Goal: Transaction & Acquisition: Purchase product/service

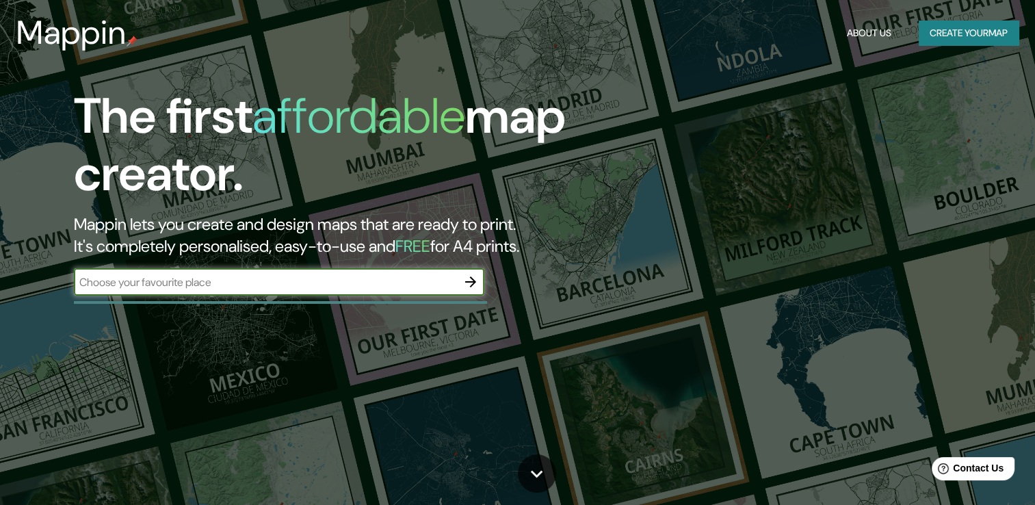
click at [813, 180] on div "The first affordable map creator. Mappin lets you create and design maps that a…" at bounding box center [517, 252] width 1035 height 505
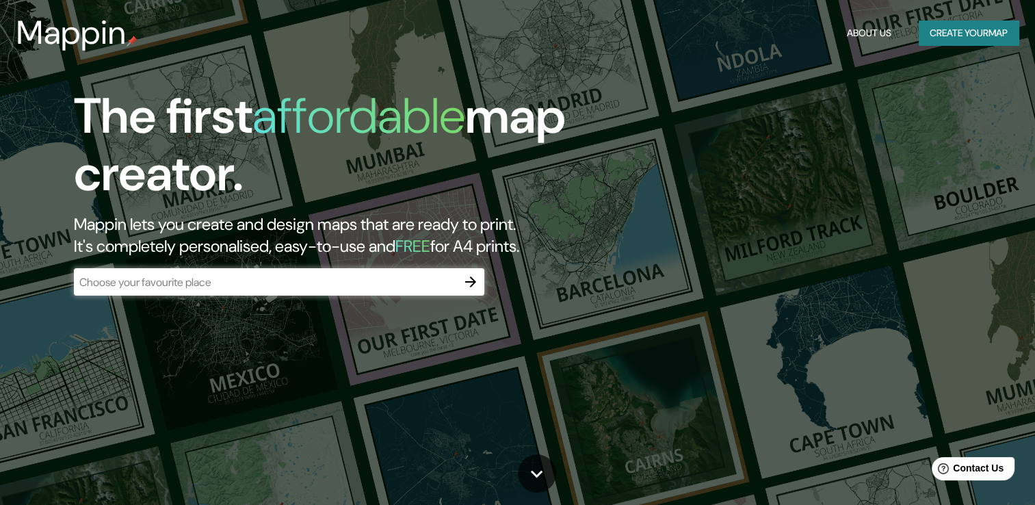
click at [285, 285] on input "text" at bounding box center [265, 282] width 383 height 16
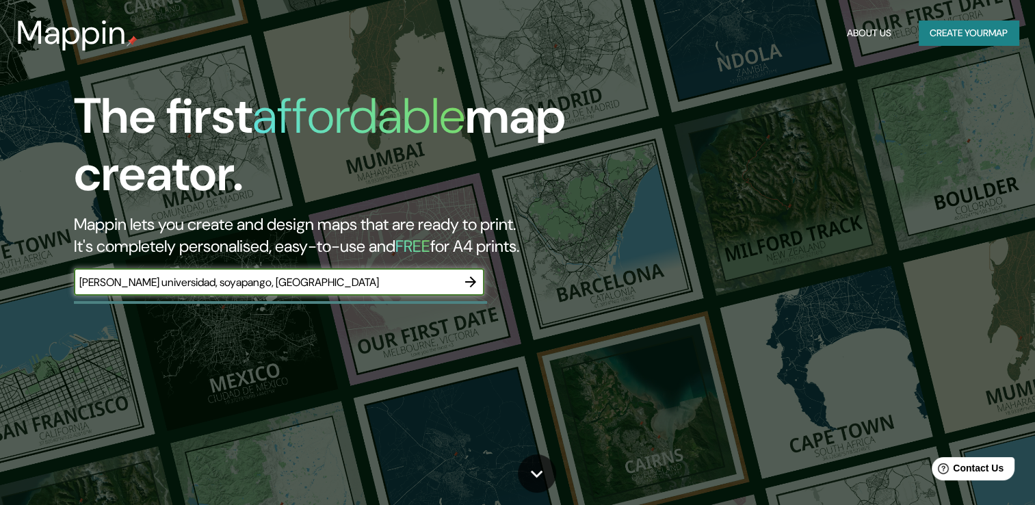
type input "[PERSON_NAME] universidad, soyapango, [GEOGRAPHIC_DATA]"
click at [472, 280] on icon "button" at bounding box center [470, 282] width 16 height 16
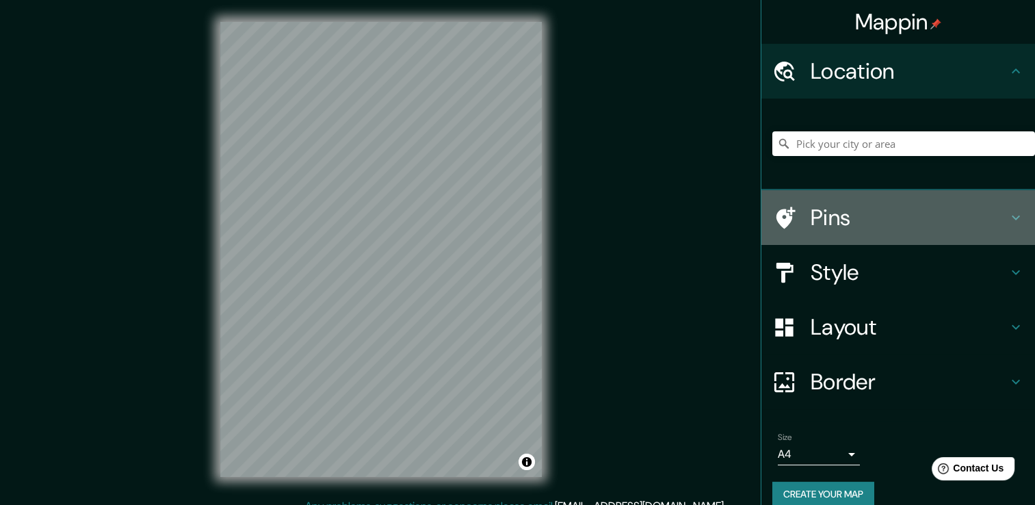
click at [811, 226] on h4 "Pins" at bounding box center [909, 217] width 197 height 27
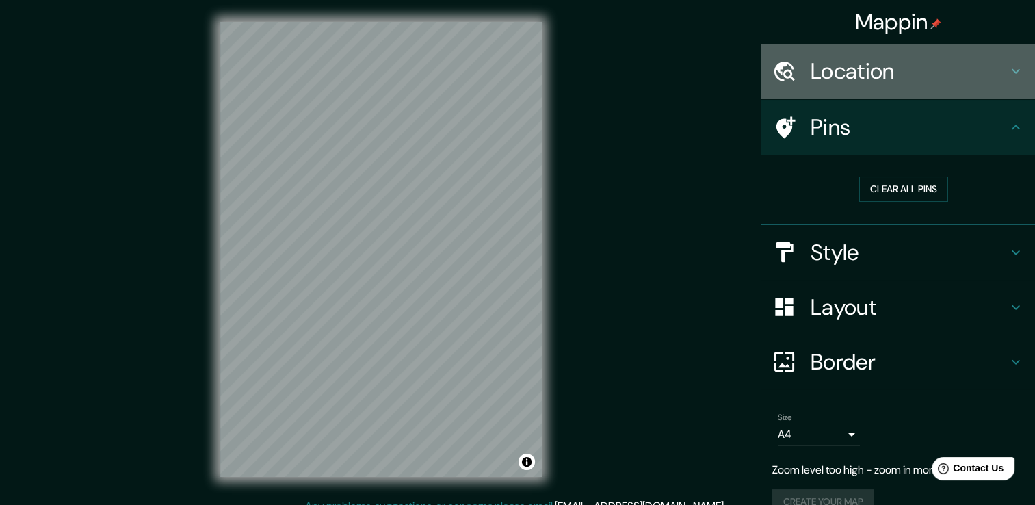
click at [840, 81] on h4 "Location" at bounding box center [909, 70] width 197 height 27
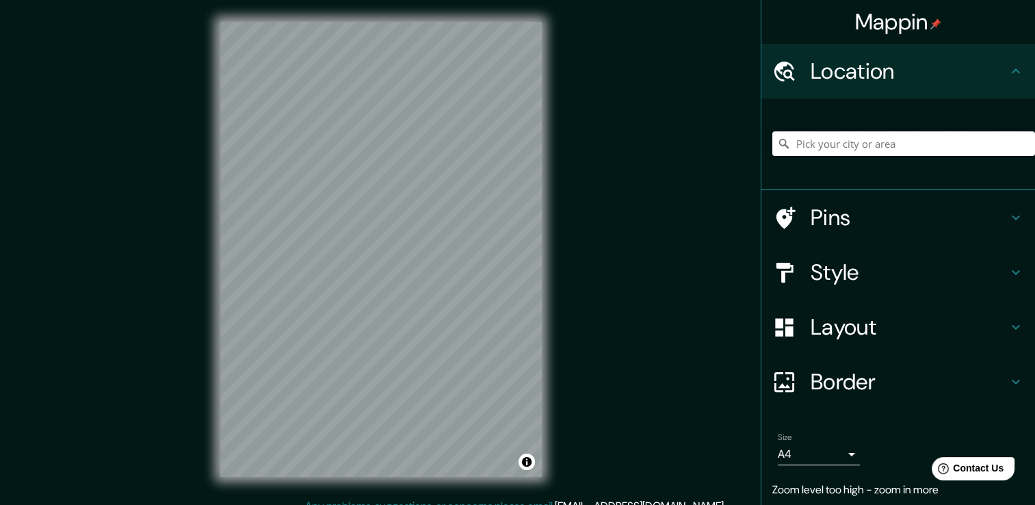
click at [838, 135] on input "Pick your city or area" at bounding box center [903, 143] width 263 height 25
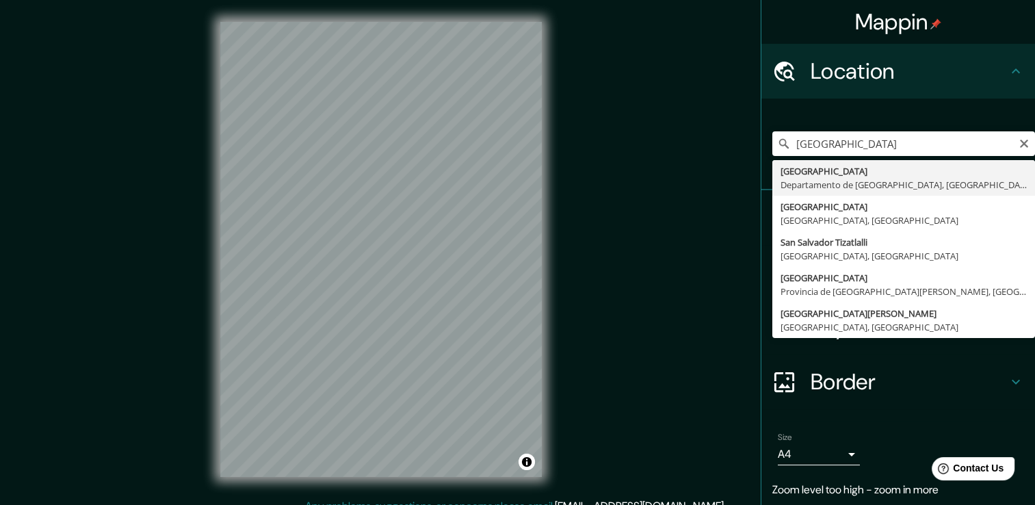
type input "[GEOGRAPHIC_DATA], [GEOGRAPHIC_DATA], [GEOGRAPHIC_DATA]"
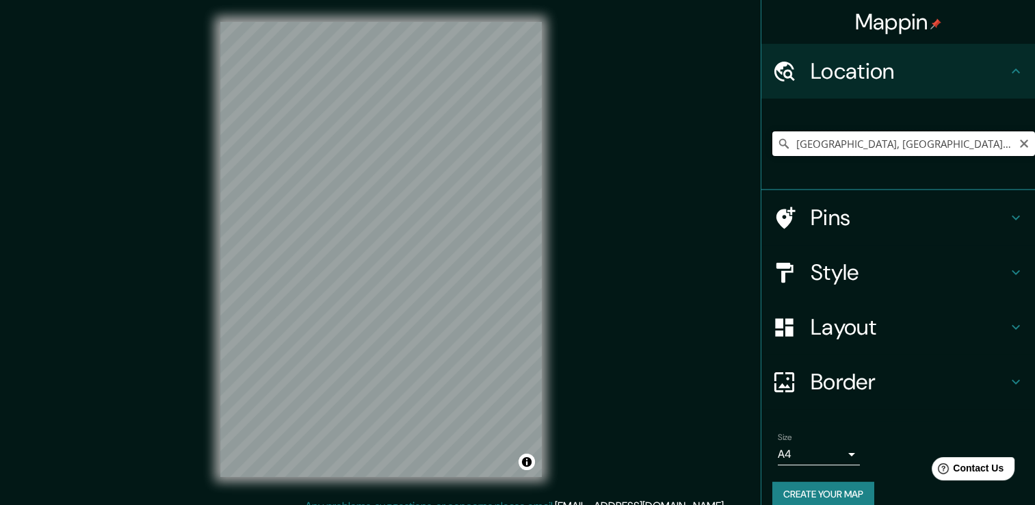
click at [874, 144] on input "[GEOGRAPHIC_DATA], [GEOGRAPHIC_DATA], [GEOGRAPHIC_DATA]" at bounding box center [903, 143] width 263 height 25
click at [850, 141] on input "[GEOGRAPHIC_DATA], [GEOGRAPHIC_DATA], [GEOGRAPHIC_DATA]" at bounding box center [903, 143] width 263 height 25
click at [1019, 145] on icon "Clear" at bounding box center [1024, 143] width 11 height 11
click at [906, 151] on input "Pick your city or area" at bounding box center [903, 143] width 263 height 25
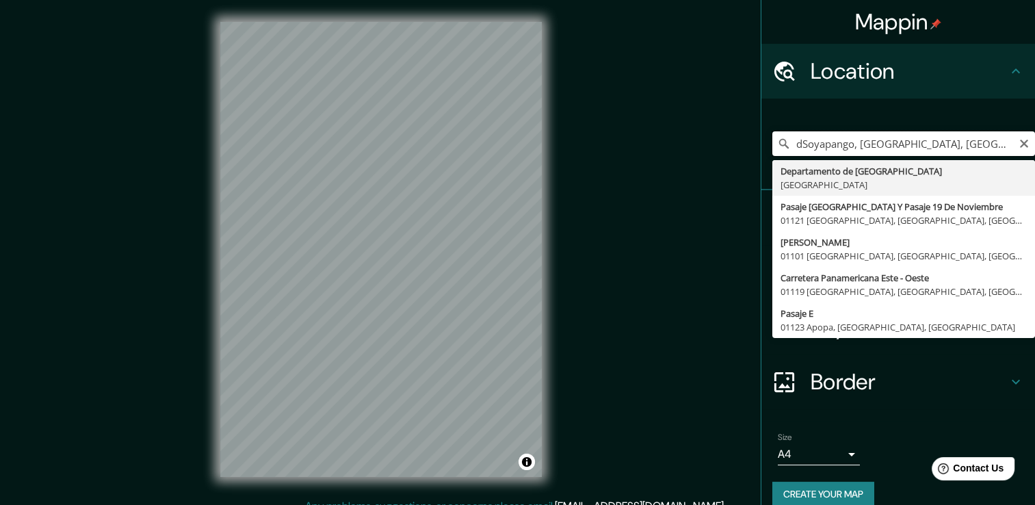
type input "Soyapango, [GEOGRAPHIC_DATA], [GEOGRAPHIC_DATA]"
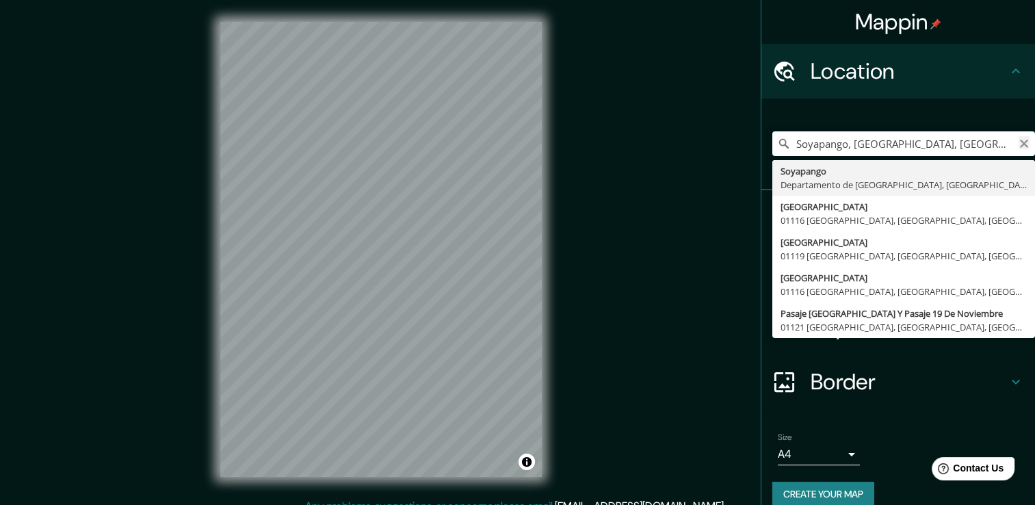
click at [1019, 138] on icon "Clear" at bounding box center [1024, 143] width 11 height 11
type input "[STREET_ADDRESS]"
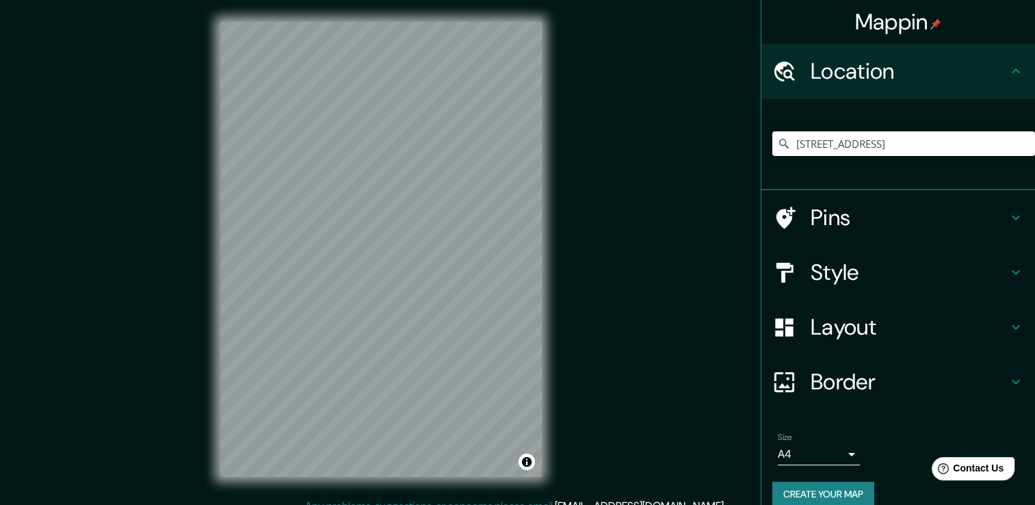
click at [850, 222] on h4 "Pins" at bounding box center [909, 217] width 197 height 27
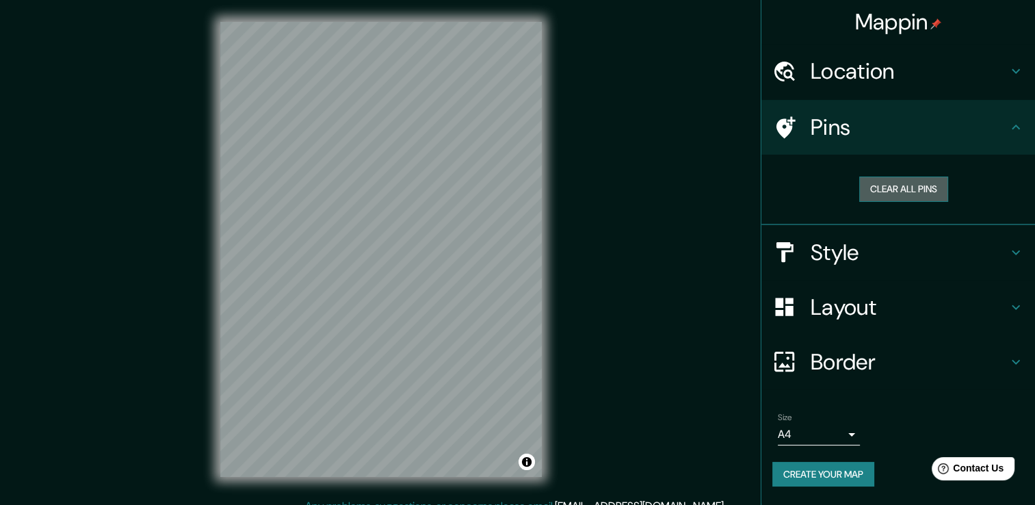
click at [878, 191] on button "Clear all pins" at bounding box center [903, 189] width 89 height 25
click at [402, 224] on div at bounding box center [398, 224] width 11 height 11
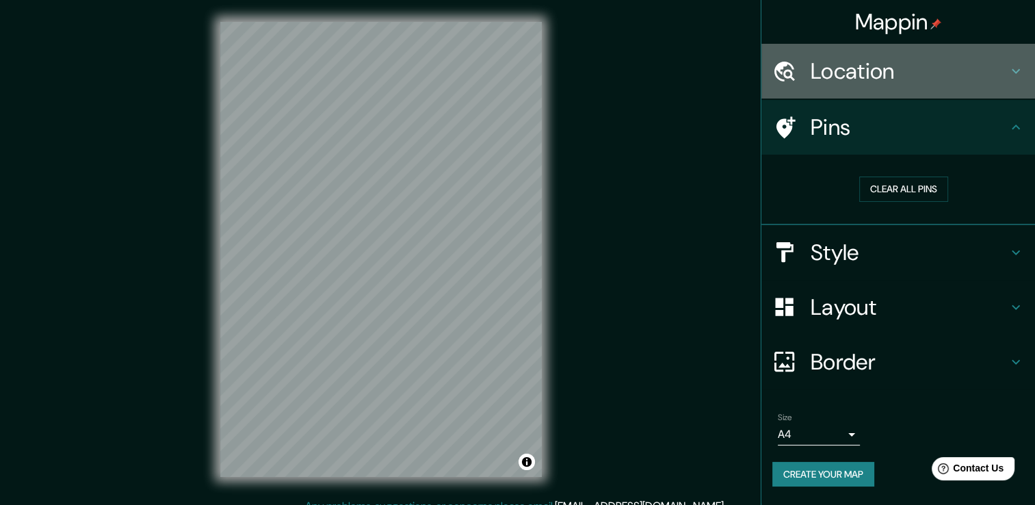
click at [903, 86] on div "Location" at bounding box center [898, 71] width 274 height 55
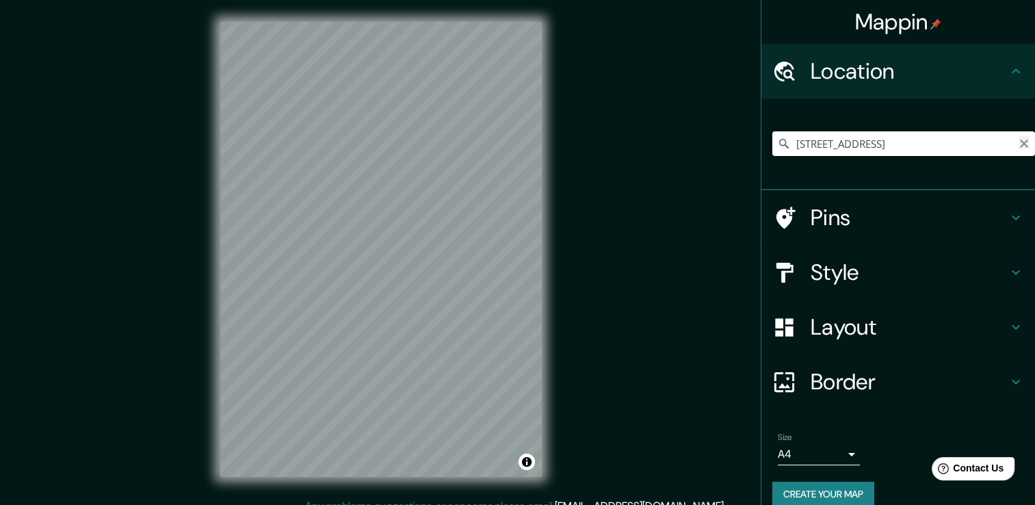
click at [1020, 144] on icon "Clear" at bounding box center [1024, 144] width 8 height 8
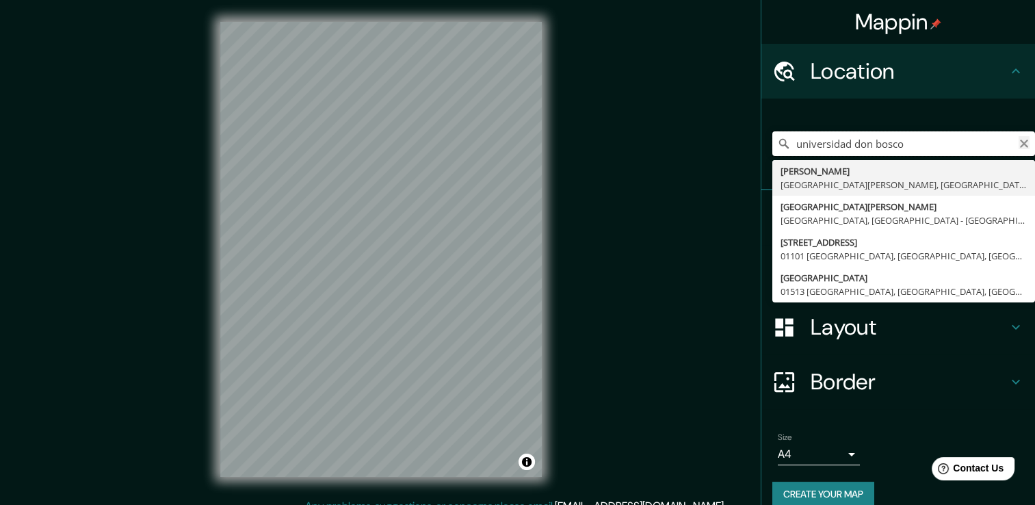
type input "universidad don bosco"
click at [1019, 140] on icon "Clear" at bounding box center [1024, 143] width 11 height 11
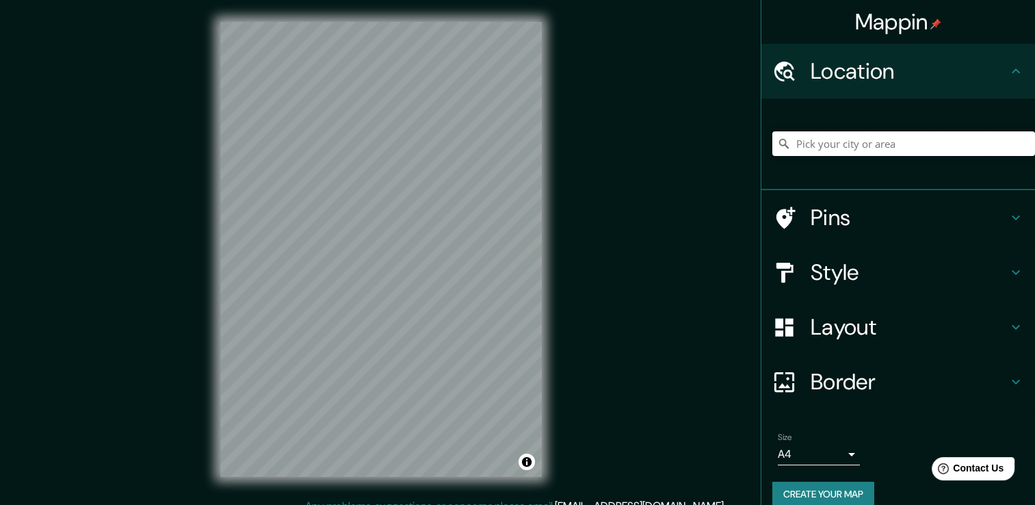
click at [969, 141] on input "Pick your city or area" at bounding box center [903, 143] width 263 height 25
click at [837, 256] on div "Style" at bounding box center [898, 272] width 274 height 55
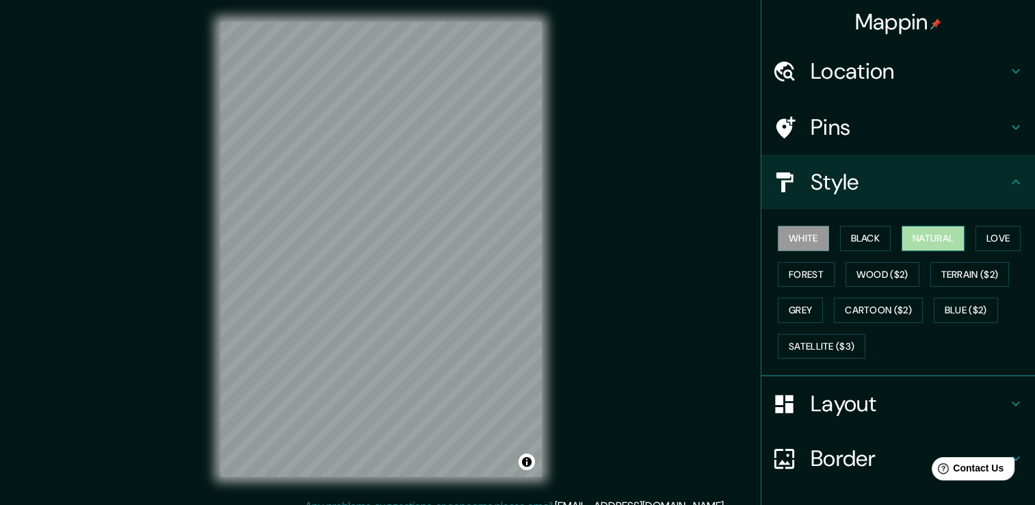
click at [910, 244] on button "Natural" at bounding box center [933, 238] width 63 height 25
click at [876, 244] on button "Black" at bounding box center [865, 238] width 51 height 25
click at [905, 233] on button "Natural" at bounding box center [933, 238] width 63 height 25
click at [989, 241] on button "Love" at bounding box center [998, 238] width 45 height 25
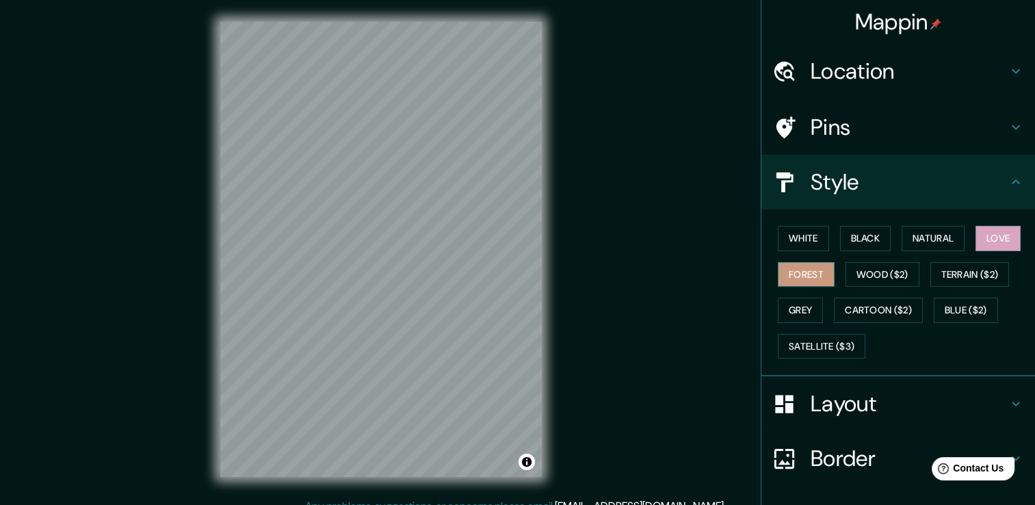
click at [818, 275] on button "Forest" at bounding box center [806, 274] width 57 height 25
click at [880, 283] on button "Wood ($2)" at bounding box center [883, 274] width 74 height 25
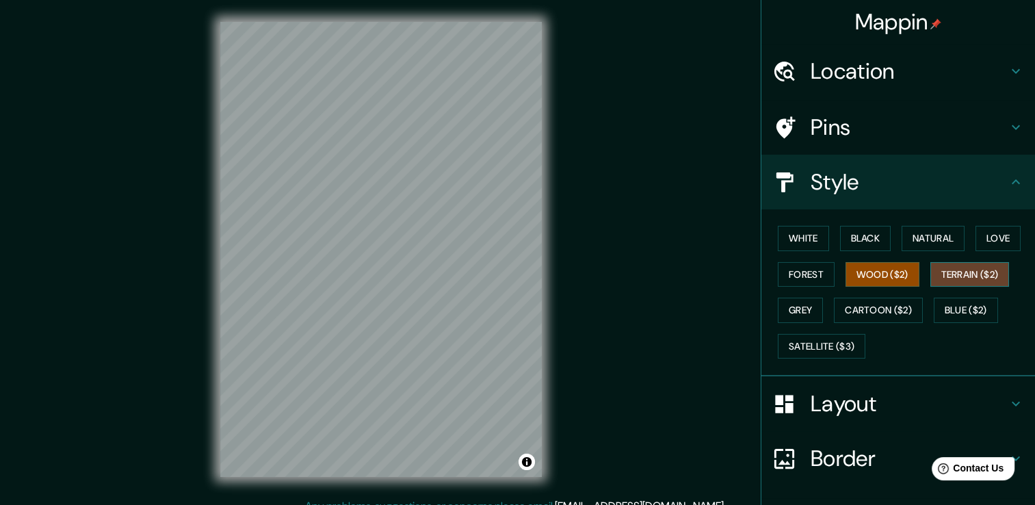
click at [971, 272] on button "Terrain ($2)" at bounding box center [969, 274] width 79 height 25
click at [905, 278] on button "Wood ($2)" at bounding box center [883, 274] width 74 height 25
click at [778, 307] on button "Grey" at bounding box center [800, 310] width 45 height 25
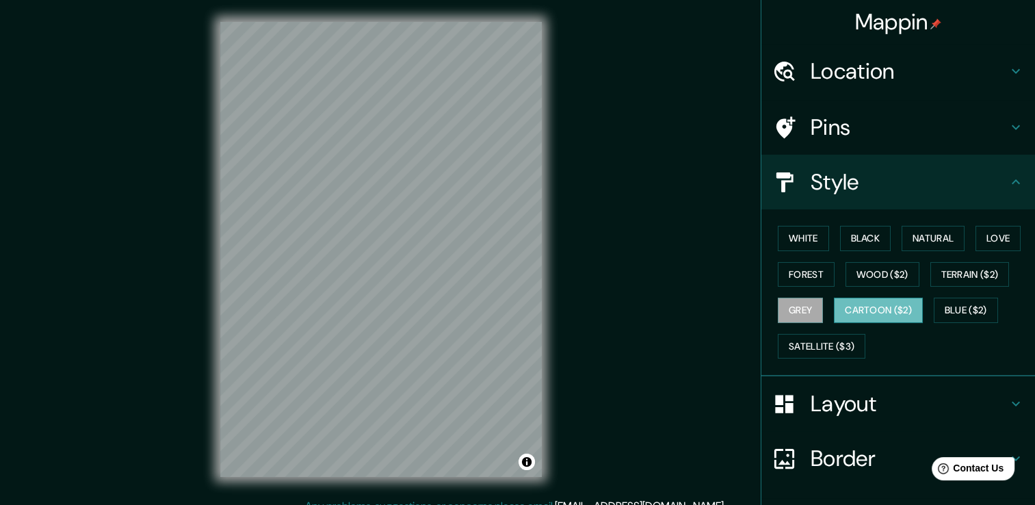
click at [834, 302] on button "Cartoon ($2)" at bounding box center [878, 310] width 89 height 25
click at [956, 306] on button "Blue ($2)" at bounding box center [966, 310] width 64 height 25
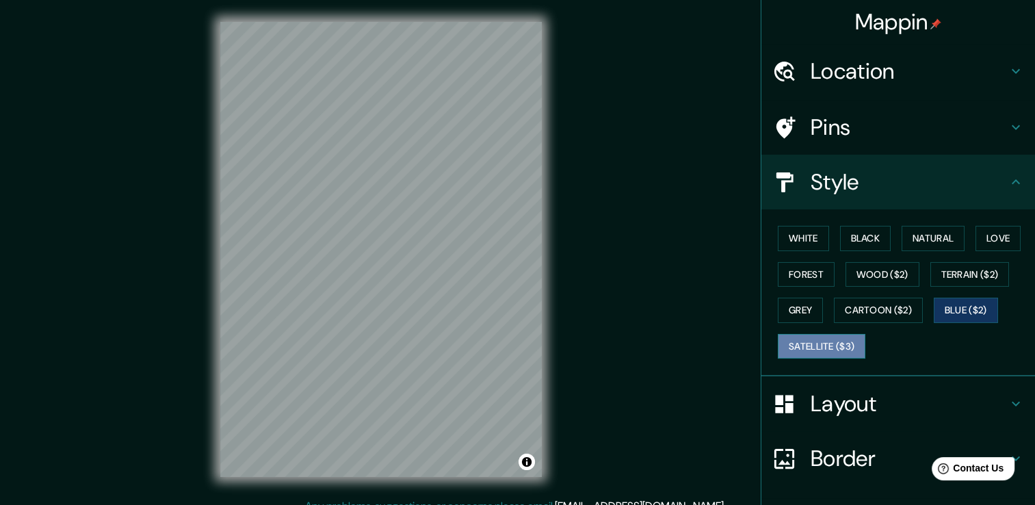
click at [841, 344] on button "Satellite ($3)" at bounding box center [822, 346] width 88 height 25
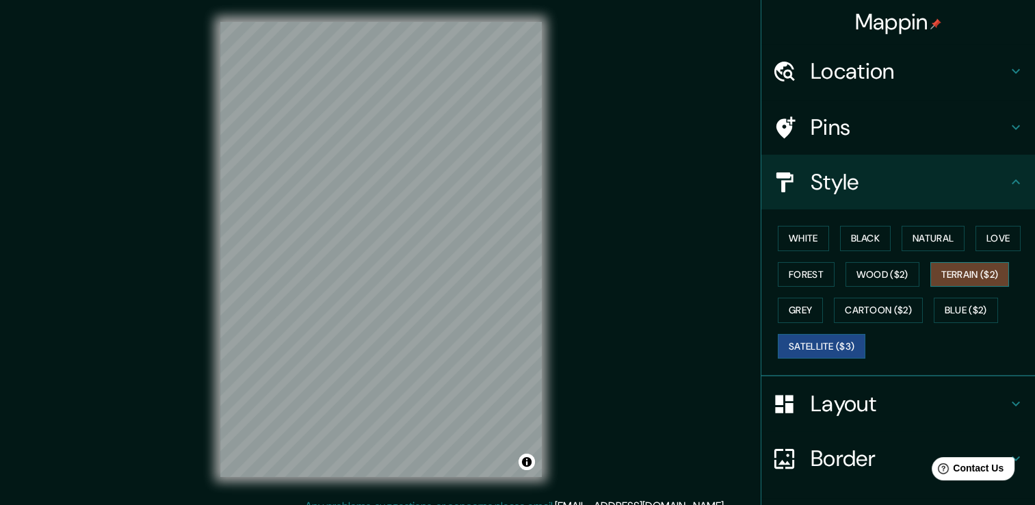
click at [942, 275] on button "Terrain ($2)" at bounding box center [969, 274] width 79 height 25
click at [878, 289] on div "White Black Natural Love Forest Wood ($2) Terrain ($2) Grey Cartoon ($2) Blue (…" at bounding box center [903, 292] width 263 height 144
click at [876, 276] on button "Wood ($2)" at bounding box center [883, 274] width 74 height 25
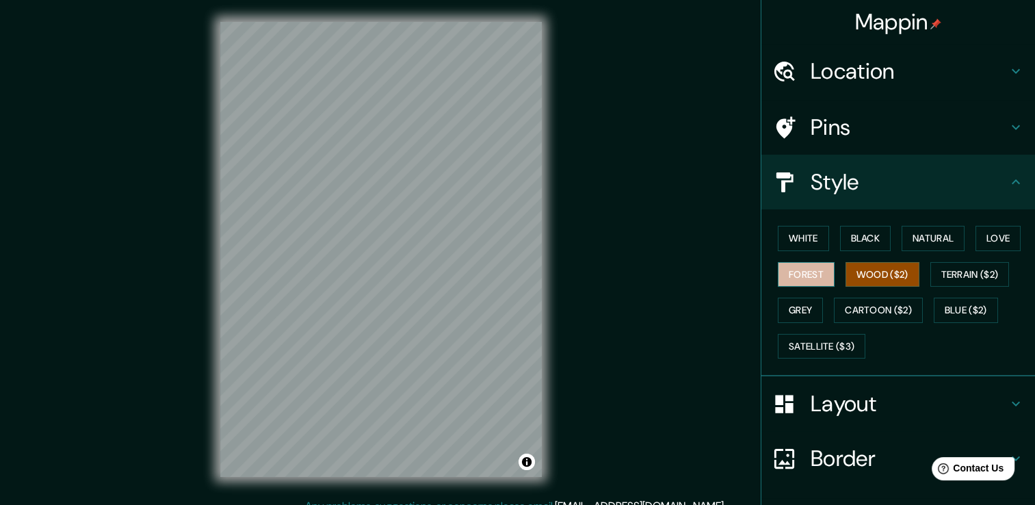
click at [798, 277] on button "Forest" at bounding box center [806, 274] width 57 height 25
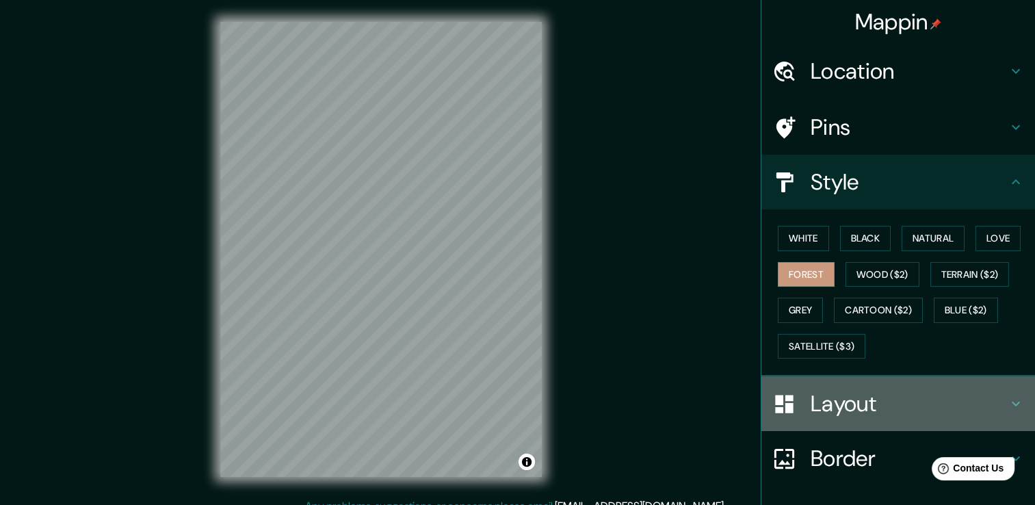
click at [831, 398] on h4 "Layout" at bounding box center [909, 403] width 197 height 27
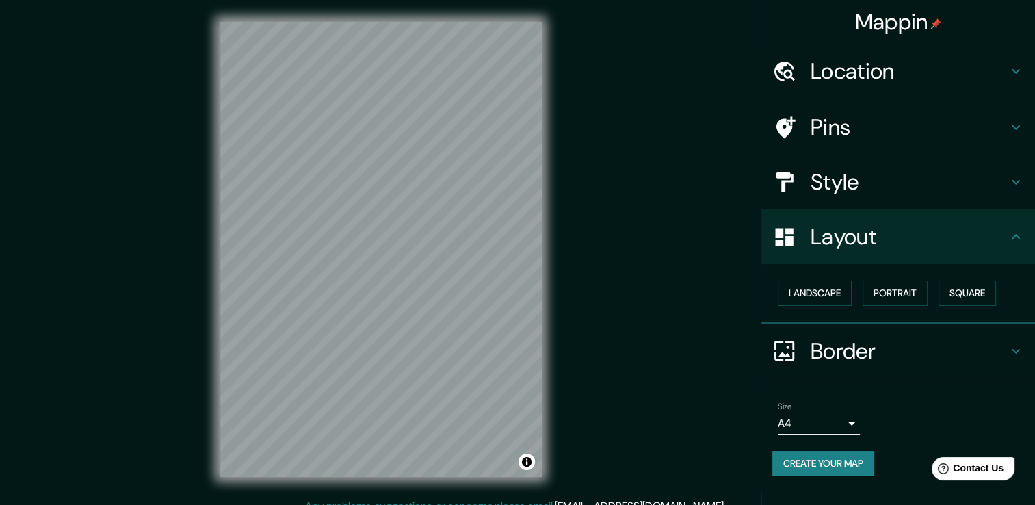
click at [867, 82] on h4 "Location" at bounding box center [909, 70] width 197 height 27
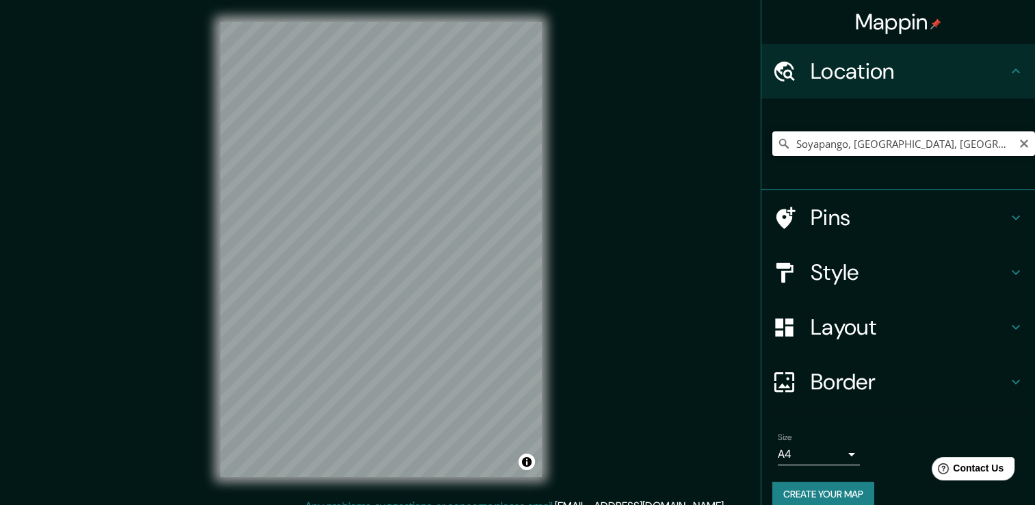
click at [862, 148] on input "Soyapango, [GEOGRAPHIC_DATA], [GEOGRAPHIC_DATA]" at bounding box center [903, 143] width 263 height 25
click at [989, 144] on input "Soyapango, [GEOGRAPHIC_DATA], [GEOGRAPHIC_DATA]" at bounding box center [903, 143] width 263 height 25
drag, startPoint x: 990, startPoint y: 143, endPoint x: 909, endPoint y: 144, distance: 80.7
click at [909, 144] on input "Soyapango, [GEOGRAPHIC_DATA], [GEOGRAPHIC_DATA]" at bounding box center [903, 143] width 263 height 25
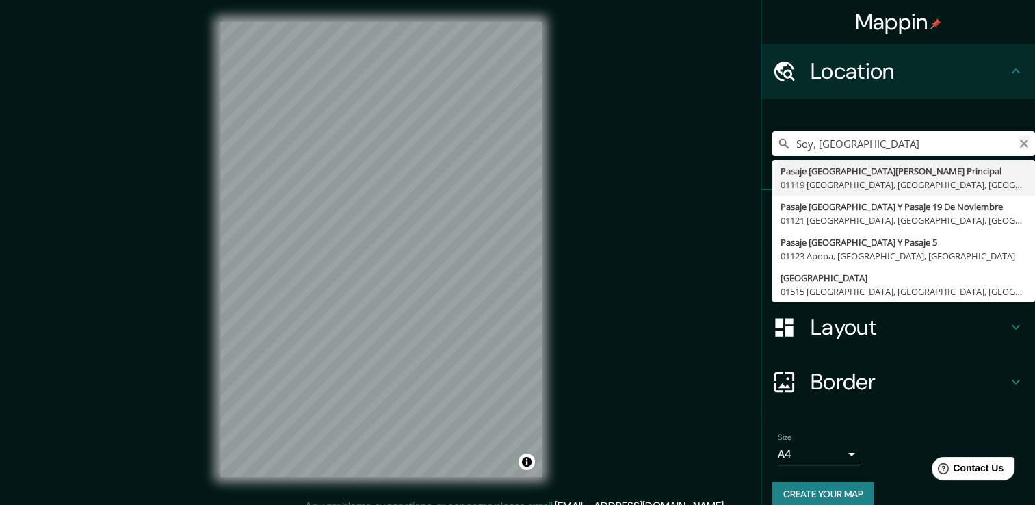
type input "Soy, [GEOGRAPHIC_DATA]"
click at [1019, 146] on icon "Clear" at bounding box center [1024, 143] width 11 height 11
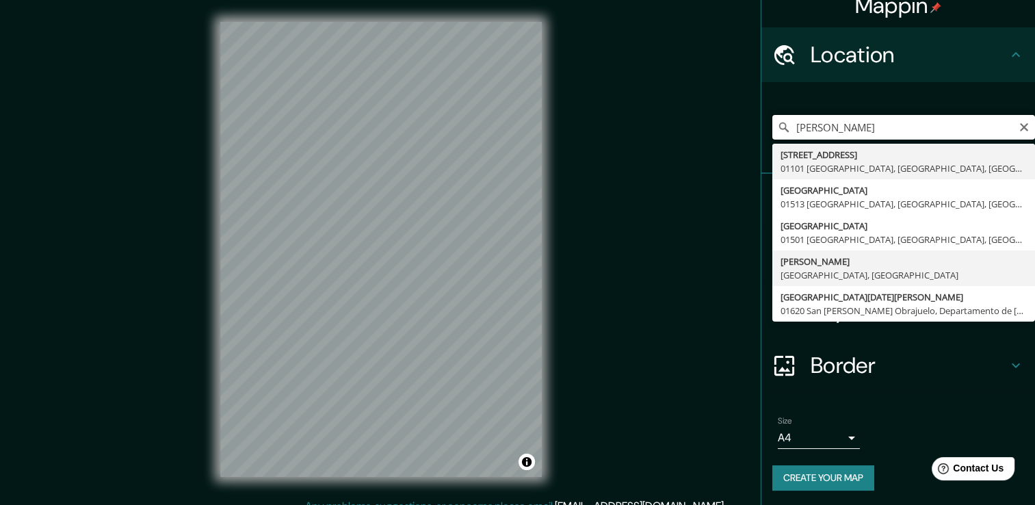
scroll to position [17, 0]
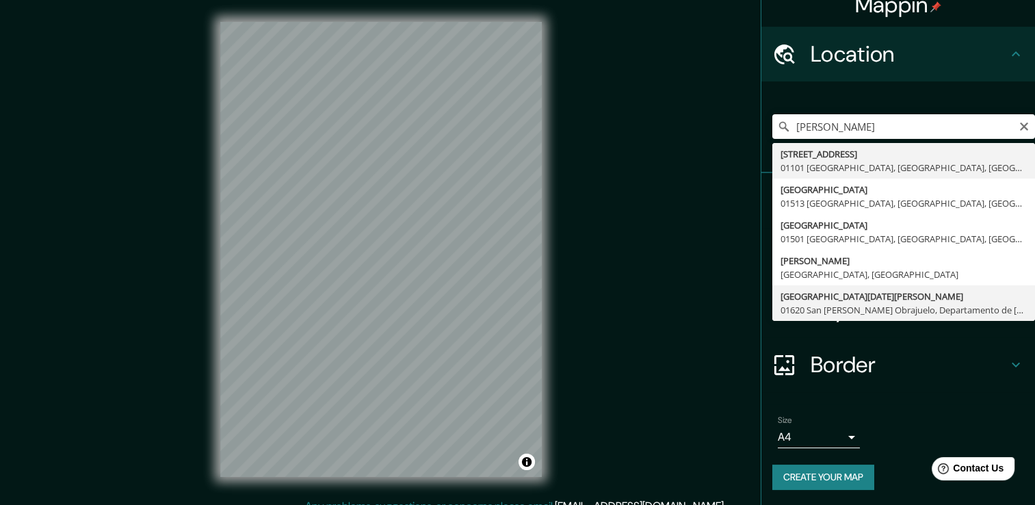
type input "[GEOGRAPHIC_DATA][DATE][PERSON_NAME], 01620 [GEOGRAPHIC_DATA][PERSON_NAME], [GE…"
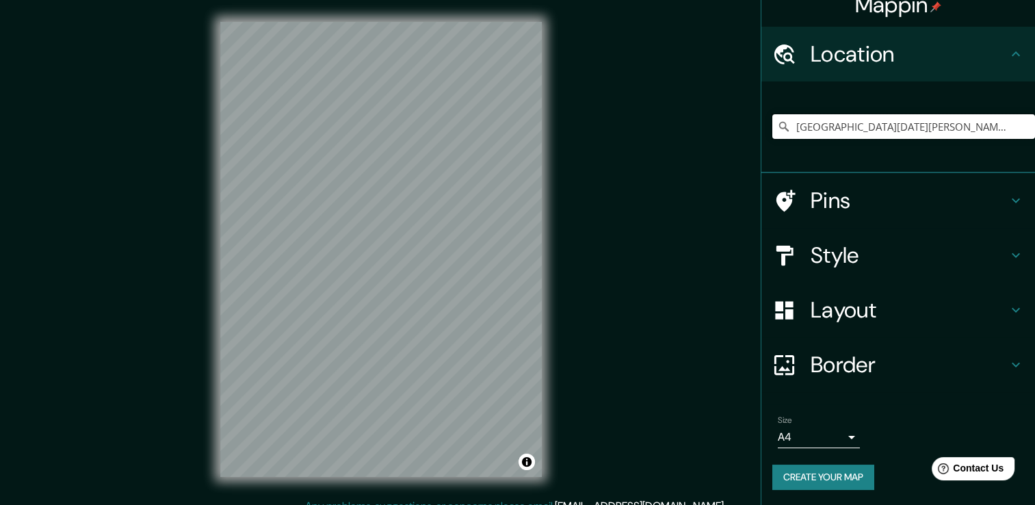
scroll to position [0, 0]
click at [818, 122] on input "[GEOGRAPHIC_DATA][DATE][PERSON_NAME], 01620 [GEOGRAPHIC_DATA][PERSON_NAME], [GE…" at bounding box center [903, 126] width 263 height 25
click at [1020, 127] on icon "Clear" at bounding box center [1024, 126] width 8 height 8
click at [829, 131] on input "Pick your city or area" at bounding box center [903, 126] width 263 height 25
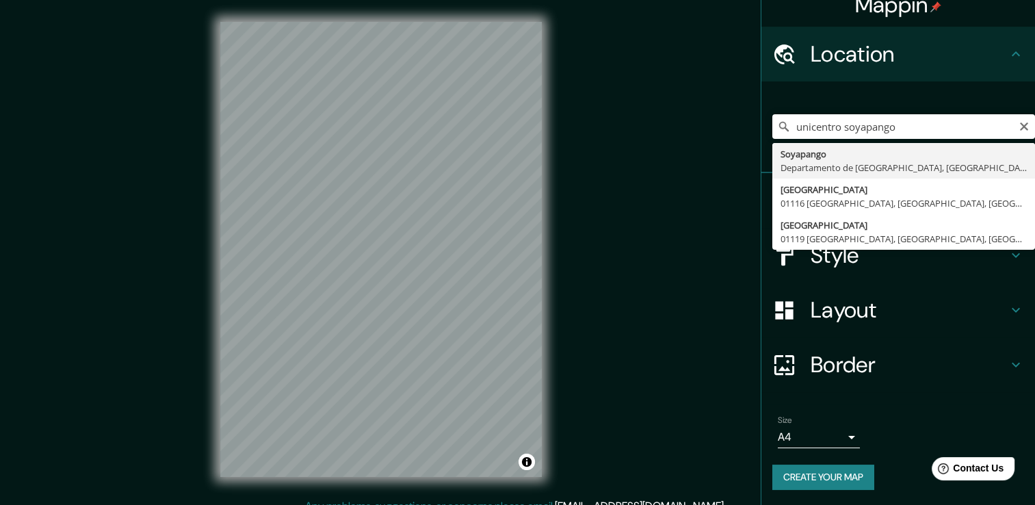
type input "Soyapango, [GEOGRAPHIC_DATA], [GEOGRAPHIC_DATA]"
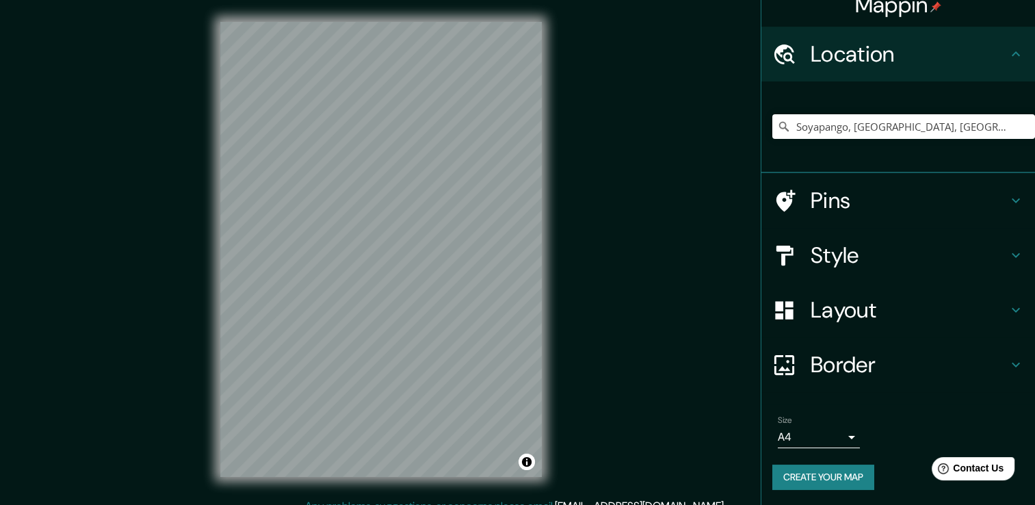
click at [811, 254] on h4 "Style" at bounding box center [909, 254] width 197 height 27
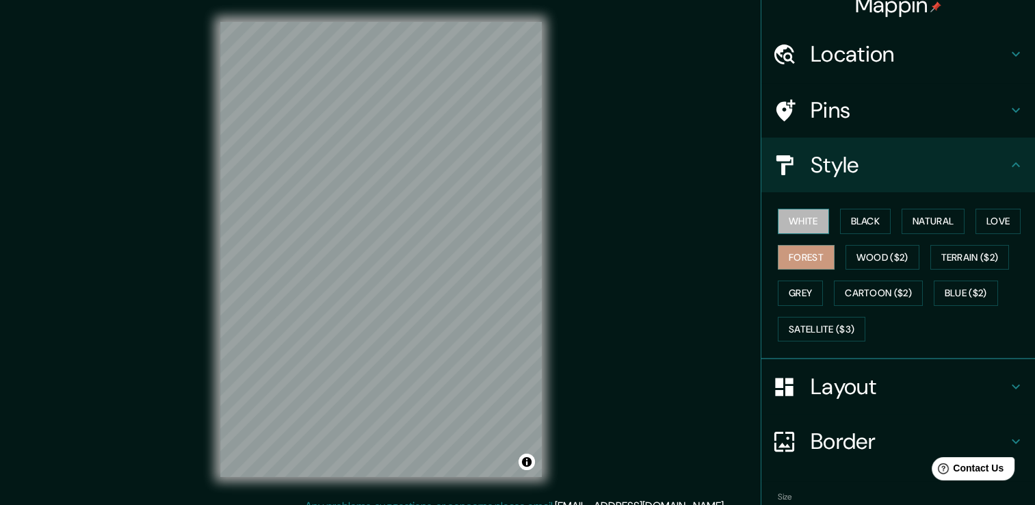
click at [815, 220] on button "White" at bounding box center [803, 221] width 51 height 25
click at [525, 457] on button "Toggle attribution" at bounding box center [527, 462] width 16 height 16
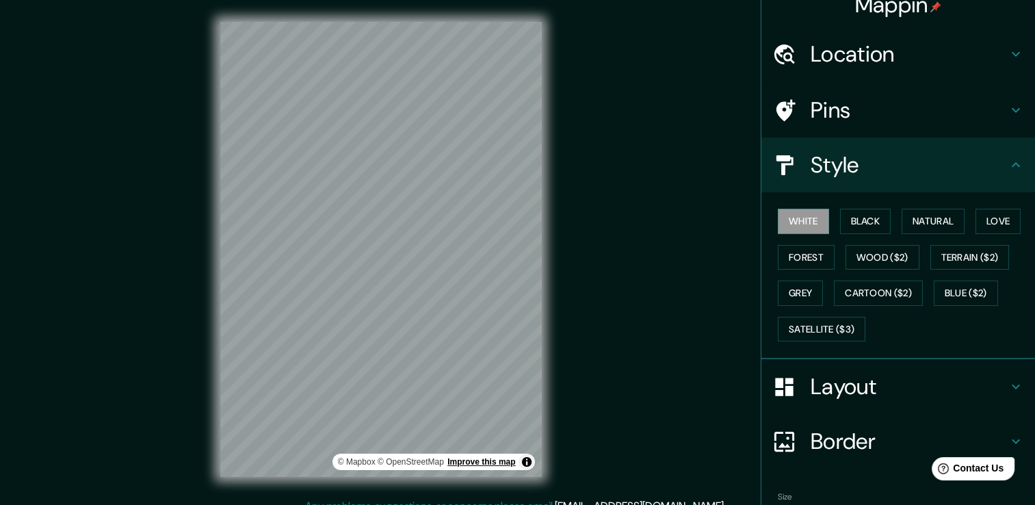
click at [494, 460] on link "Improve this map" at bounding box center [481, 462] width 68 height 10
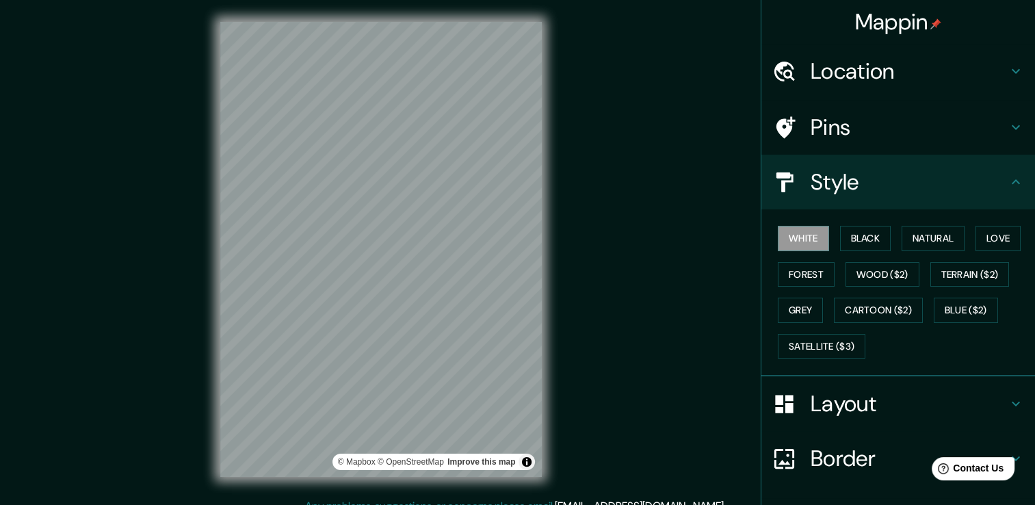
click at [889, 83] on h4 "Location" at bounding box center [909, 70] width 197 height 27
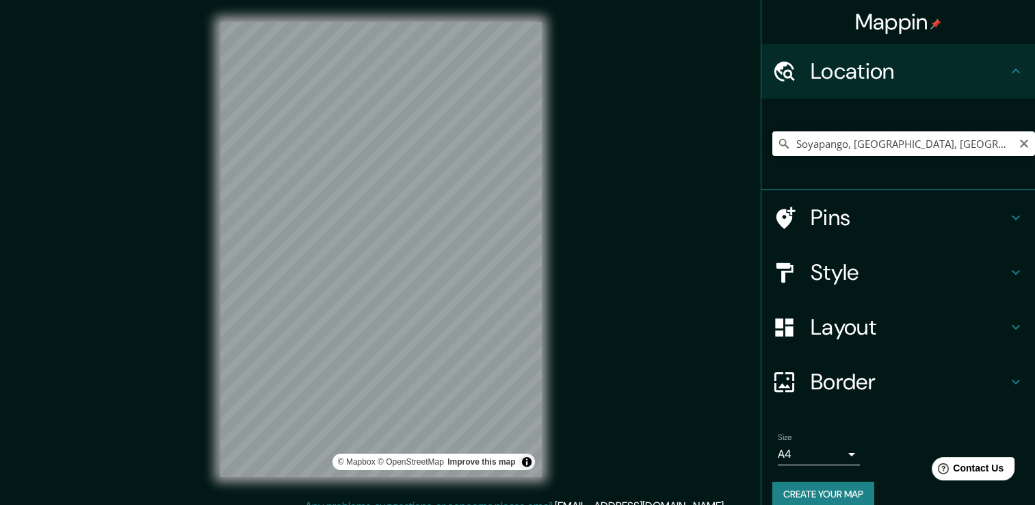
click at [867, 146] on input "Soyapango, [GEOGRAPHIC_DATA], [GEOGRAPHIC_DATA]" at bounding box center [903, 143] width 263 height 25
click at [1019, 140] on icon "Clear" at bounding box center [1024, 143] width 11 height 11
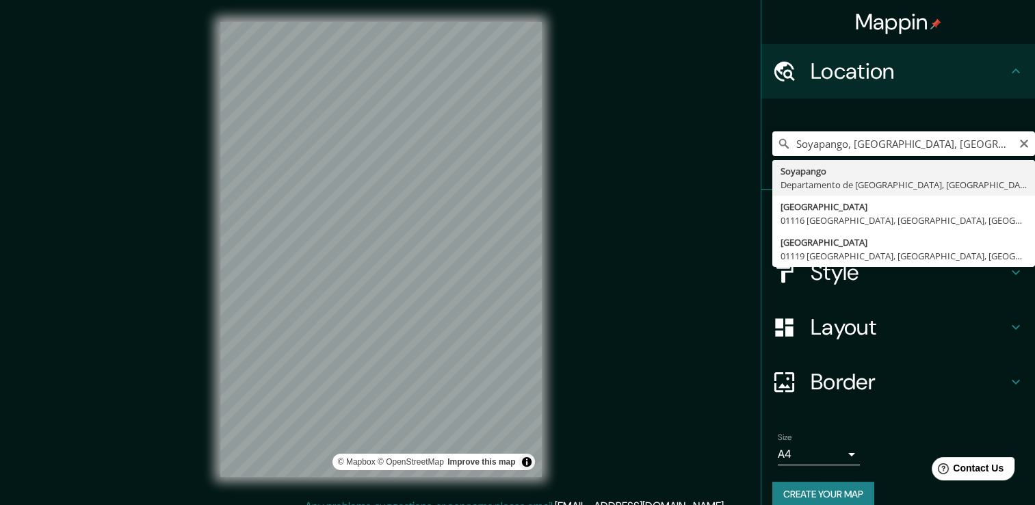
type input "Soyapango, [GEOGRAPHIC_DATA], [GEOGRAPHIC_DATA]"
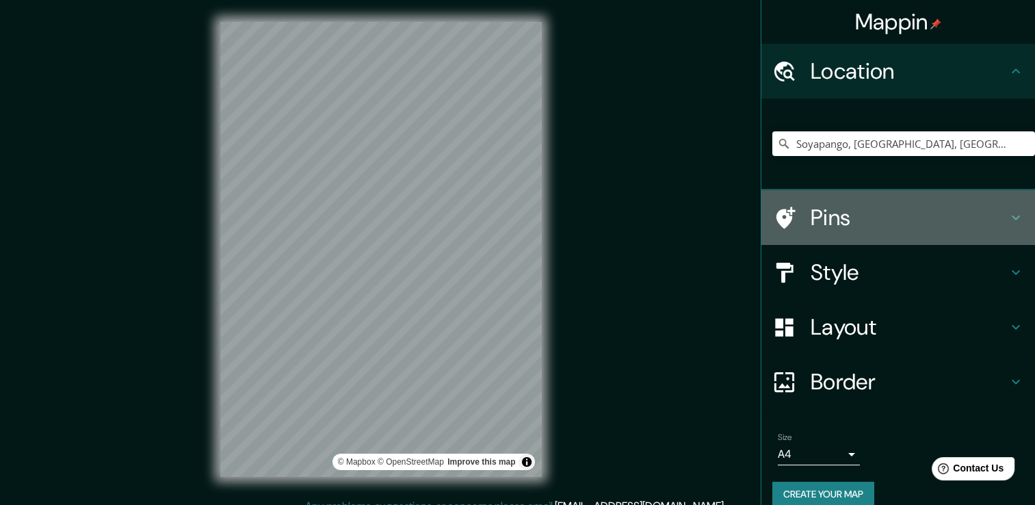
click at [876, 207] on h4 "Pins" at bounding box center [909, 217] width 197 height 27
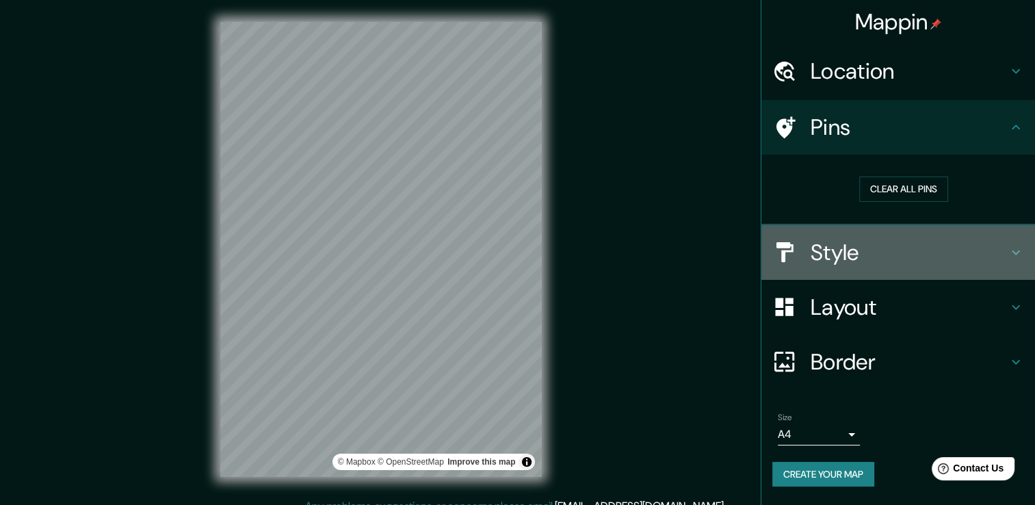
click at [908, 250] on h4 "Style" at bounding box center [909, 252] width 197 height 27
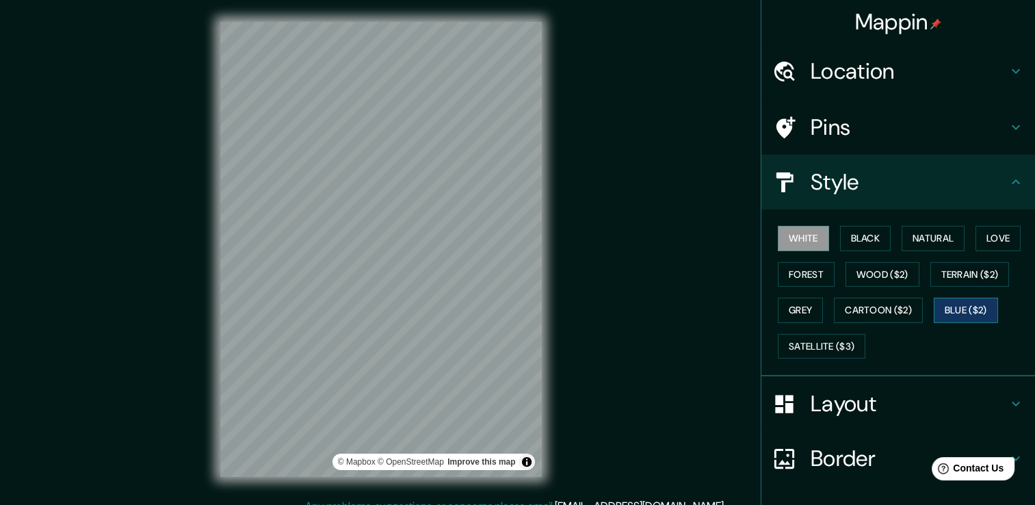
click at [960, 308] on button "Blue ($2)" at bounding box center [966, 310] width 64 height 25
click at [908, 227] on button "Natural" at bounding box center [933, 238] width 63 height 25
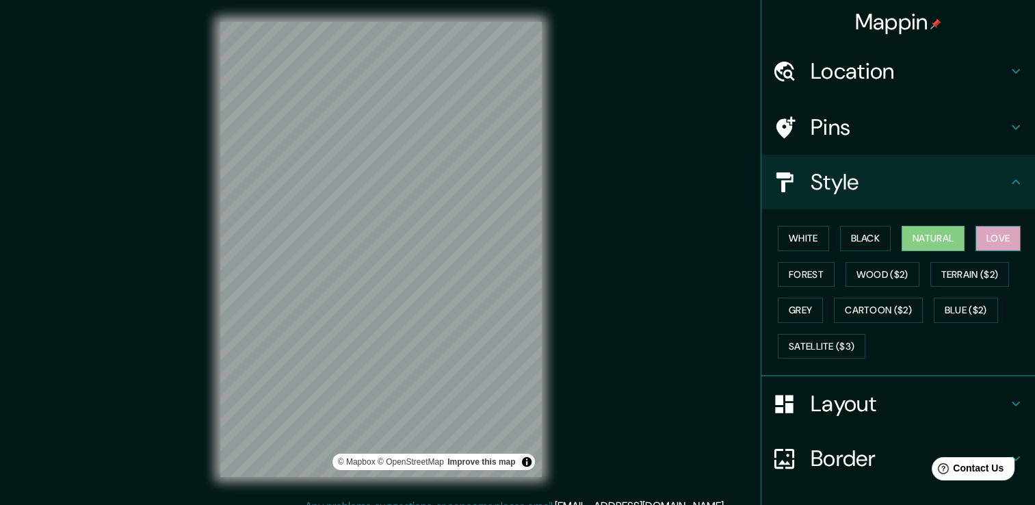
click at [981, 230] on button "Love" at bounding box center [998, 238] width 45 height 25
click at [950, 272] on button "Terrain ($2)" at bounding box center [969, 274] width 79 height 25
click at [978, 241] on button "Love" at bounding box center [998, 238] width 45 height 25
click at [834, 415] on h4 "Layout" at bounding box center [909, 403] width 197 height 27
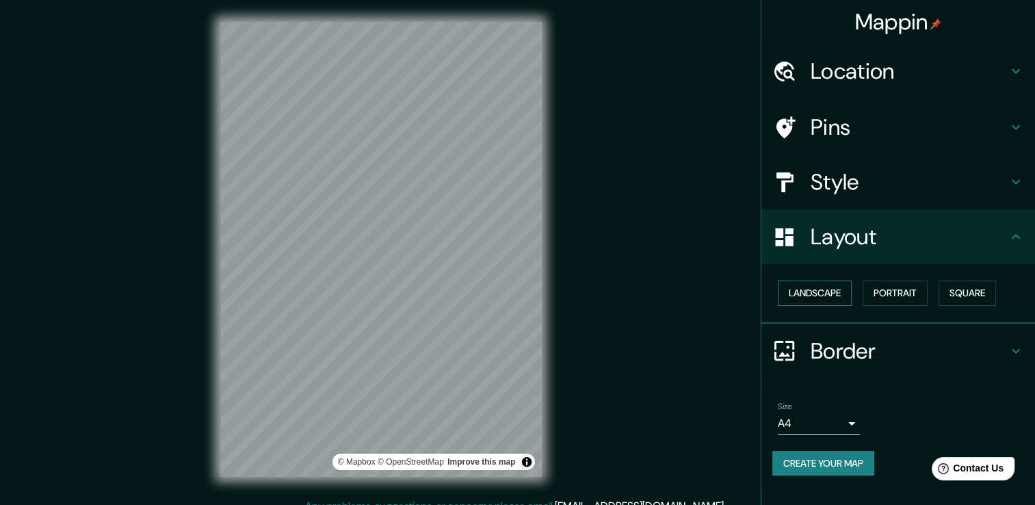
click at [831, 297] on button "Landscape" at bounding box center [815, 292] width 74 height 25
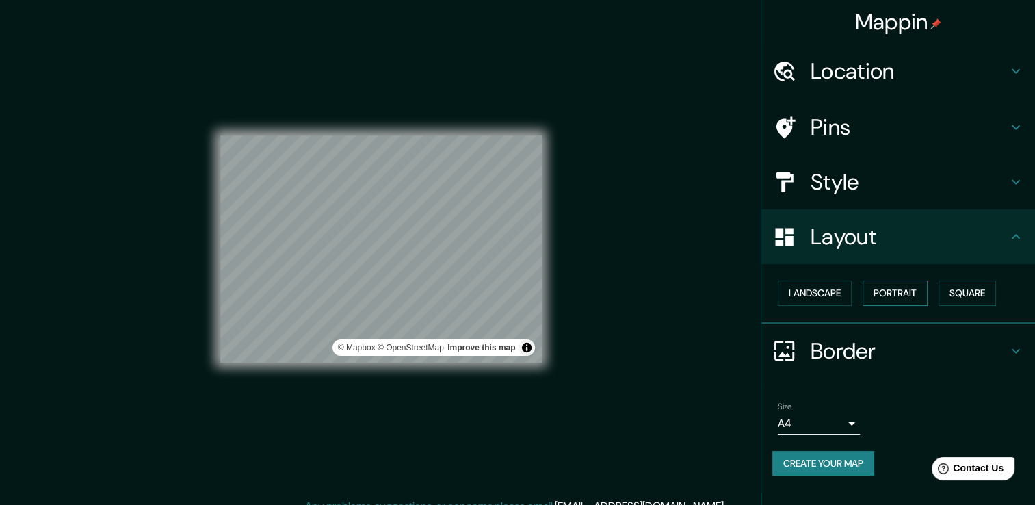
click at [900, 289] on button "Portrait" at bounding box center [895, 292] width 65 height 25
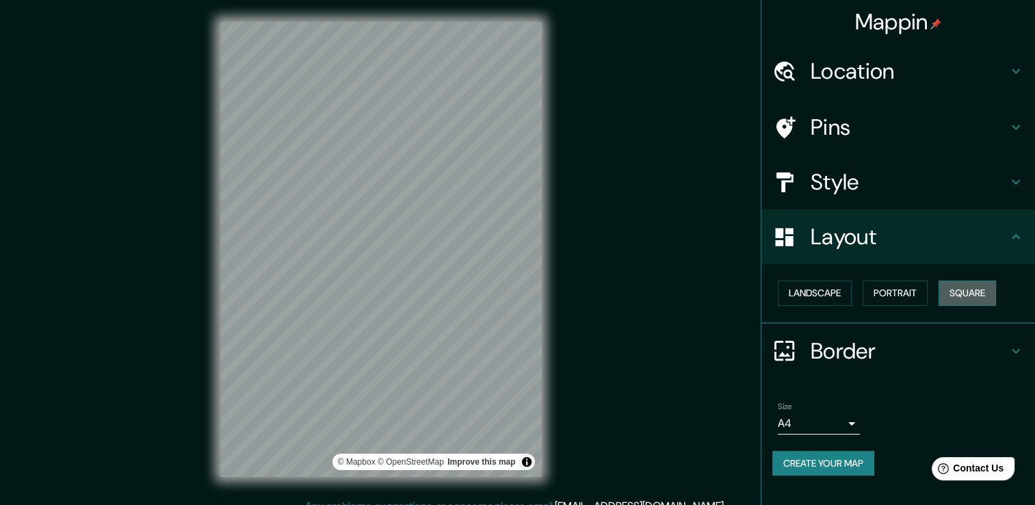
click at [972, 288] on button "Square" at bounding box center [967, 292] width 57 height 25
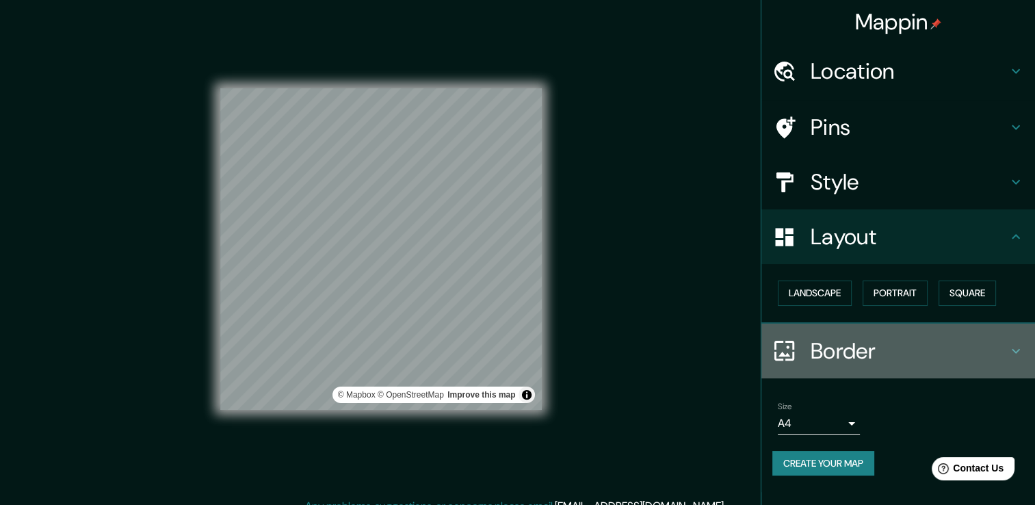
click at [843, 345] on h4 "Border" at bounding box center [909, 350] width 197 height 27
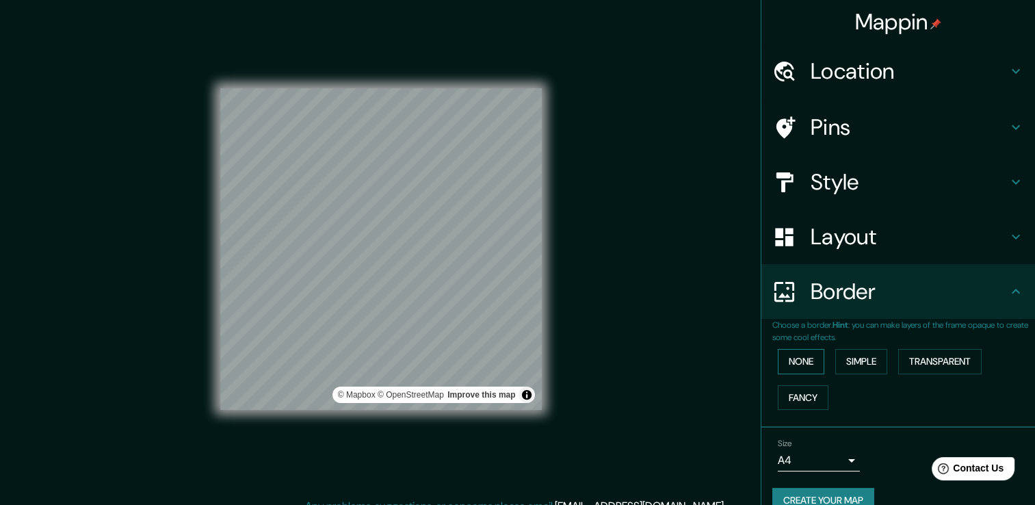
click at [813, 363] on button "None" at bounding box center [801, 361] width 47 height 25
click at [851, 363] on button "Simple" at bounding box center [861, 361] width 52 height 25
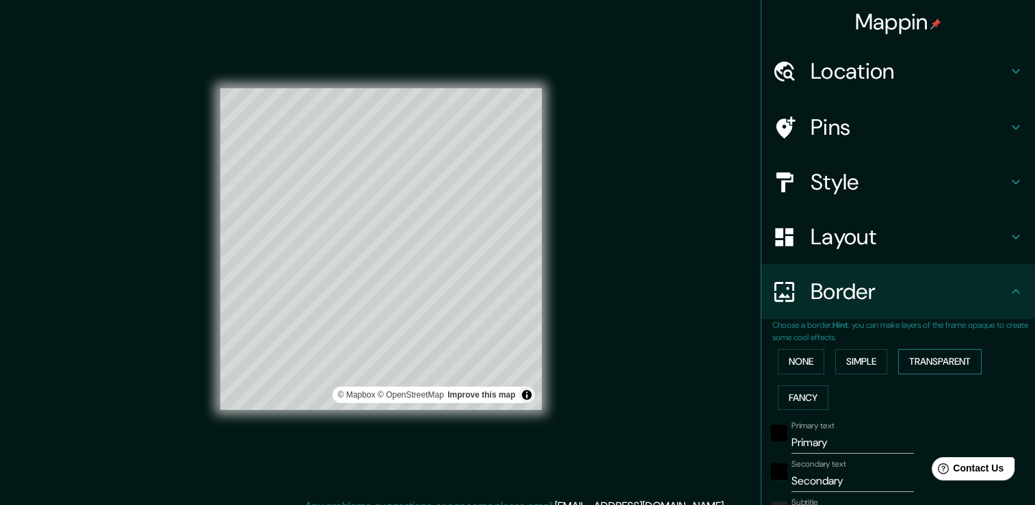
click at [927, 361] on button "Transparent" at bounding box center [939, 361] width 83 height 25
click at [785, 387] on button "Fancy" at bounding box center [803, 397] width 51 height 25
click at [931, 365] on button "Transparent" at bounding box center [939, 361] width 83 height 25
click at [415, 369] on div at bounding box center [411, 366] width 11 height 11
click at [429, 347] on div at bounding box center [426, 346] width 11 height 11
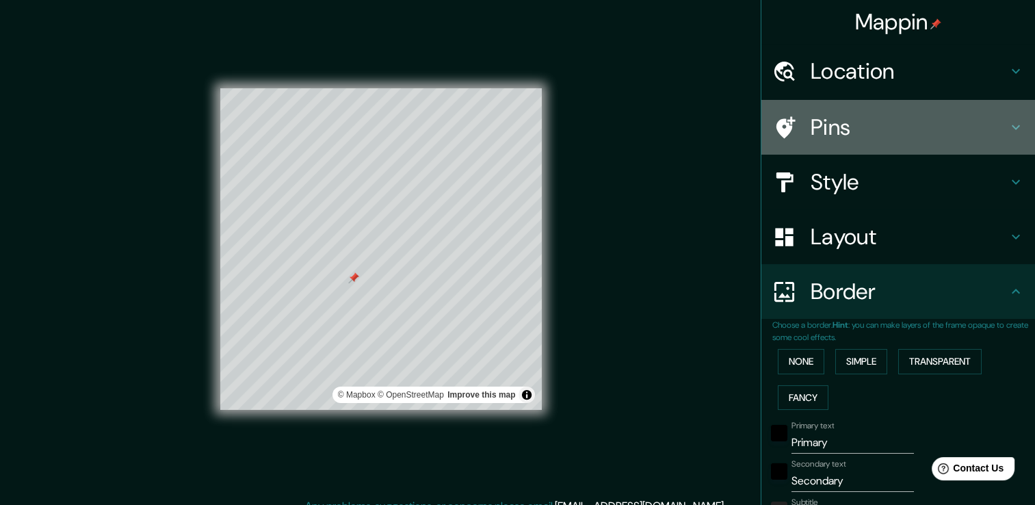
click at [832, 144] on div "Pins" at bounding box center [898, 127] width 274 height 55
type input "226"
type input "38"
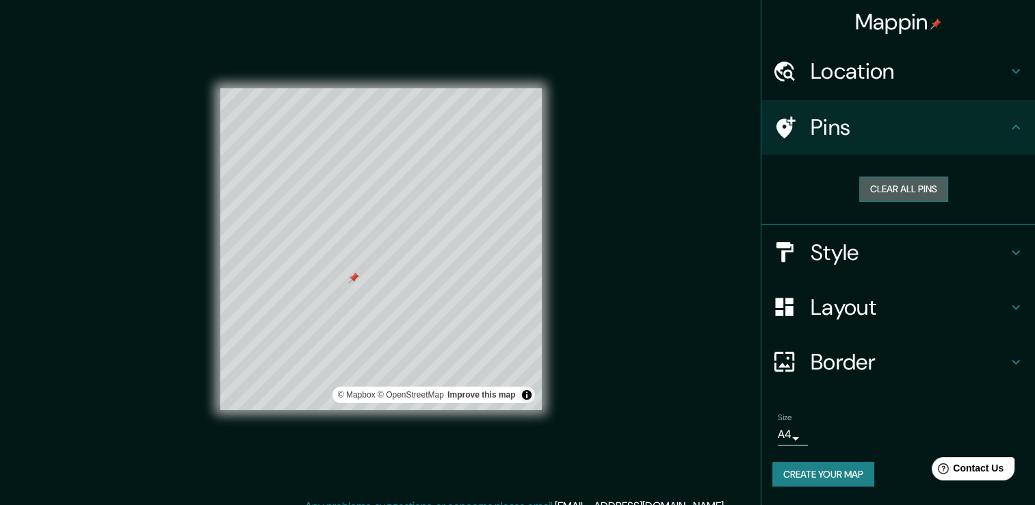
click at [883, 185] on button "Clear all pins" at bounding box center [903, 189] width 89 height 25
click at [350, 283] on div at bounding box center [353, 281] width 11 height 11
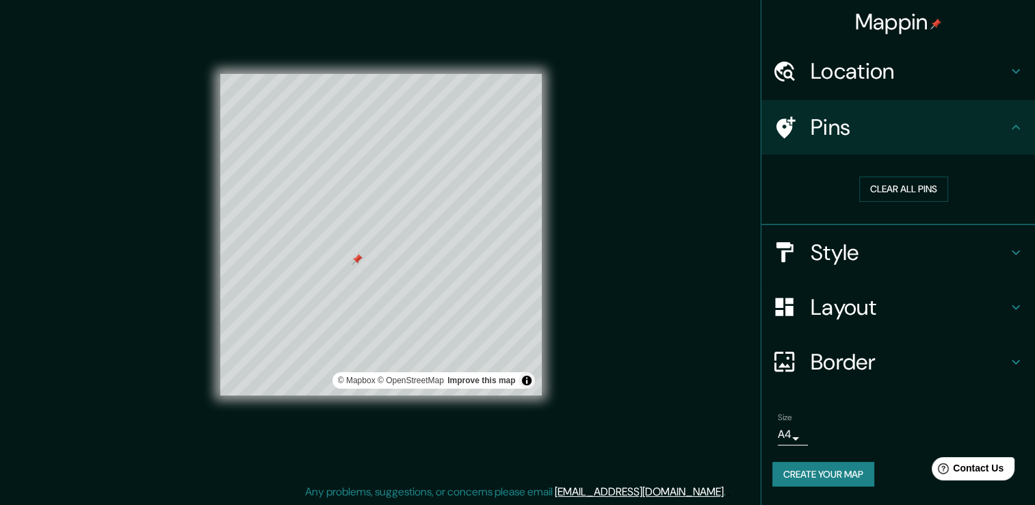
scroll to position [15, 0]
click at [846, 363] on h4 "Border" at bounding box center [909, 361] width 197 height 27
type input "226"
type input "38"
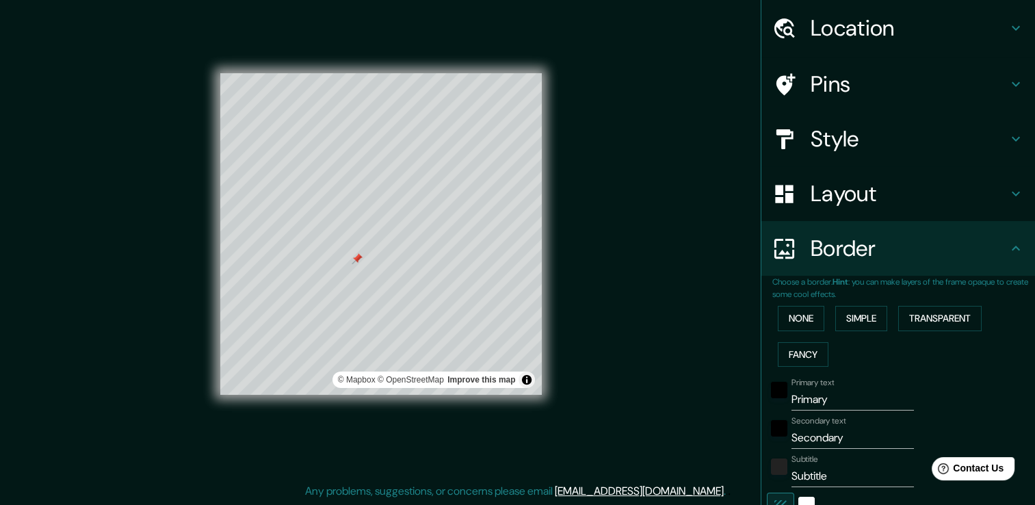
scroll to position [205, 0]
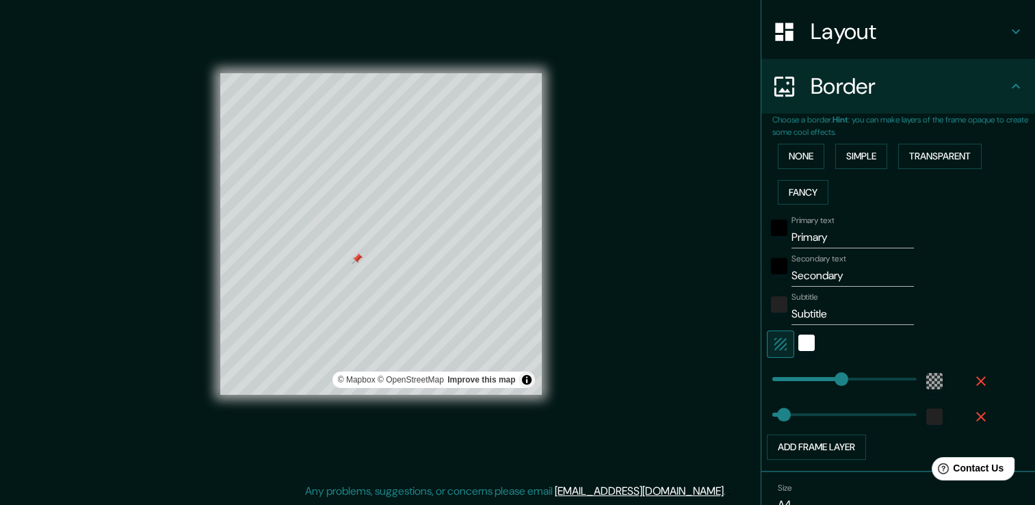
type input "226"
drag, startPoint x: 840, startPoint y: 237, endPoint x: 772, endPoint y: 243, distance: 68.6
click at [769, 241] on div "Primary text Primary" at bounding box center [879, 231] width 224 height 33
click at [833, 313] on input "Subtitle" at bounding box center [853, 314] width 122 height 22
drag, startPoint x: 845, startPoint y: 240, endPoint x: 769, endPoint y: 251, distance: 76.7
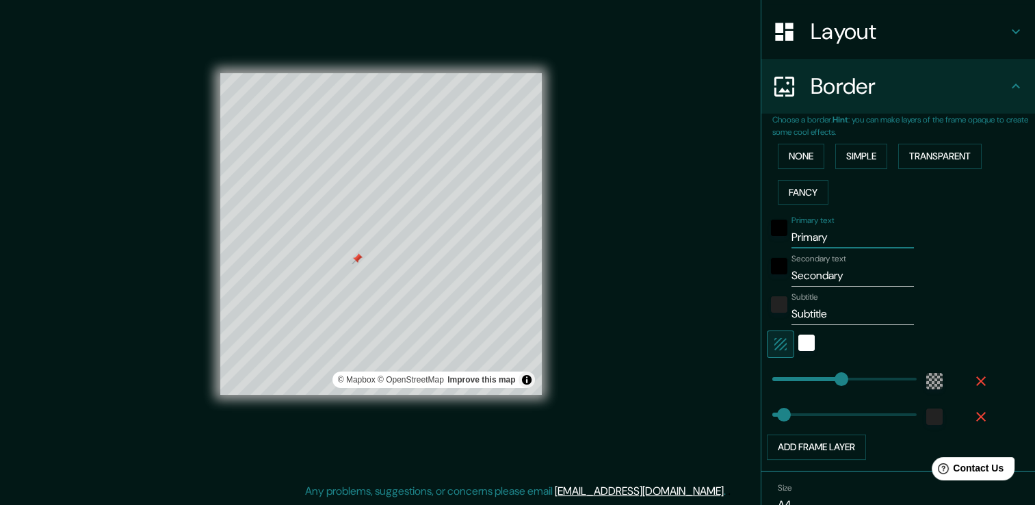
click at [772, 251] on div "Primary text Primary Secondary text Secondary Subtitle Subtitle Add frame layer" at bounding box center [881, 335] width 219 height 250
type input "D"
type input "226"
type input "38"
type input "DO"
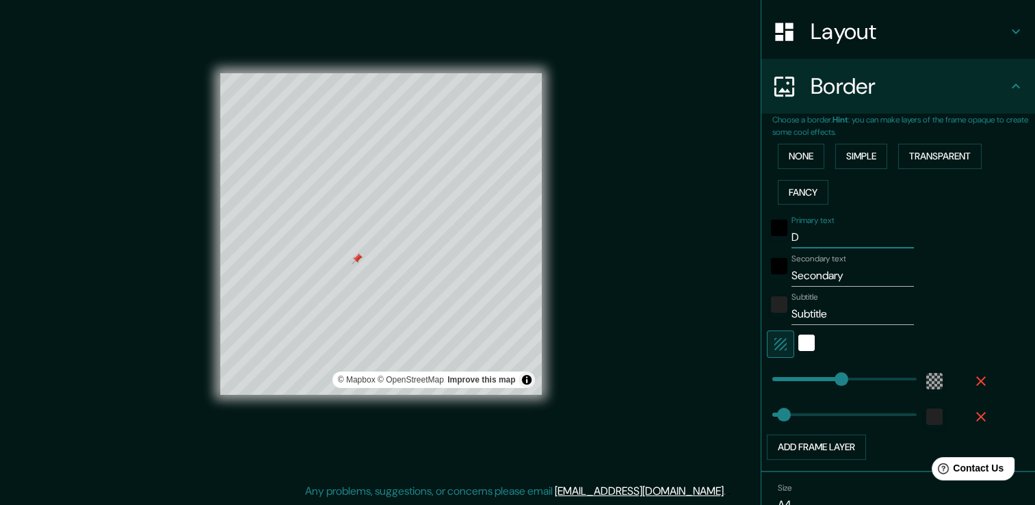
type input "226"
type input "38"
type input "DON"
type input "226"
type input "38"
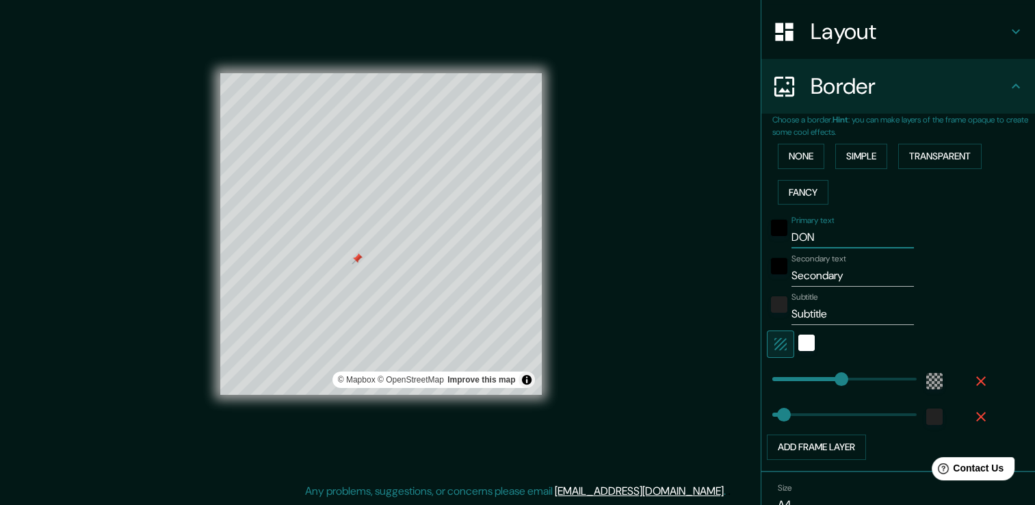
type input "DON"
type input "226"
type input "38"
type input "DON B"
type input "226"
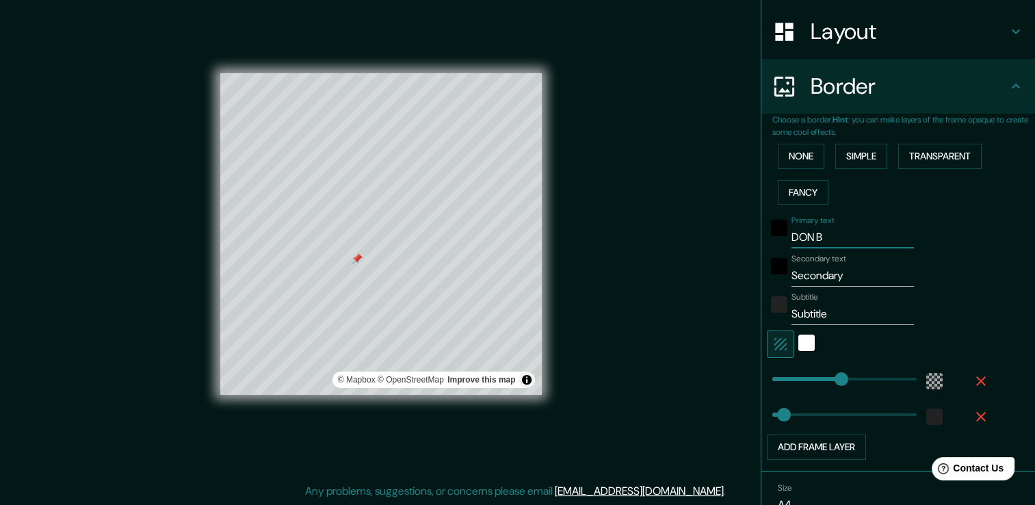
type input "38"
type input "[PERSON_NAME]"
type input "226"
type input "38"
type input "[PERSON_NAME]"
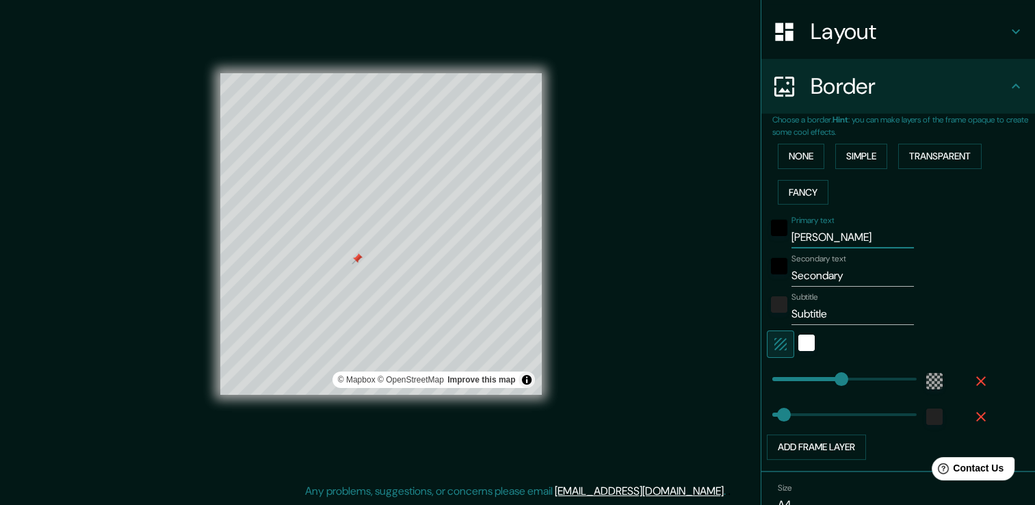
type input "226"
type input "38"
type input "[PERSON_NAME]"
type input "226"
type input "38"
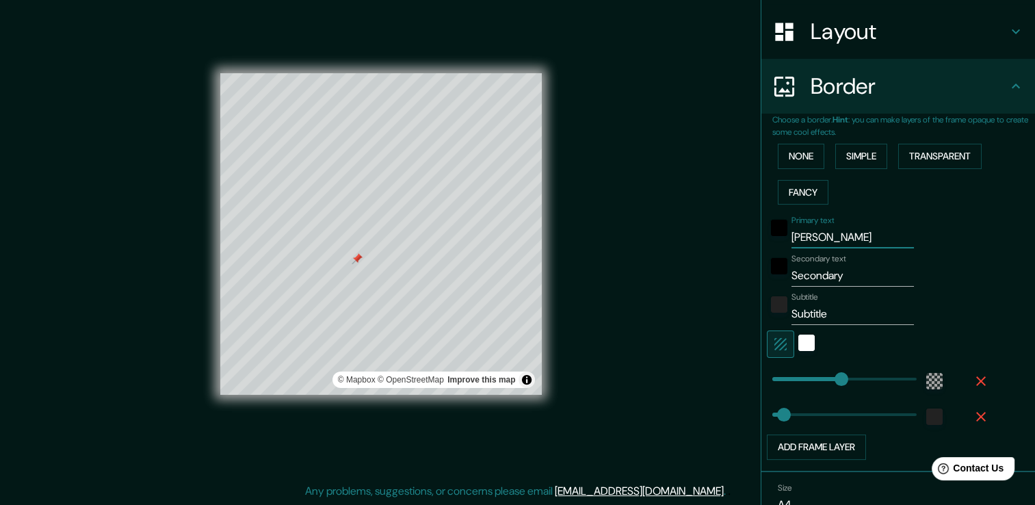
type input "[PERSON_NAME]"
type input "226"
type input "38"
type input "[PERSON_NAME]"
drag, startPoint x: 837, startPoint y: 274, endPoint x: 734, endPoint y: 265, distance: 103.7
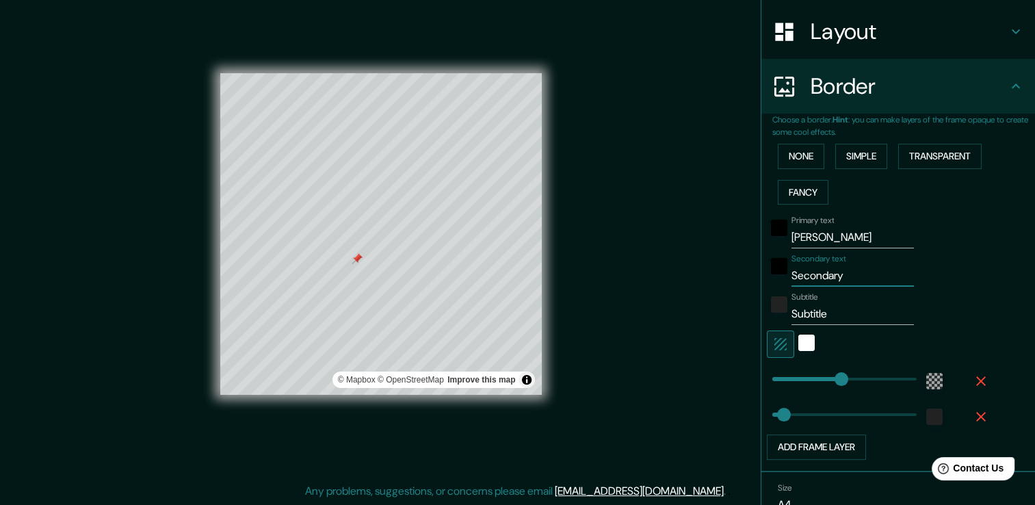
click at [734, 265] on div "Mappin Location [GEOGRAPHIC_DATA], [GEOGRAPHIC_DATA], [GEOGRAPHIC_DATA] Pins St…" at bounding box center [517, 245] width 1035 height 520
type input "S"
type input "226"
type input "38"
type input "SO"
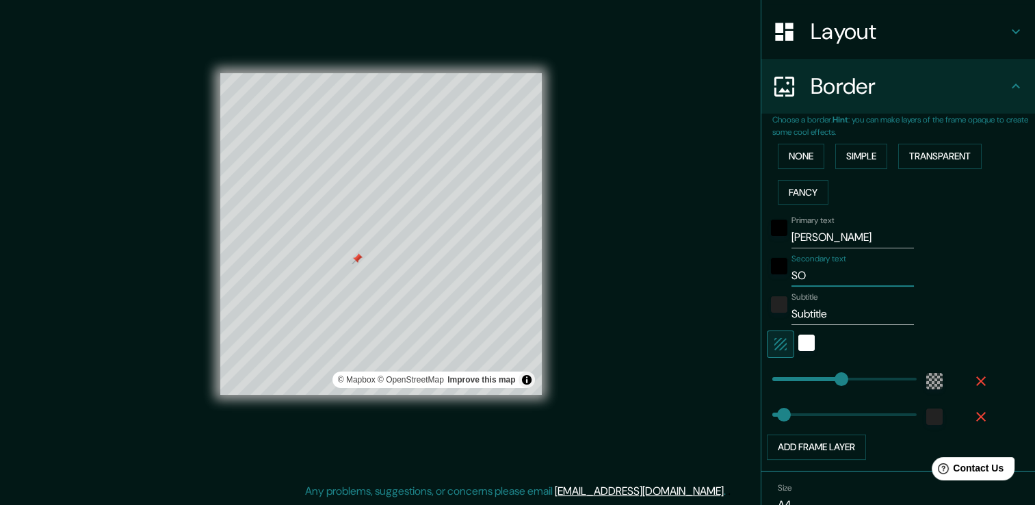
type input "226"
type input "38"
type input "SOY"
type input "226"
type input "38"
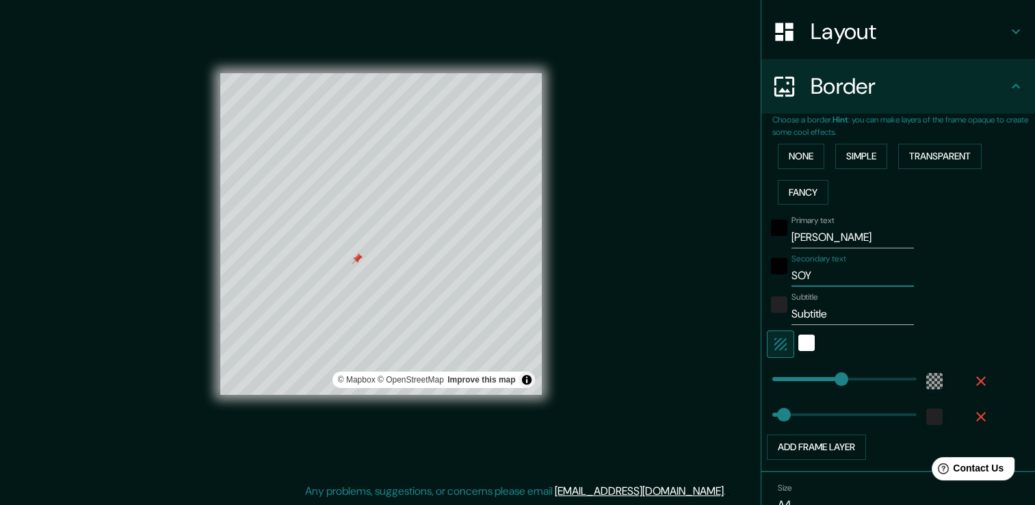
type input "SOYA"
type input "226"
type input "38"
type input "SOYAP"
type input "226"
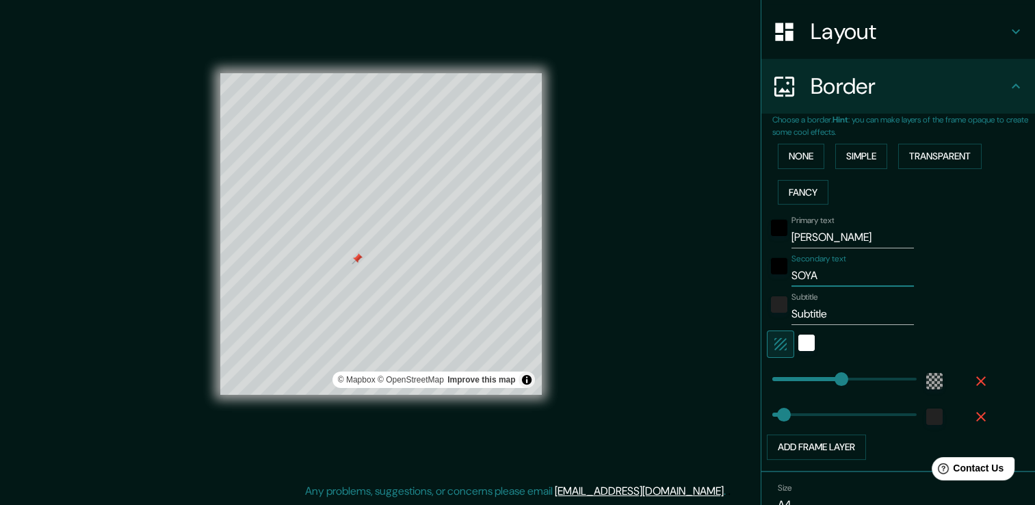
type input "38"
type input "SOYAPA"
type input "226"
type input "38"
type input "SOYAPAN"
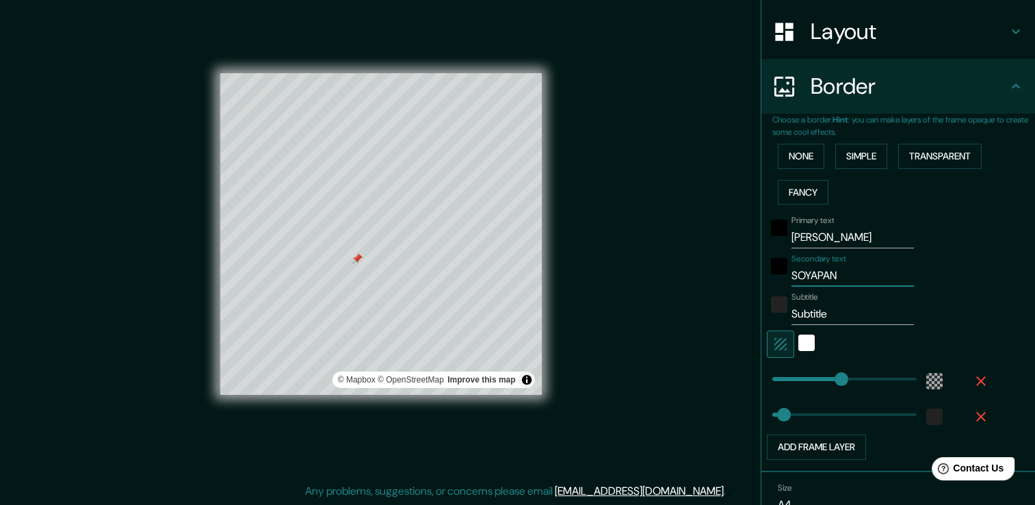
type input "226"
type input "38"
type input "SOYAPANG"
type input "226"
type input "38"
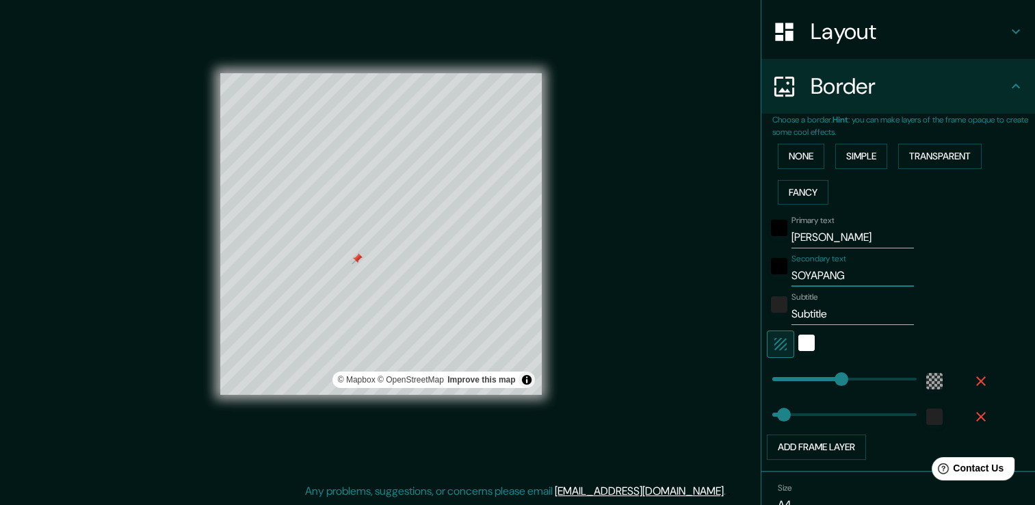
type input "SOYAPANGO"
type input "226"
type input "38"
type input "SOYAPANGO"
drag, startPoint x: 832, startPoint y: 311, endPoint x: 742, endPoint y: 315, distance: 90.4
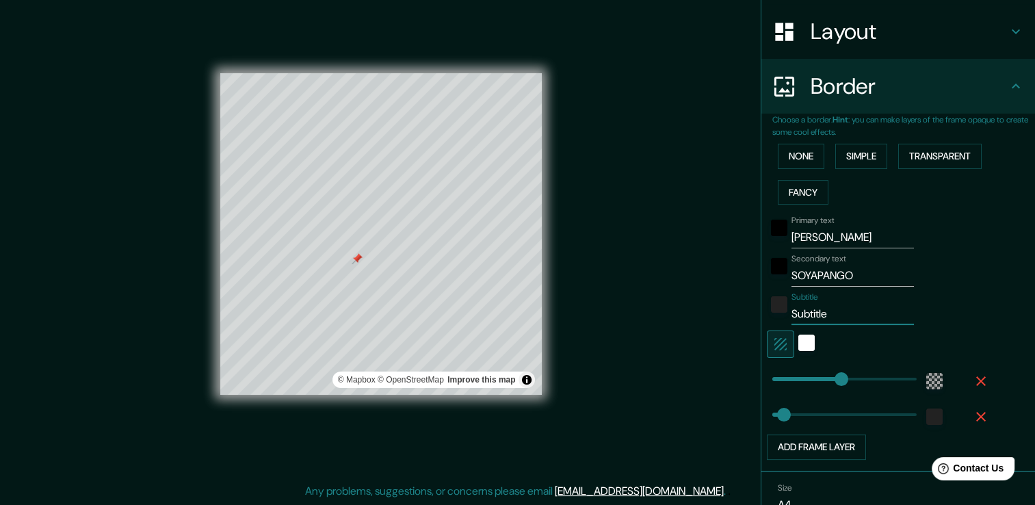
click at [742, 315] on div "Mappin Location [GEOGRAPHIC_DATA], [GEOGRAPHIC_DATA], [GEOGRAPHIC_DATA] Pins St…" at bounding box center [517, 245] width 1035 height 520
type input "E"
type input "226"
type input "38"
type input "EL"
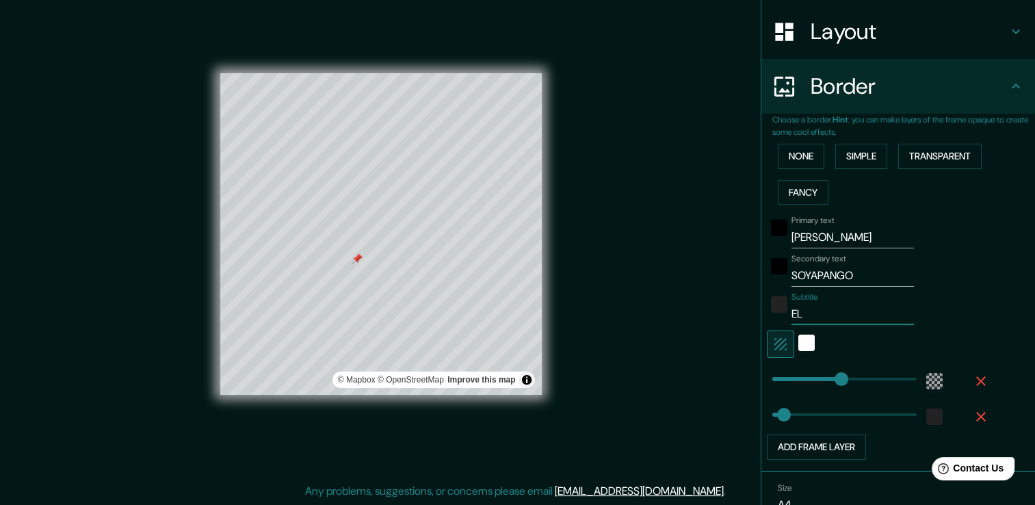
type input "226"
type input "38"
type input "EL"
type input "226"
type input "38"
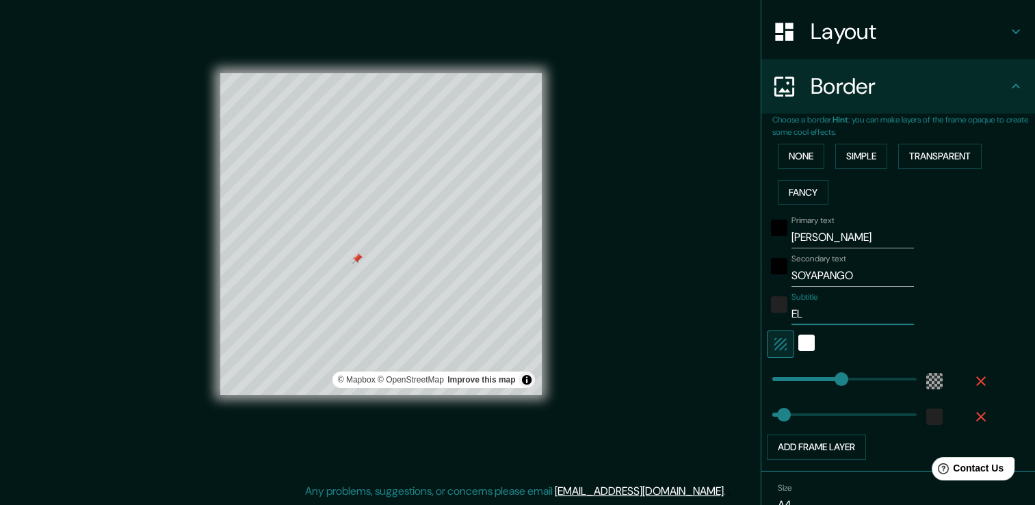
type input "EL S"
type input "226"
type input "38"
type input "EL [PERSON_NAME]"
type input "226"
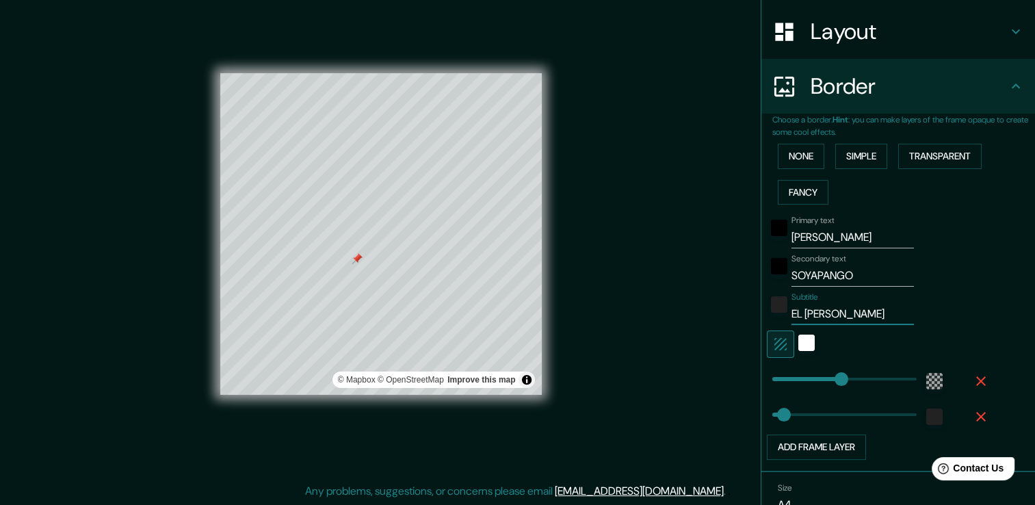
type input "38"
type input "EL SALV"
type input "226"
type input "38"
type input "EL SALVA"
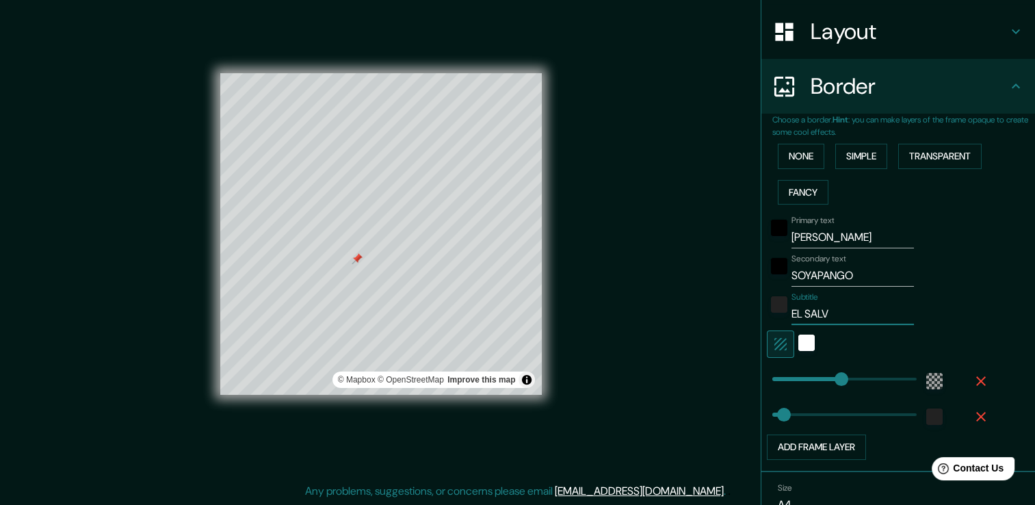
type input "226"
type input "38"
type input "EL SALVAD"
type input "226"
type input "38"
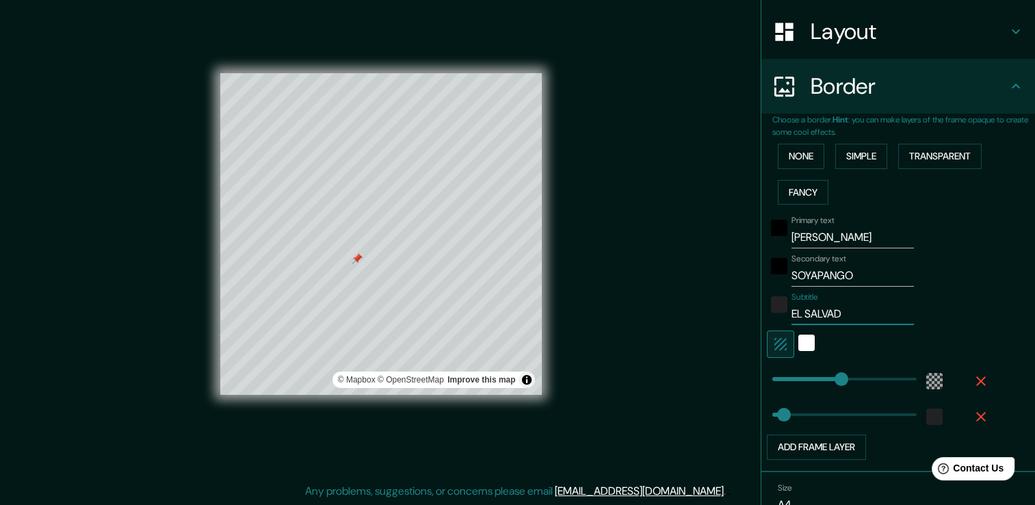
type input "EL SALVADO"
type input "226"
type input "38"
type input "EL SALVADOE"
type input "226"
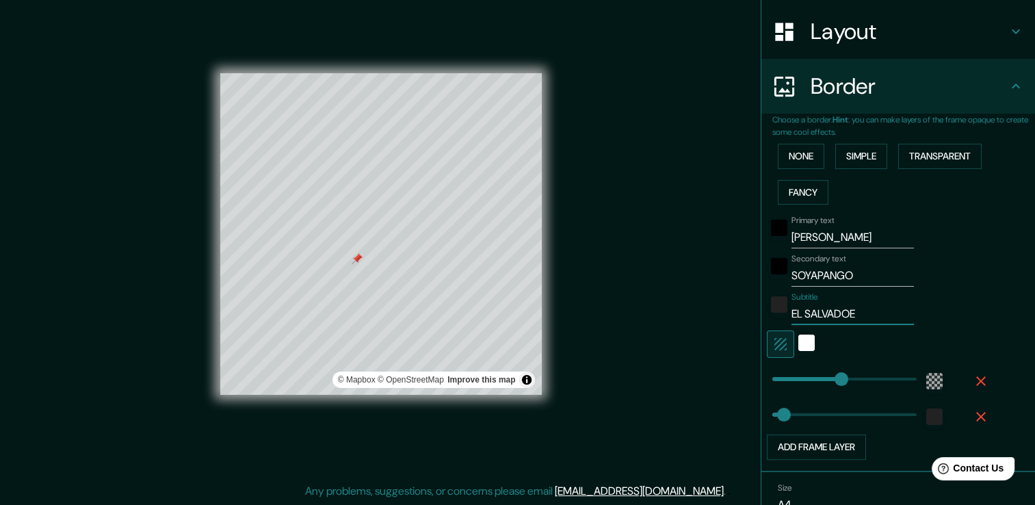
type input "38"
type input "EL SALVADO"
type input "226"
type input "38"
type input "[GEOGRAPHIC_DATA]"
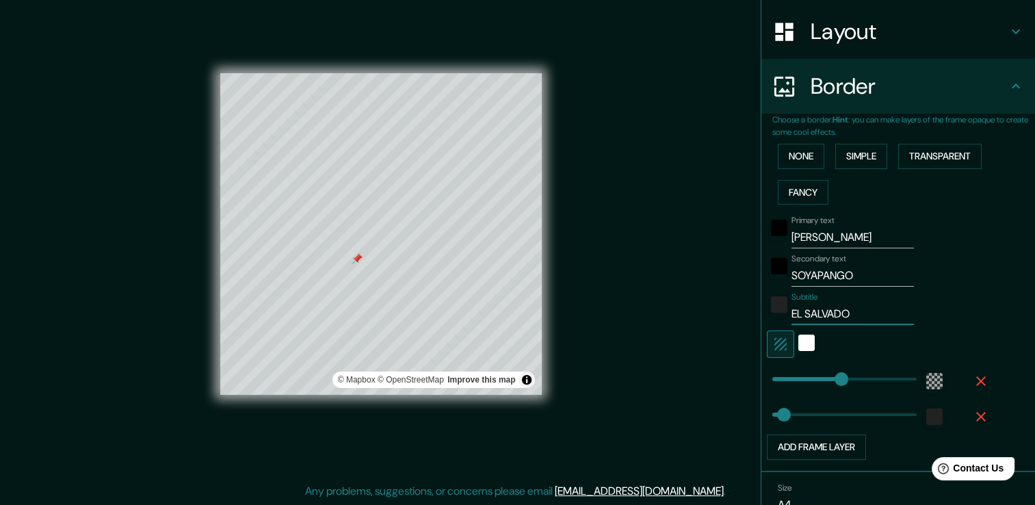
type input "226"
type input "38"
type input "[GEOGRAPHIC_DATA]"
click at [640, 350] on div "Mappin Location [GEOGRAPHIC_DATA], [GEOGRAPHIC_DATA], [GEOGRAPHIC_DATA] Pins St…" at bounding box center [517, 245] width 1035 height 520
type input "38"
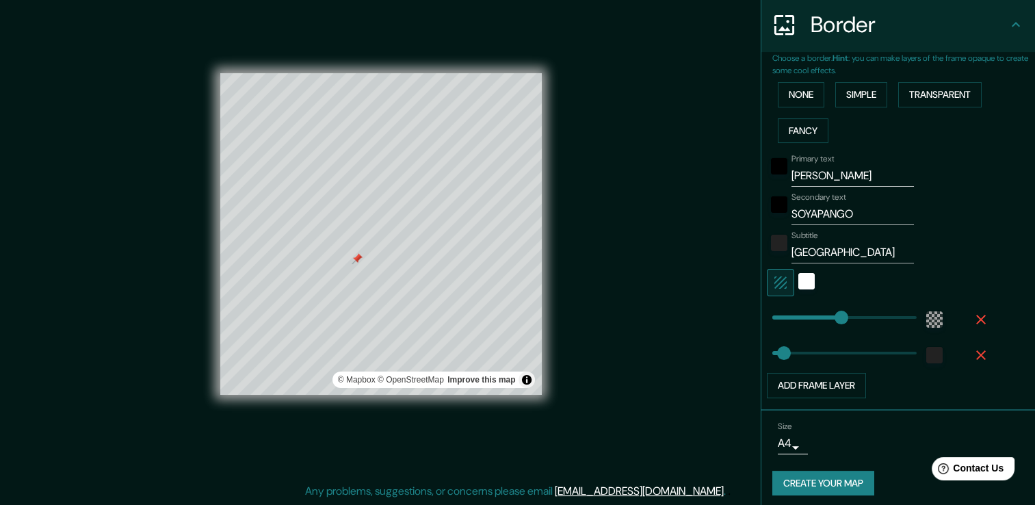
scroll to position [271, 0]
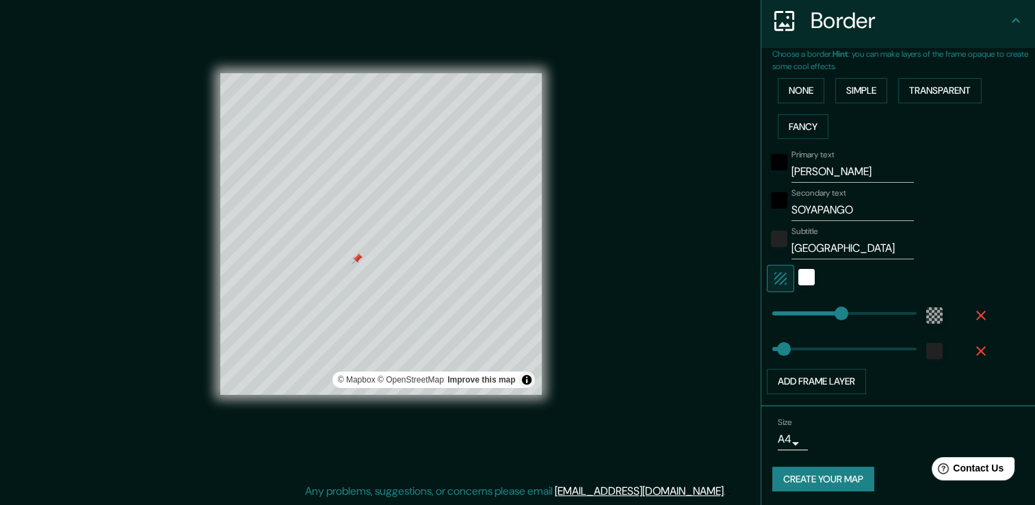
click at [780, 441] on body "Mappin Location [GEOGRAPHIC_DATA], [GEOGRAPHIC_DATA], [GEOGRAPHIC_DATA] Pins St…" at bounding box center [517, 237] width 1035 height 505
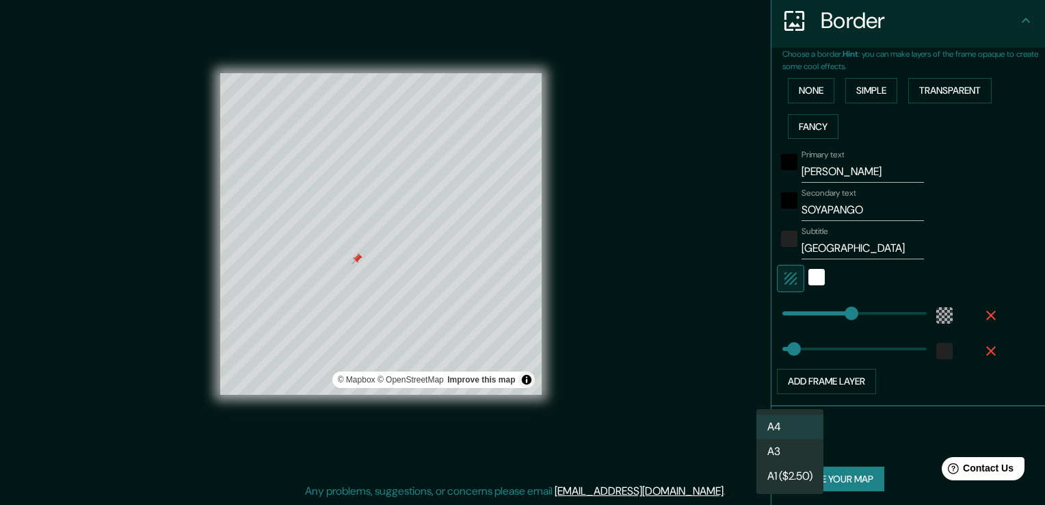
click at [844, 439] on div at bounding box center [522, 252] width 1045 height 505
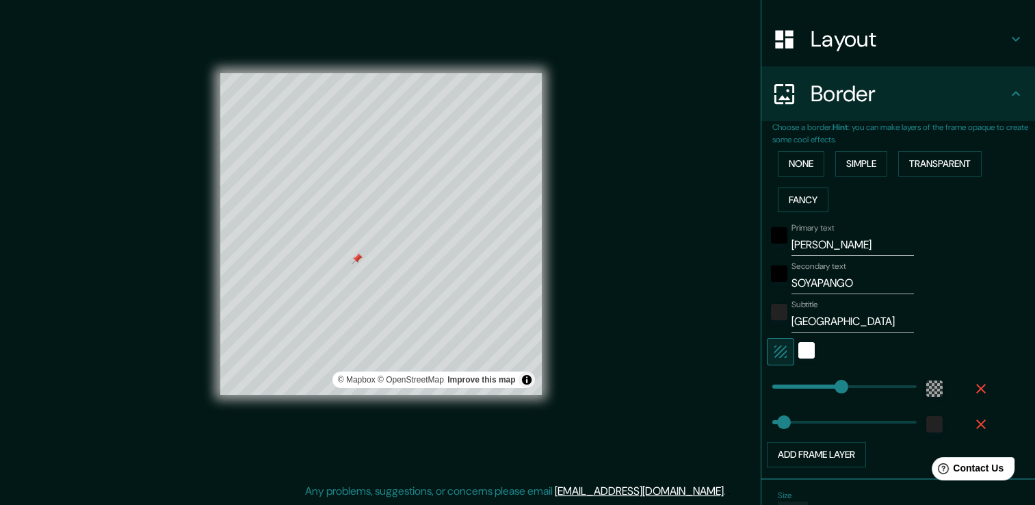
scroll to position [202, 0]
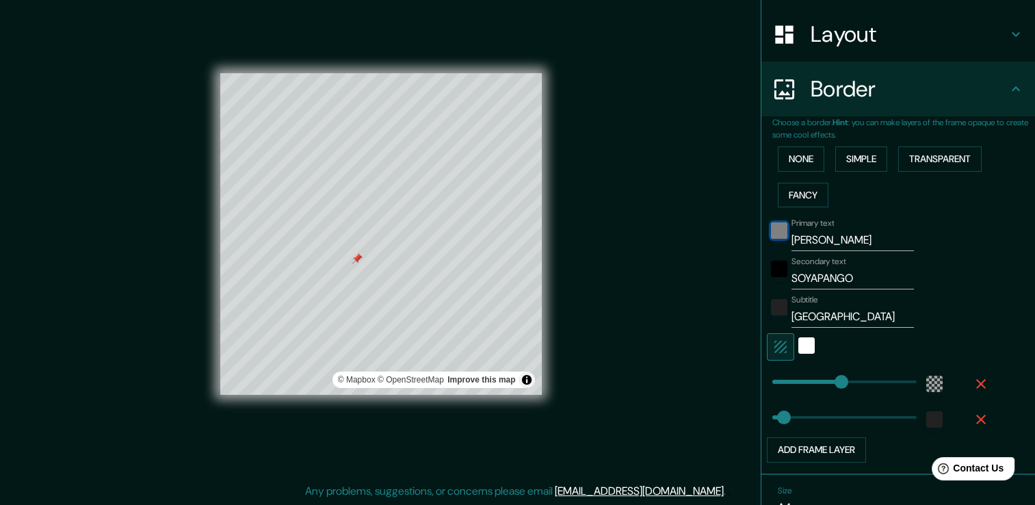
click at [771, 231] on div "black" at bounding box center [779, 230] width 16 height 16
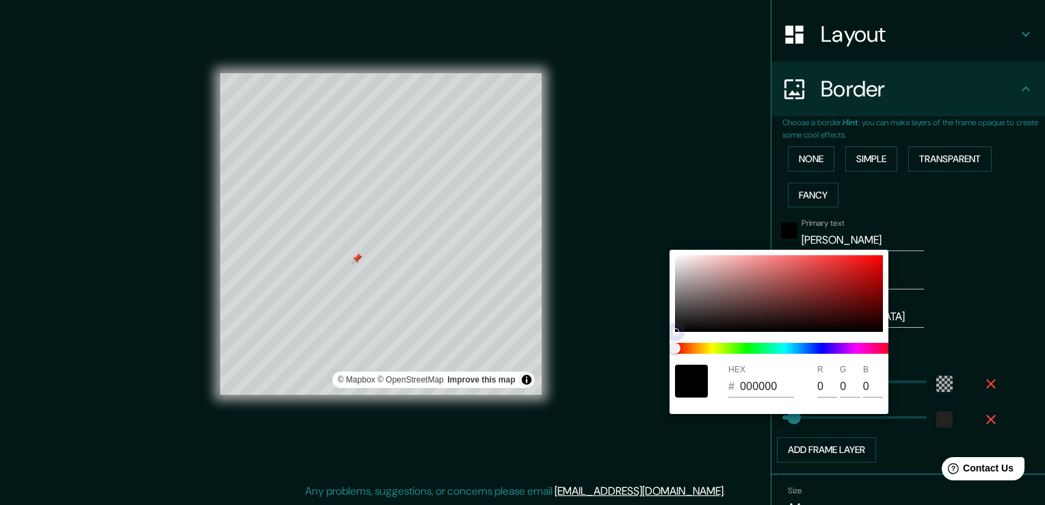
type input "226"
type input "38"
type input "2A2323"
type input "42"
type input "35"
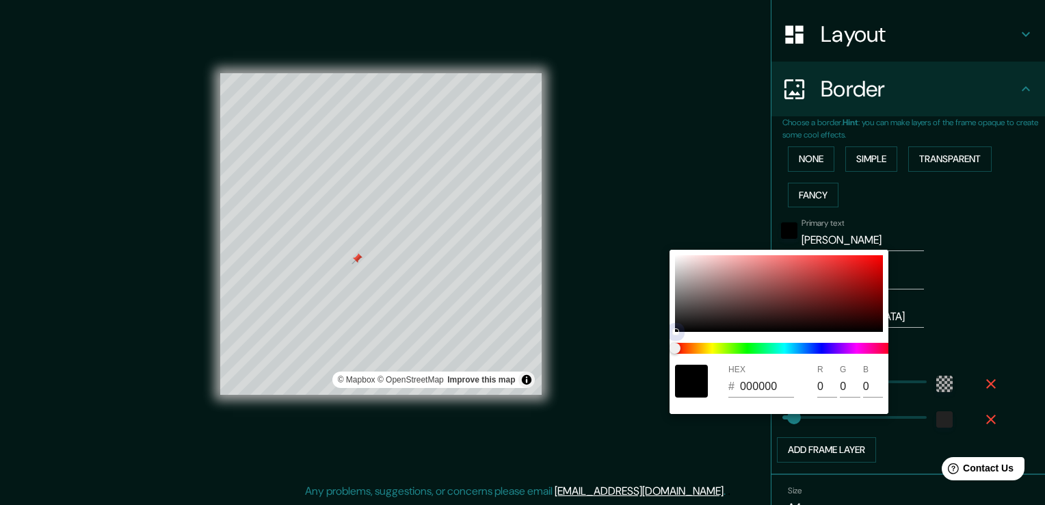
type input "35"
type input "226"
type input "38"
type input "332929"
type input "51"
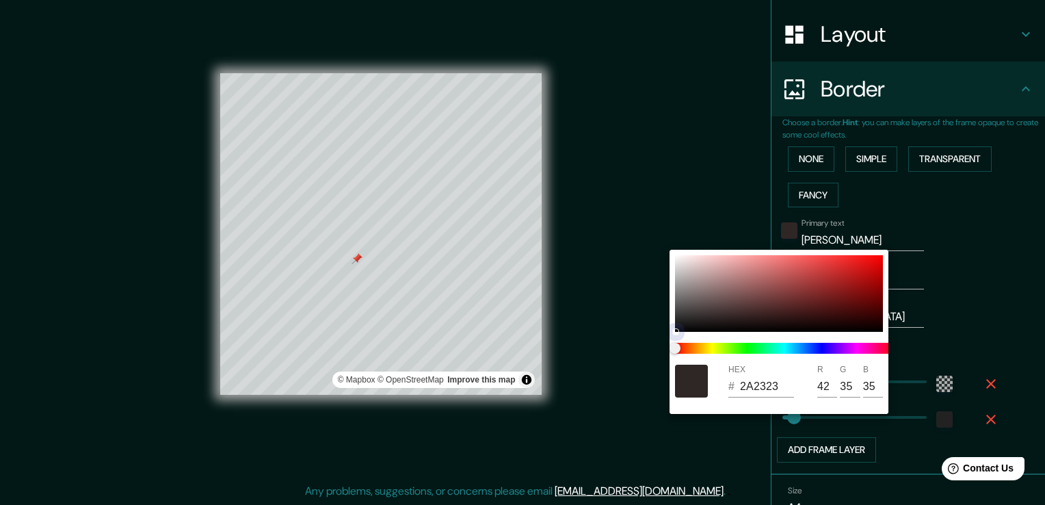
type input "41"
drag, startPoint x: 679, startPoint y: 330, endPoint x: 719, endPoint y: 316, distance: 42.6
click at [719, 316] on div at bounding box center [717, 316] width 7 height 7
type input "226"
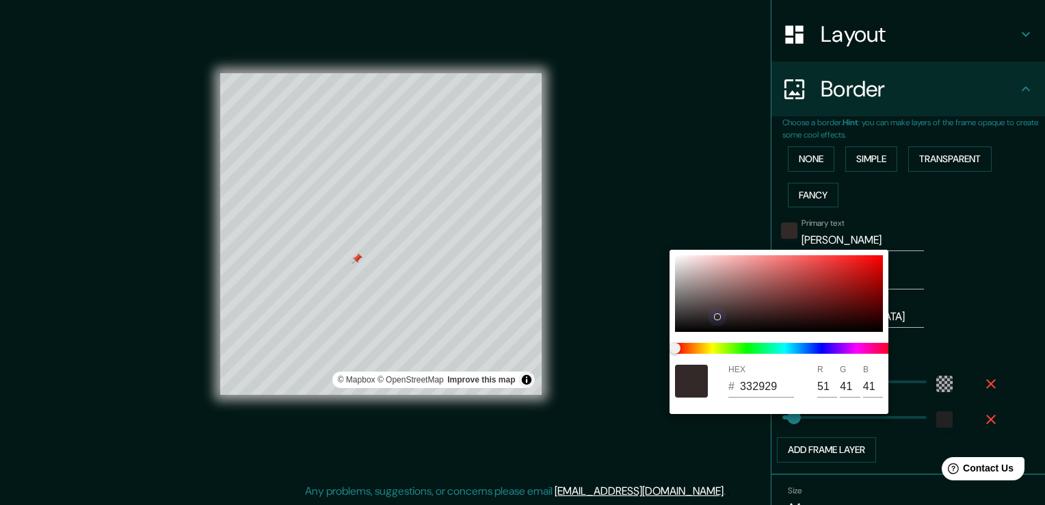
type input "38"
type input "226"
type input "38"
type input "110F0F"
type input "17"
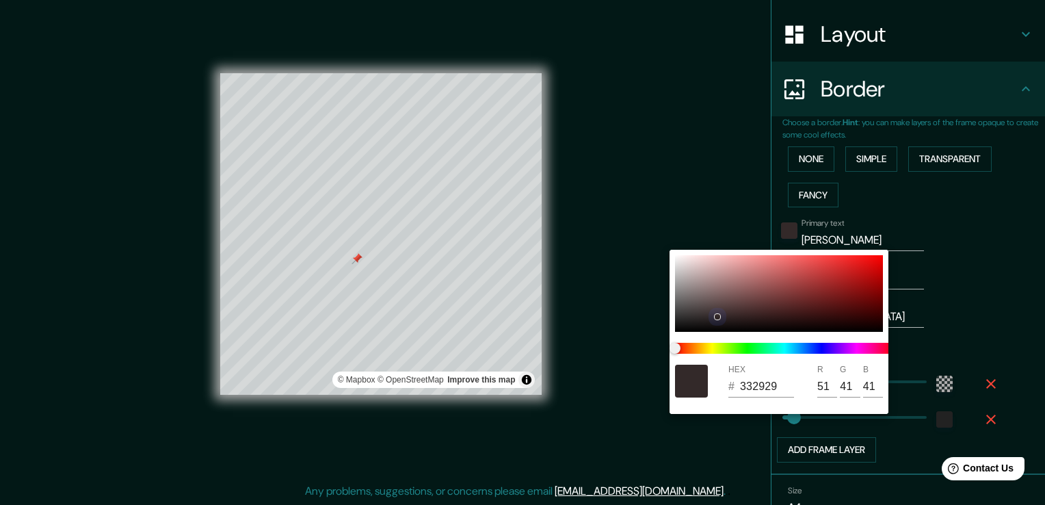
type input "15"
drag, startPoint x: 719, startPoint y: 316, endPoint x: 662, endPoint y: 356, distance: 69.8
click at [662, 356] on div "HEX # 110F0F R 17 G 15 B 15" at bounding box center [522, 252] width 1045 height 505
click at [982, 311] on div at bounding box center [522, 252] width 1045 height 505
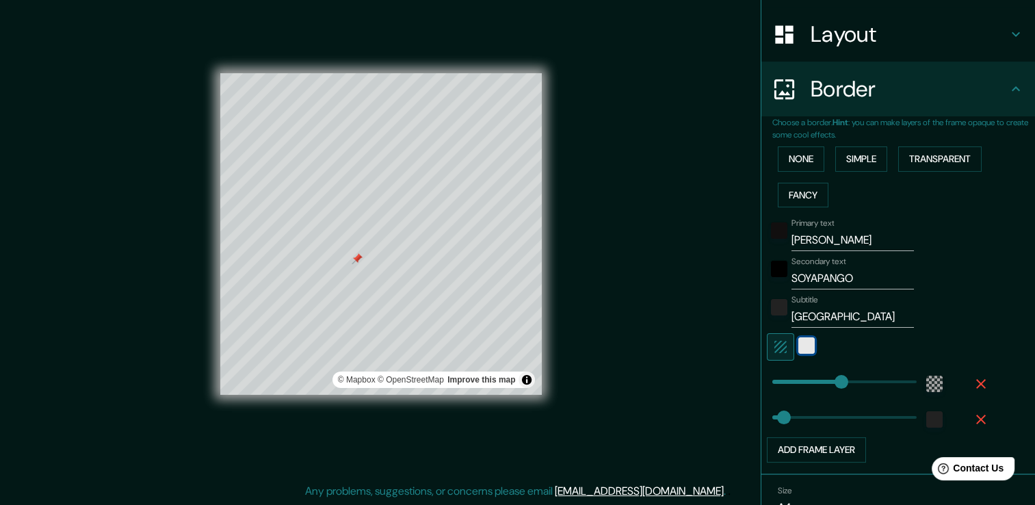
click at [798, 343] on div "white" at bounding box center [806, 345] width 16 height 16
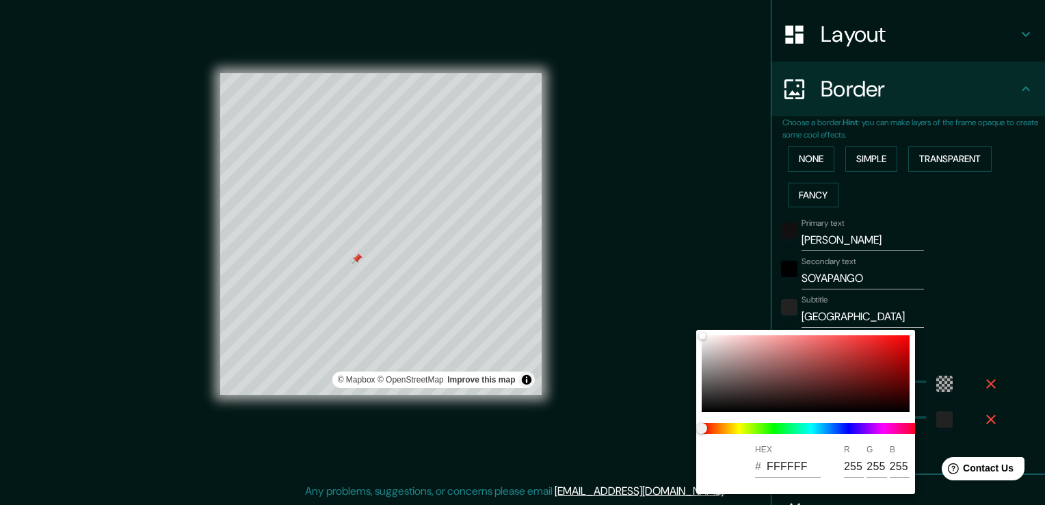
click at [985, 297] on div at bounding box center [522, 252] width 1045 height 505
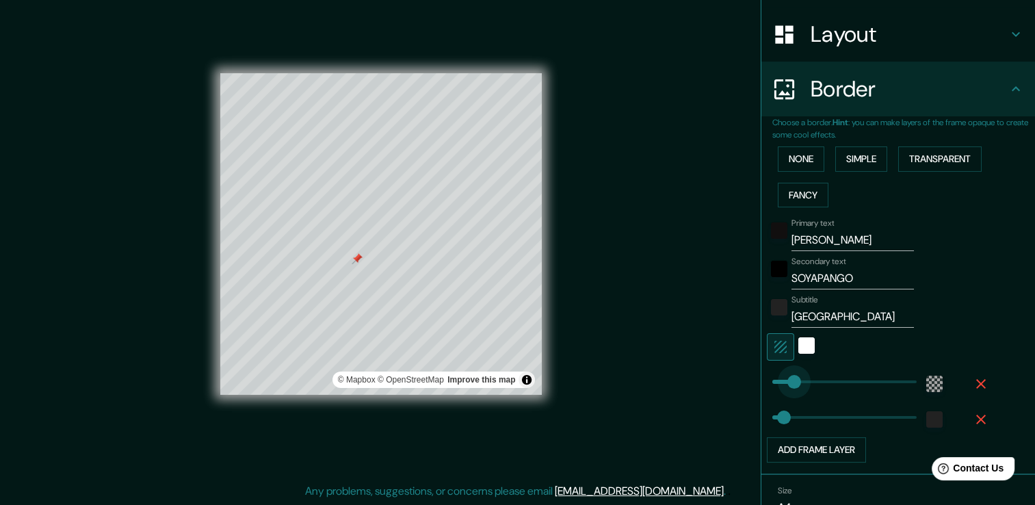
type input "0"
drag, startPoint x: 839, startPoint y: 372, endPoint x: 719, endPoint y: 385, distance: 120.4
type input "38"
type input "141"
drag, startPoint x: 761, startPoint y: 381, endPoint x: 805, endPoint y: 382, distance: 43.8
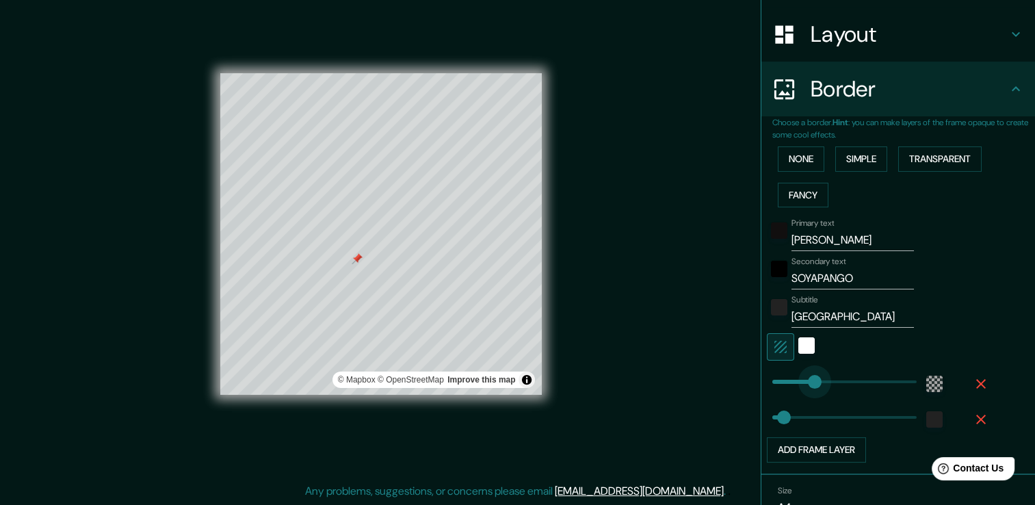
type input "38"
type input "411"
drag, startPoint x: 802, startPoint y: 382, endPoint x: 888, endPoint y: 384, distance: 86.2
type input "38"
type input "293"
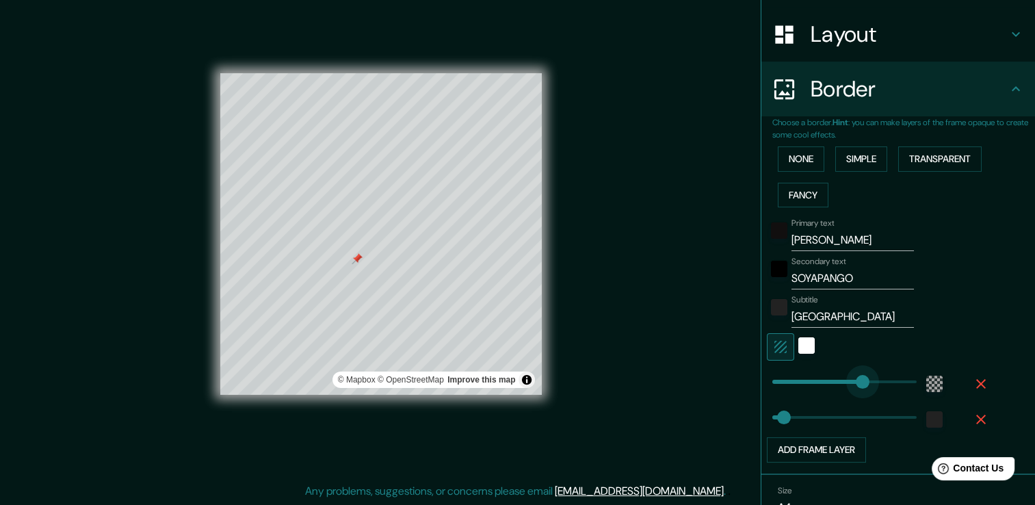
drag, startPoint x: 891, startPoint y: 382, endPoint x: 852, endPoint y: 384, distance: 39.0
type input "38"
type input "228"
drag, startPoint x: 852, startPoint y: 384, endPoint x: 832, endPoint y: 384, distance: 19.9
type input "38"
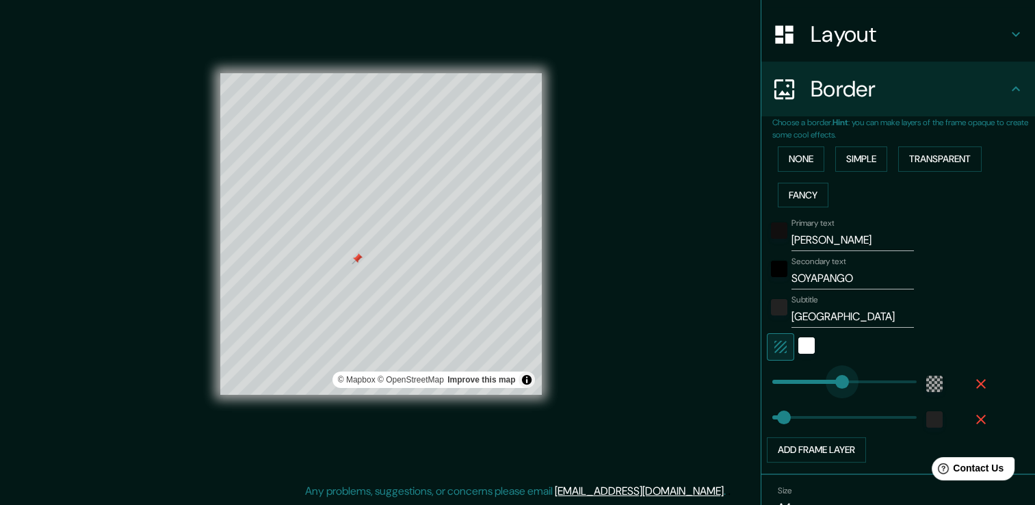
type input "264"
drag, startPoint x: 832, startPoint y: 384, endPoint x: 843, endPoint y: 382, distance: 11.1
type input "38"
type input "318"
drag, startPoint x: 843, startPoint y: 382, endPoint x: 859, endPoint y: 381, distance: 16.5
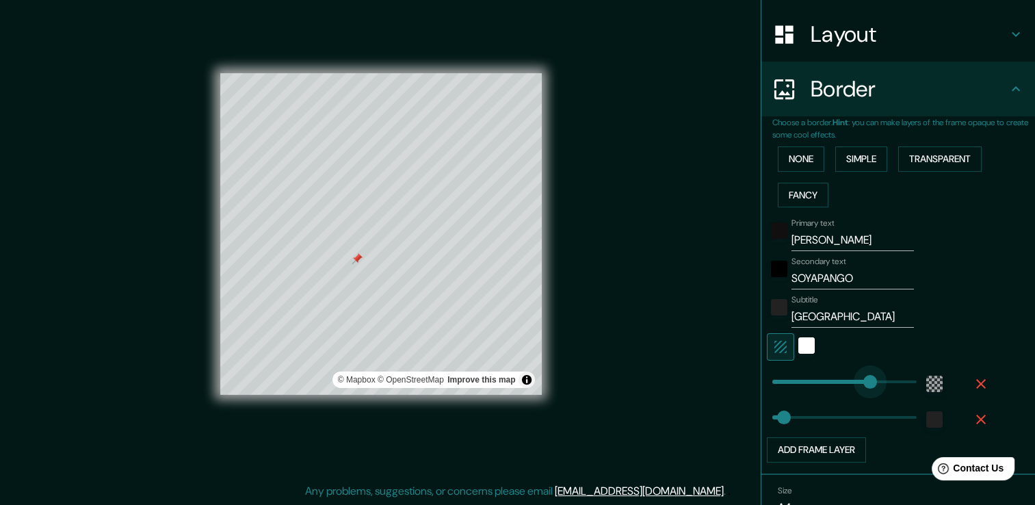
type input "38"
type input "251"
drag, startPoint x: 854, startPoint y: 377, endPoint x: 839, endPoint y: 376, distance: 15.1
type input "38"
type input "251"
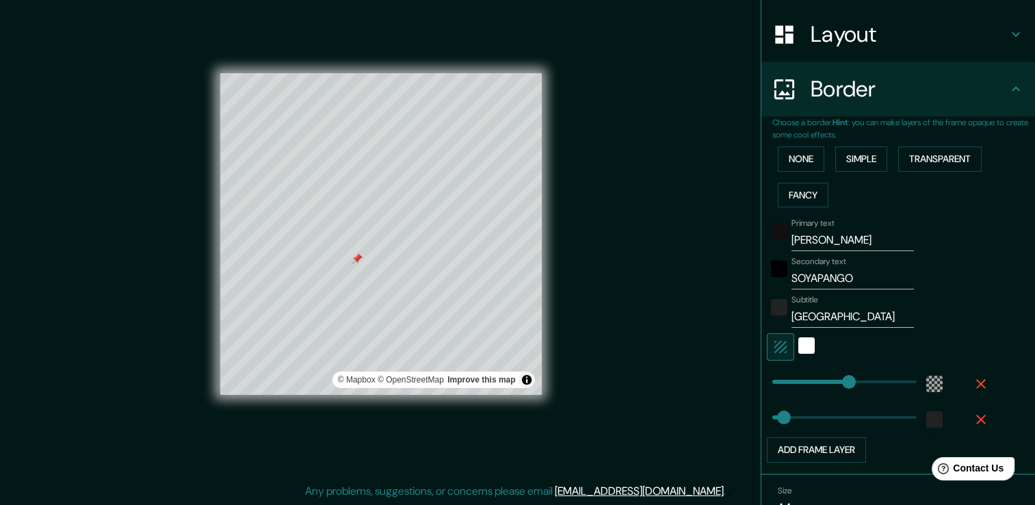
type input "38"
type input "300"
drag, startPoint x: 844, startPoint y: 379, endPoint x: 854, endPoint y: 376, distance: 10.0
type input "228"
drag, startPoint x: 769, startPoint y: 414, endPoint x: 832, endPoint y: 416, distance: 63.0
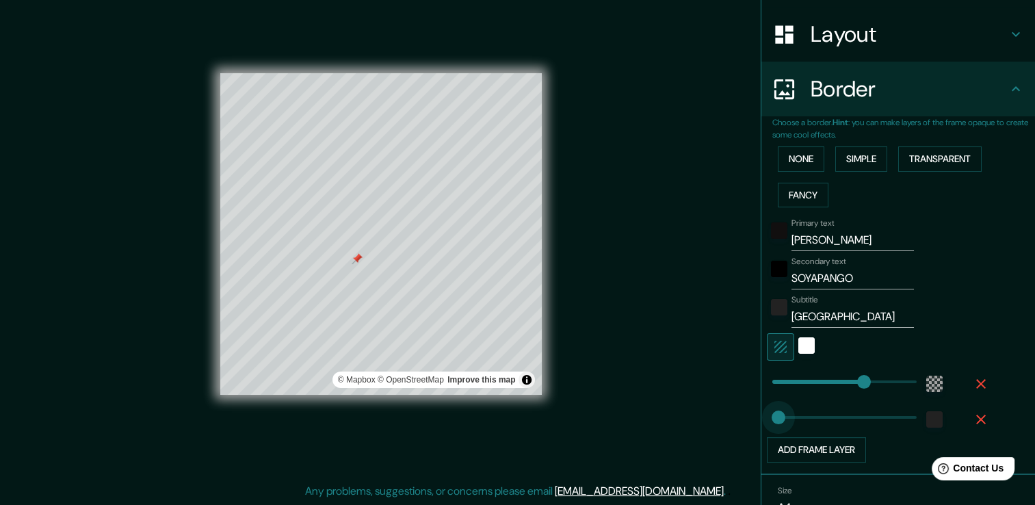
type input "23"
drag, startPoint x: 832, startPoint y: 416, endPoint x: 769, endPoint y: 416, distance: 62.9
click at [926, 415] on div "color-222222" at bounding box center [934, 419] width 16 height 16
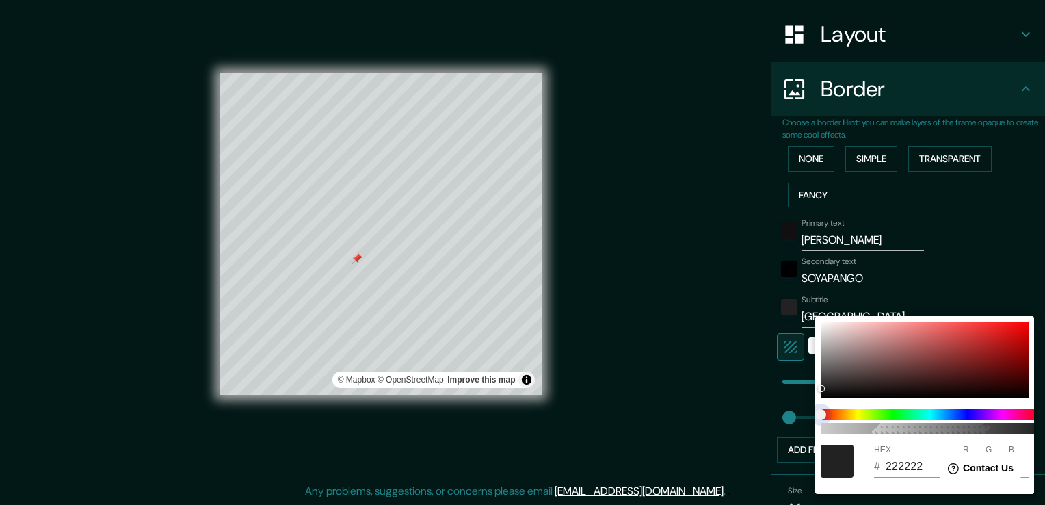
click at [933, 413] on span at bounding box center [930, 414] width 219 height 11
type input "212121"
type input "33"
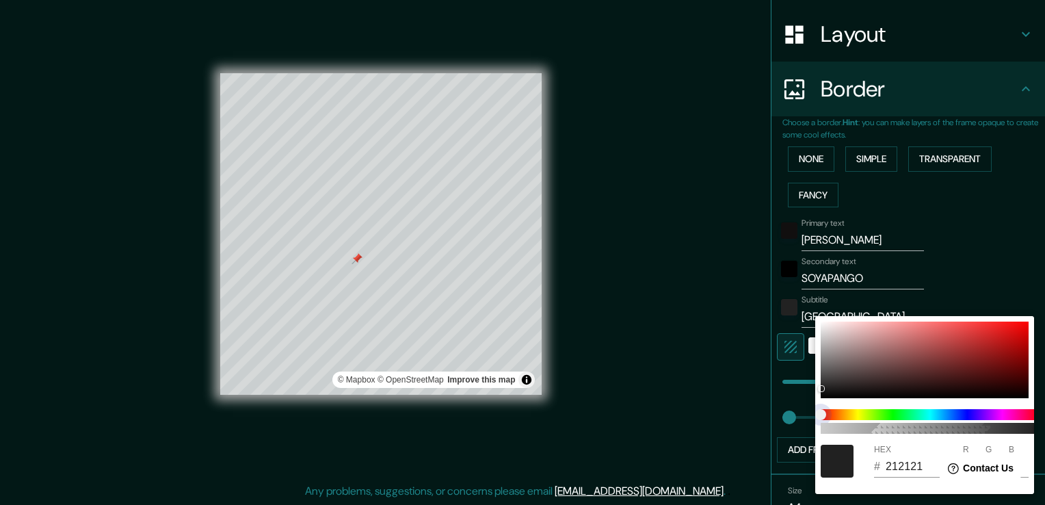
drag, startPoint x: 983, startPoint y: 427, endPoint x: 919, endPoint y: 413, distance: 65.1
click at [939, 415] on span at bounding box center [930, 414] width 219 height 11
drag, startPoint x: 822, startPoint y: 415, endPoint x: 892, endPoint y: 415, distance: 70.5
click at [895, 415] on span at bounding box center [930, 414] width 219 height 11
drag, startPoint x: 821, startPoint y: 415, endPoint x: 891, endPoint y: 415, distance: 69.8
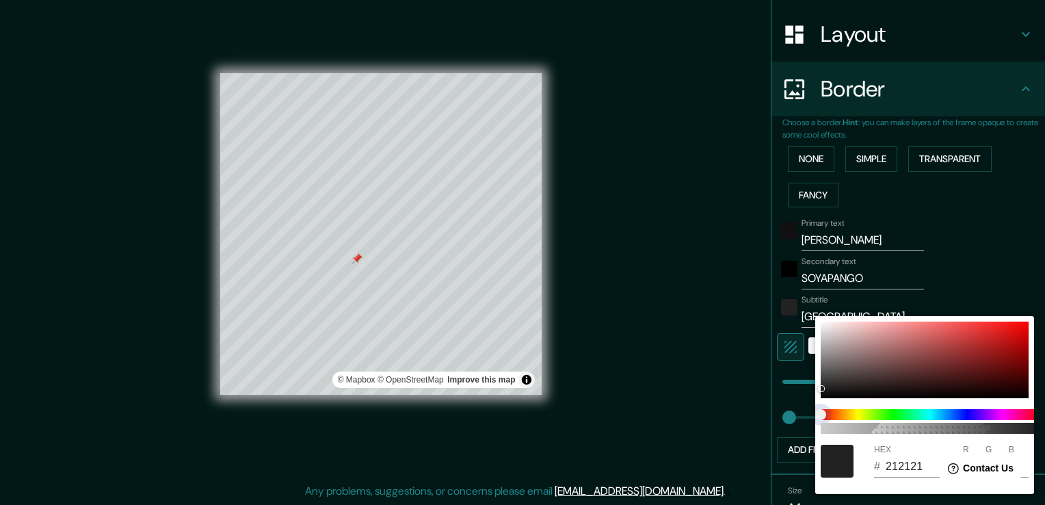
click at [891, 415] on span at bounding box center [930, 414] width 219 height 11
click at [924, 398] on div "100 HEX # 212121 R 33 G 33 B 33" at bounding box center [924, 405] width 219 height 178
click at [928, 406] on div "100" at bounding box center [930, 422] width 230 height 36
click at [928, 413] on span at bounding box center [930, 414] width 219 height 11
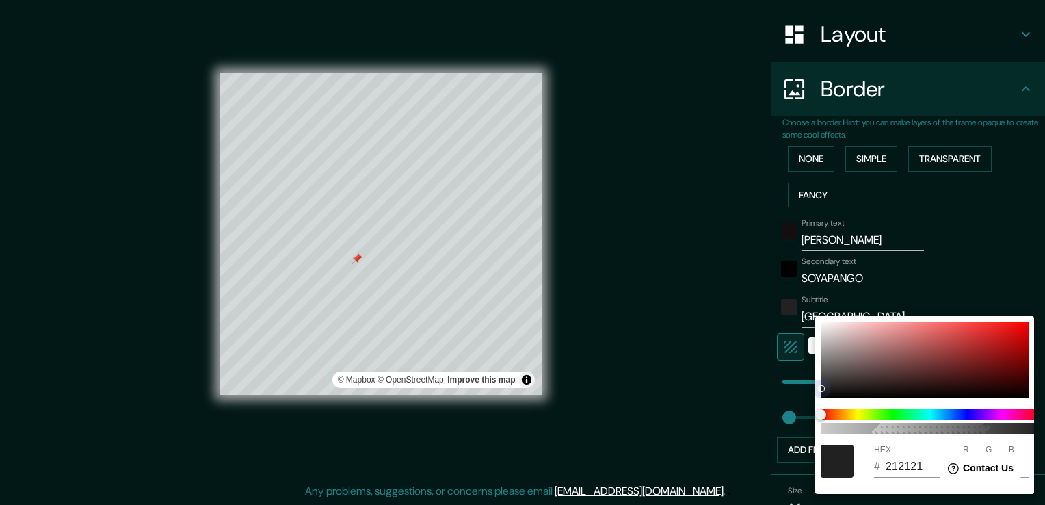
type input "4D4949"
type input "77"
type input "73"
type input "ADA2A2"
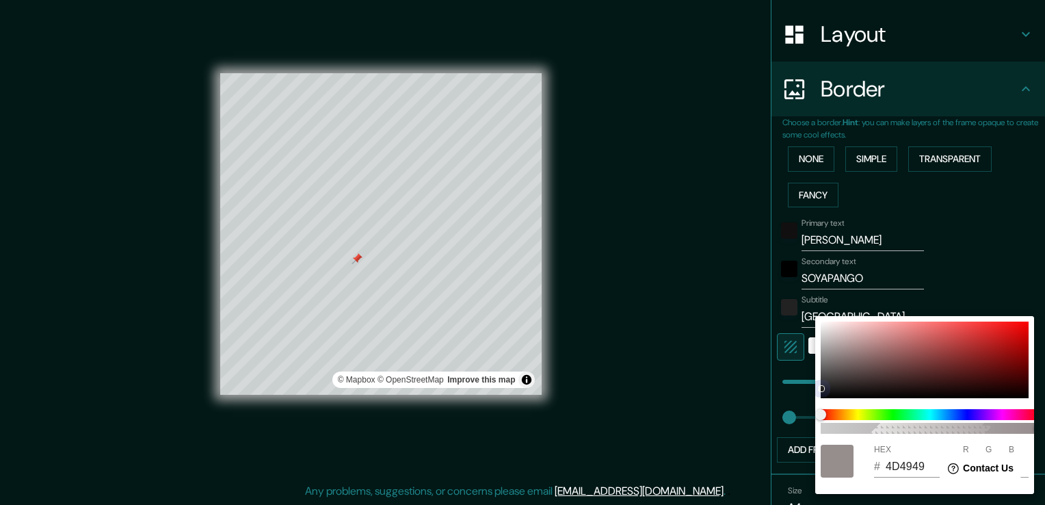
type input "173"
type input "162"
type input "C2B6B6"
type input "194"
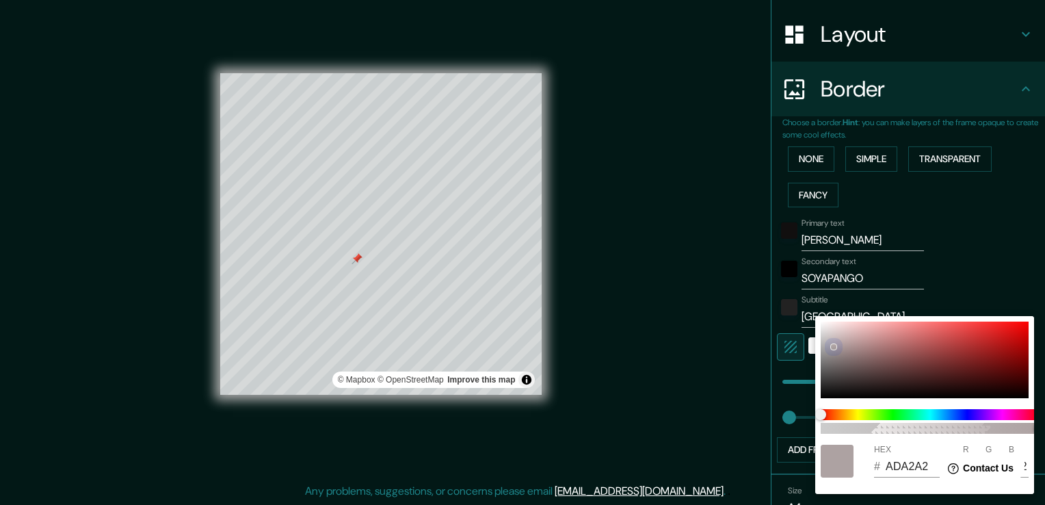
type input "182"
type input "E4D4D4"
type input "228"
type input "212"
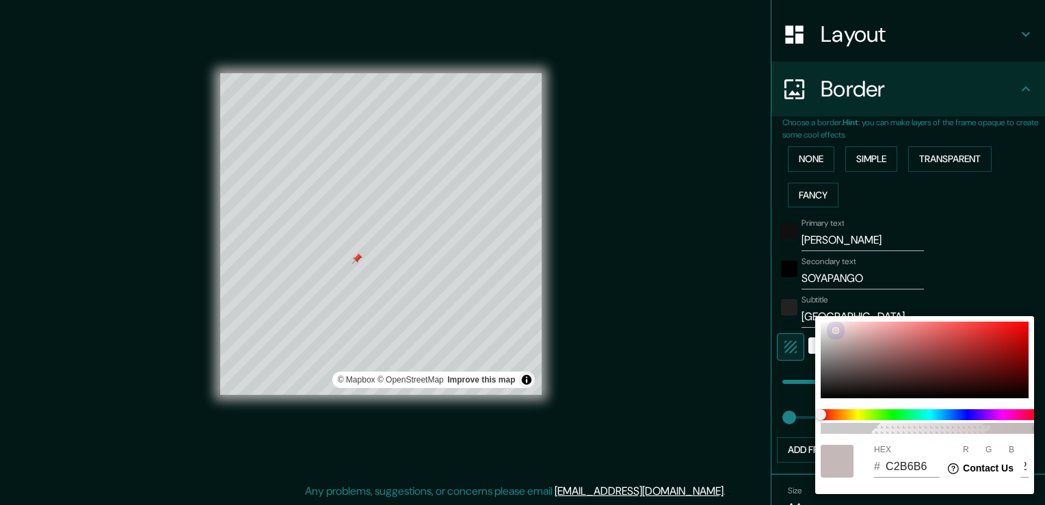
type input "212"
type input "D4C5C5"
type input "212"
type input "197"
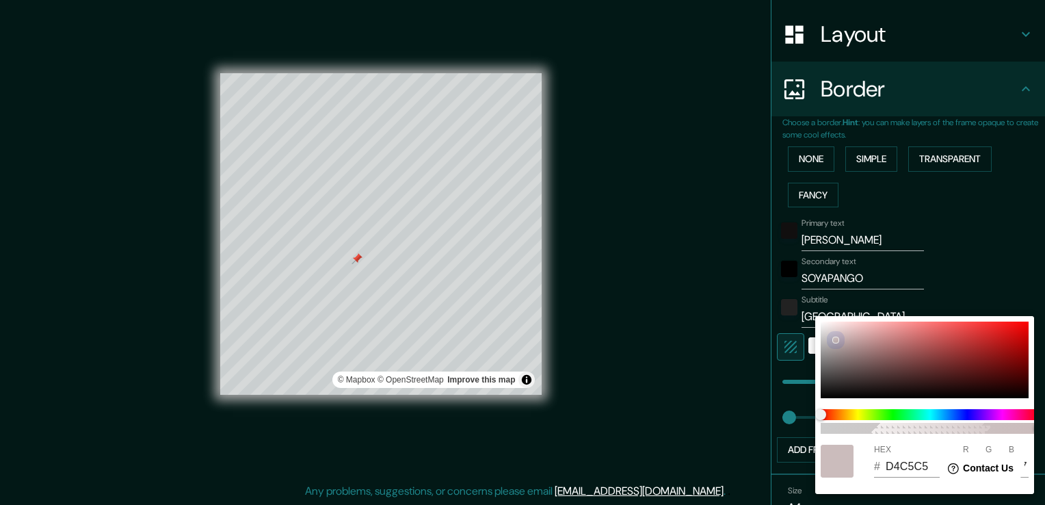
type input "C4B7B7"
type input "196"
type input "183"
type input "EEDBDB"
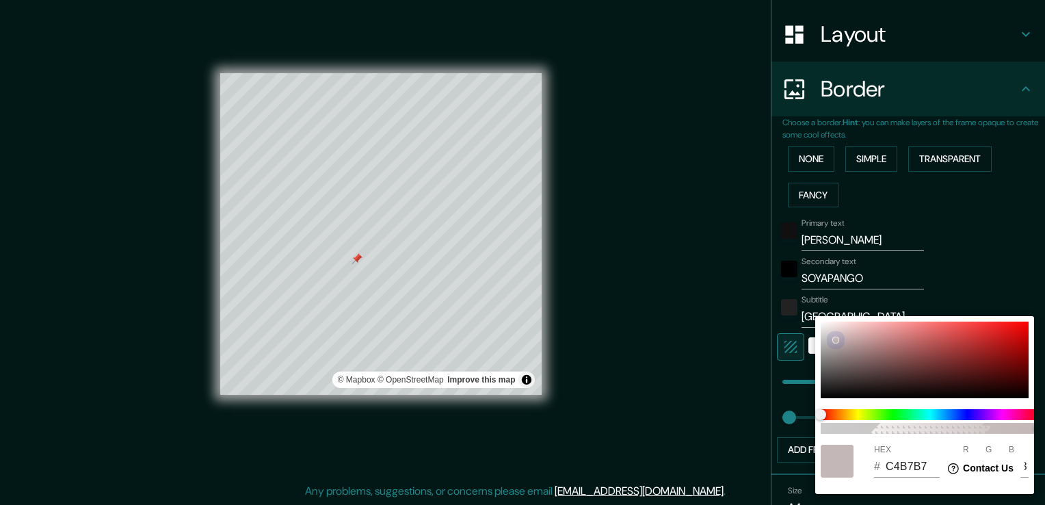
type input "238"
type input "219"
type input "FBE7E7"
type input "251"
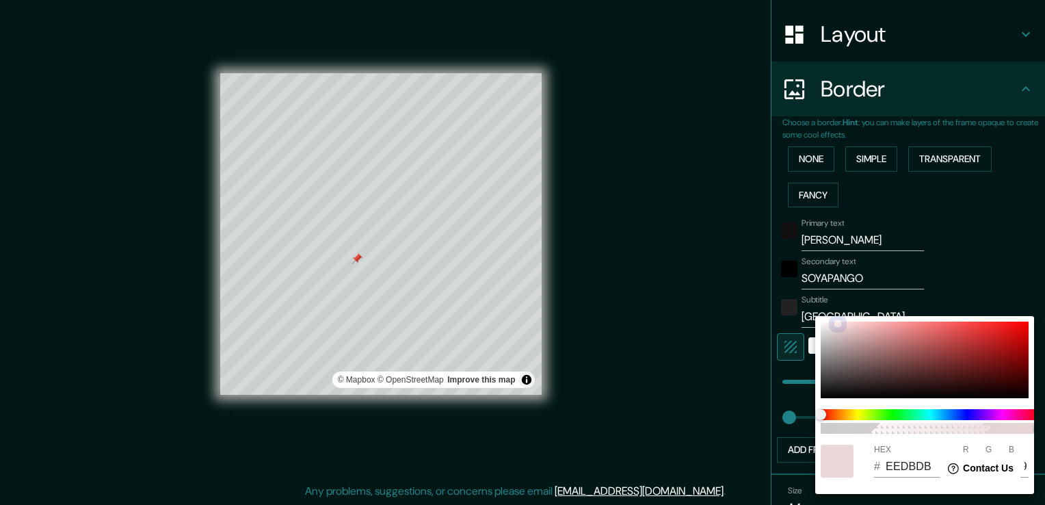
type input "231"
type input "FEE8E8"
type input "254"
type input "232"
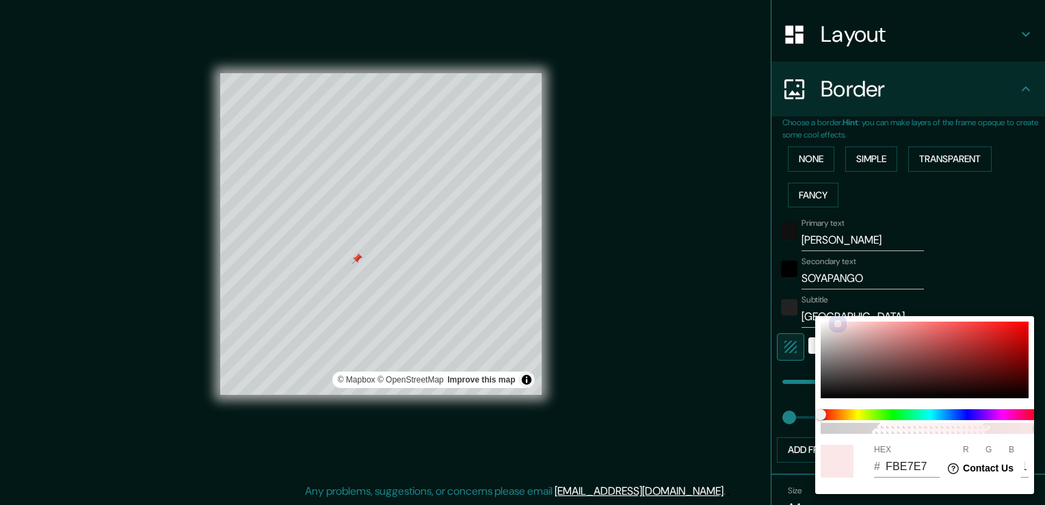
type input "232"
type input "F2DEDE"
type input "242"
type input "222"
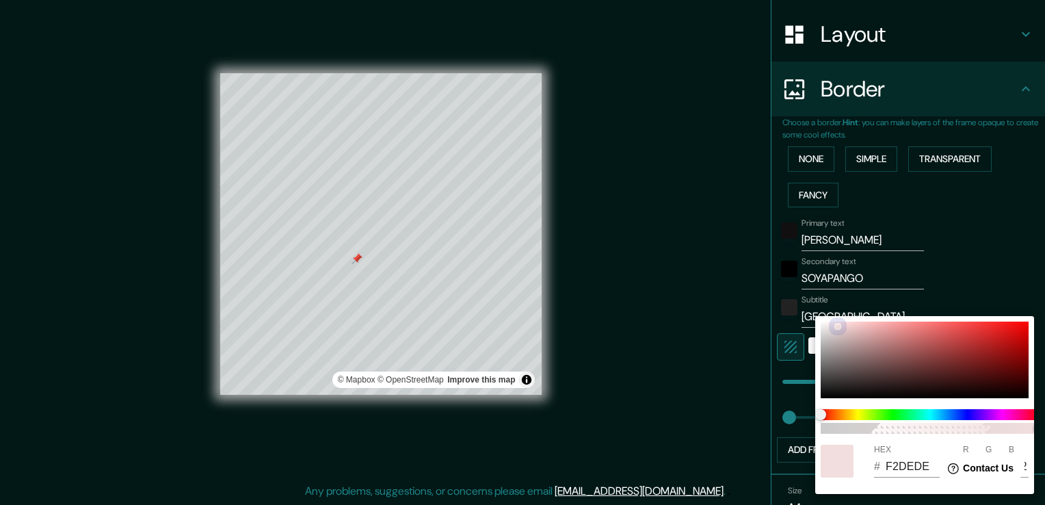
type input "E9D6D6"
type input "233"
type input "214"
type input "E0CECE"
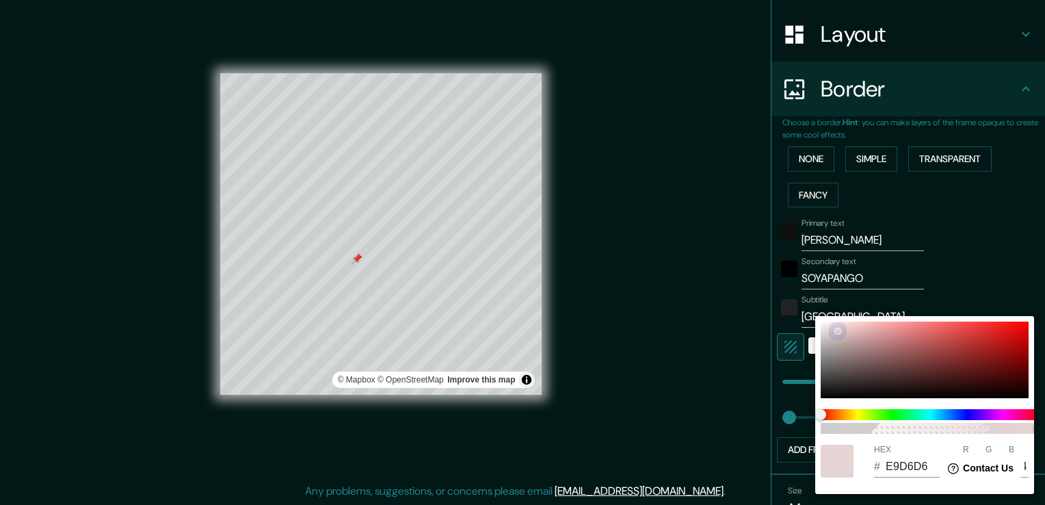
type input "224"
type input "206"
drag, startPoint x: 825, startPoint y: 389, endPoint x: 840, endPoint y: 328, distance: 62.7
click at [840, 328] on div at bounding box center [925, 360] width 208 height 77
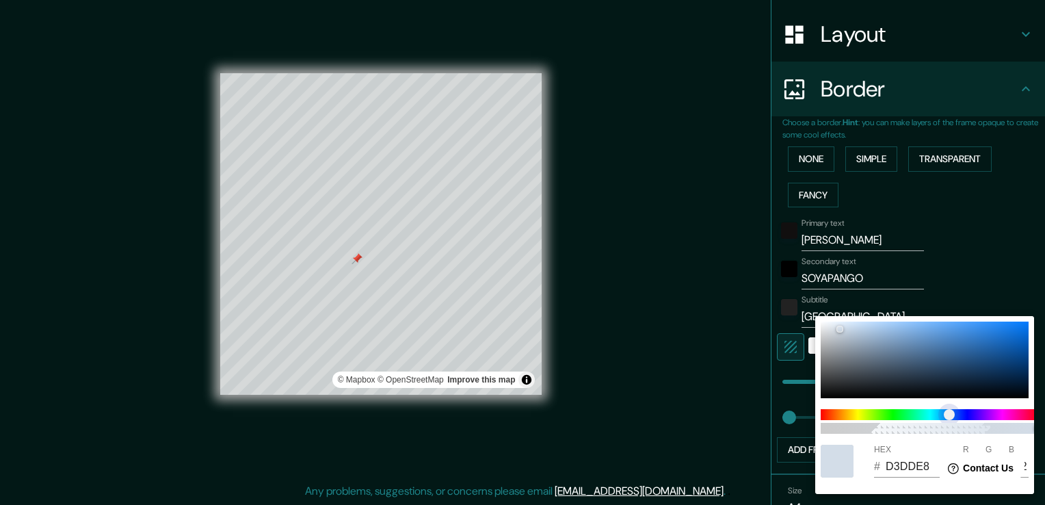
drag, startPoint x: 826, startPoint y: 414, endPoint x: 898, endPoint y: 226, distance: 200.7
click at [950, 415] on span "color slider" at bounding box center [949, 414] width 11 height 11
click at [972, 241] on div at bounding box center [522, 252] width 1045 height 505
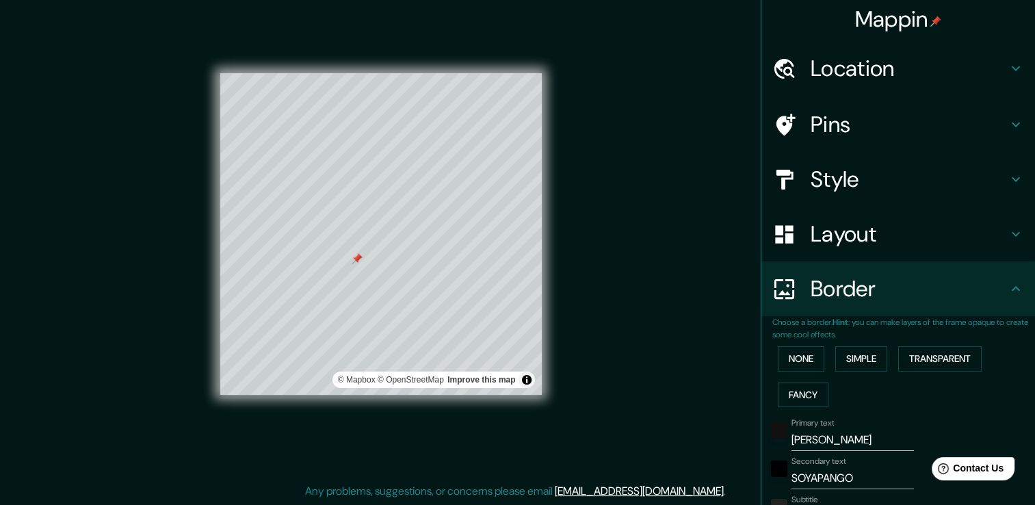
scroll to position [0, 0]
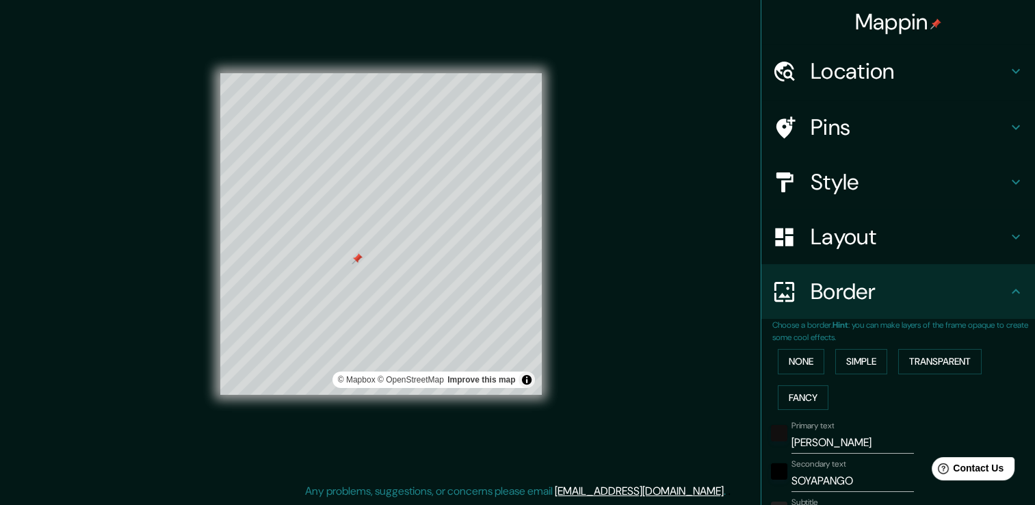
click at [832, 231] on h4 "Layout" at bounding box center [909, 236] width 197 height 27
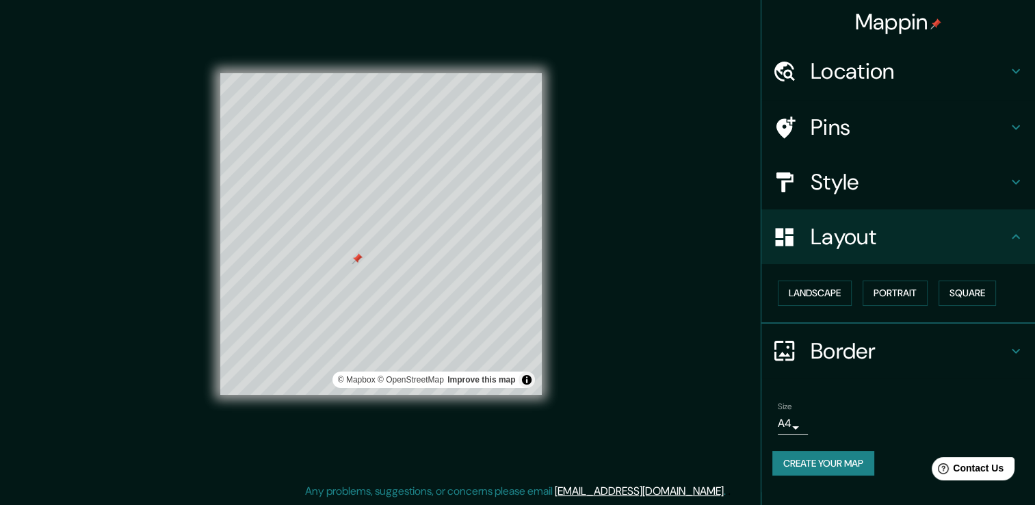
click at [853, 178] on h4 "Style" at bounding box center [909, 181] width 197 height 27
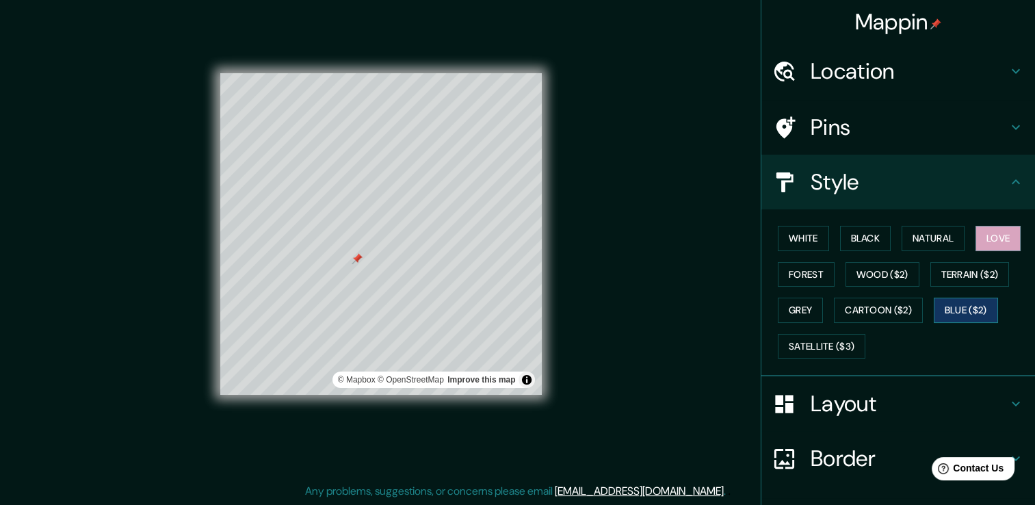
click at [958, 304] on button "Blue ($2)" at bounding box center [966, 310] width 64 height 25
click at [815, 241] on button "White" at bounding box center [803, 238] width 51 height 25
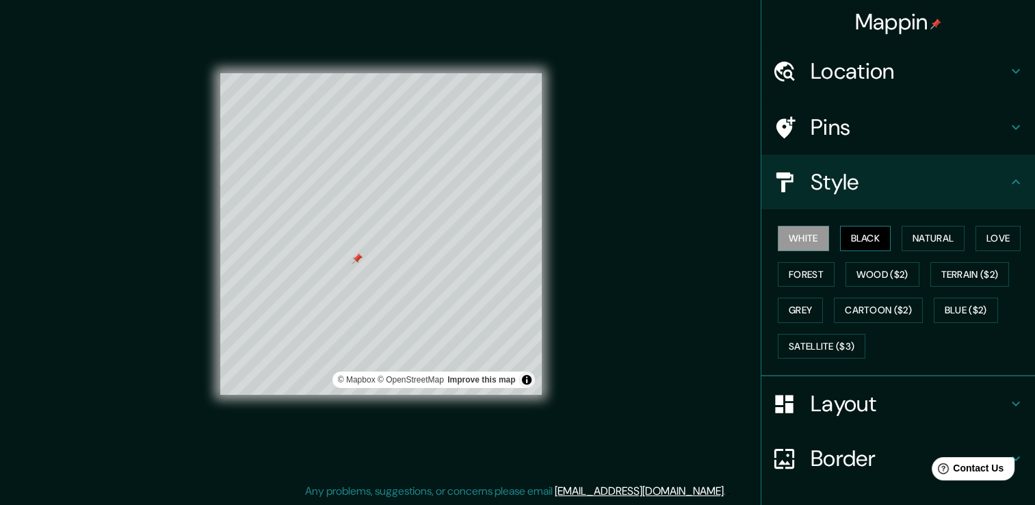
click at [840, 234] on button "Black" at bounding box center [865, 238] width 51 height 25
click at [941, 241] on button "Natural" at bounding box center [933, 238] width 63 height 25
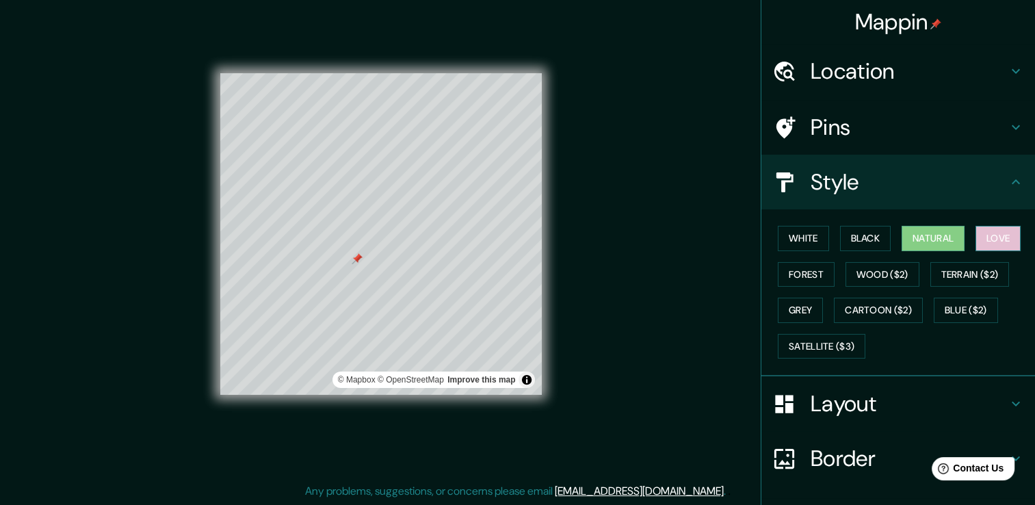
click at [987, 241] on button "Love" at bounding box center [998, 238] width 45 height 25
click at [964, 282] on button "Terrain ($2)" at bounding box center [969, 274] width 79 height 25
click at [1004, 242] on button "Love" at bounding box center [998, 238] width 45 height 25
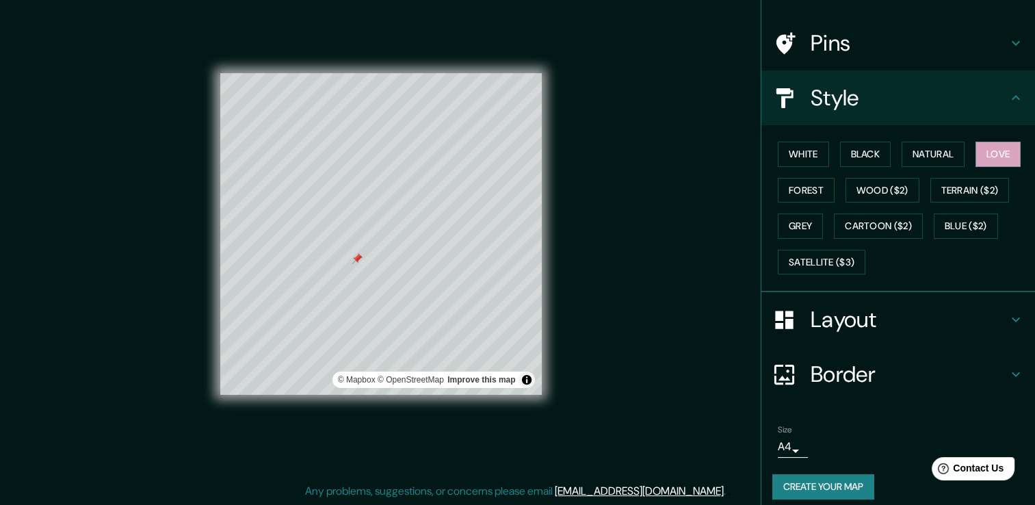
scroll to position [92, 0]
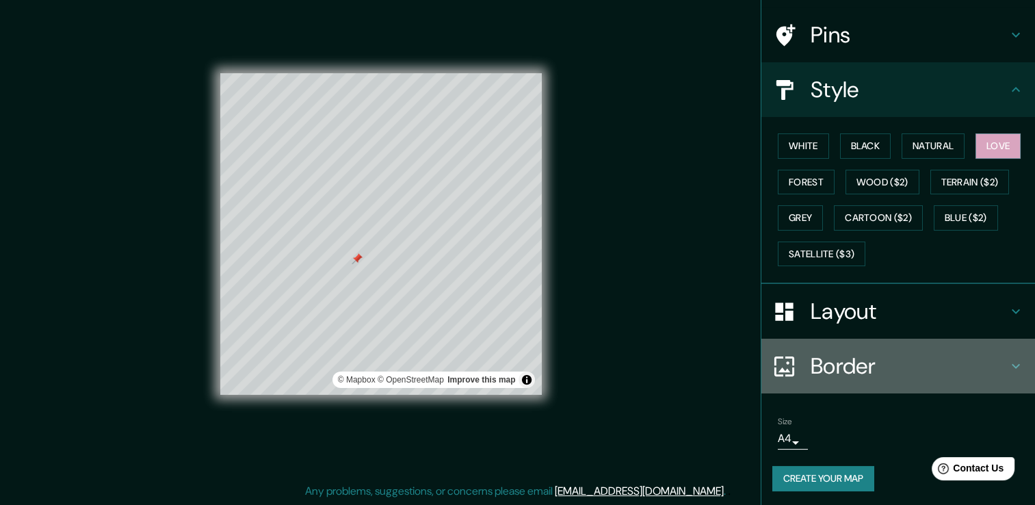
click at [848, 340] on div "Border" at bounding box center [898, 366] width 274 height 55
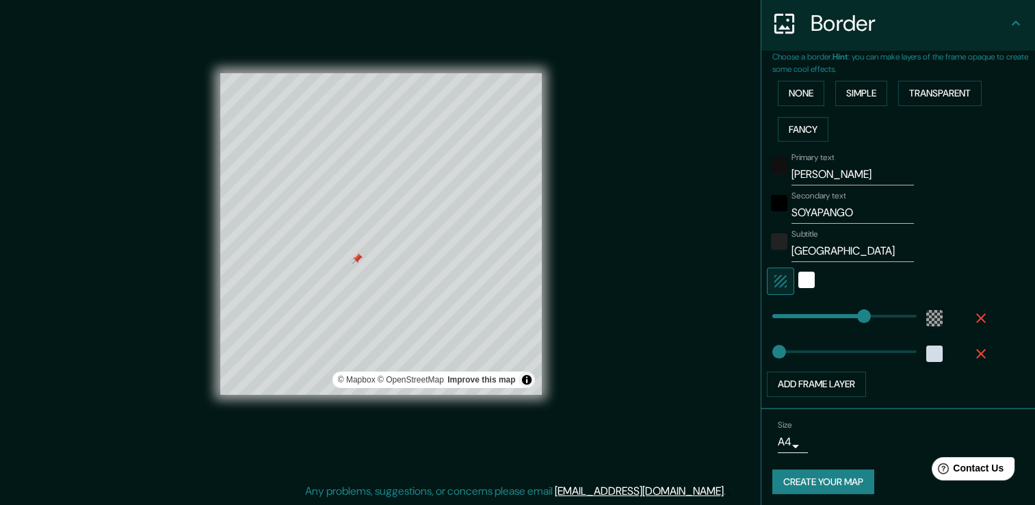
scroll to position [271, 0]
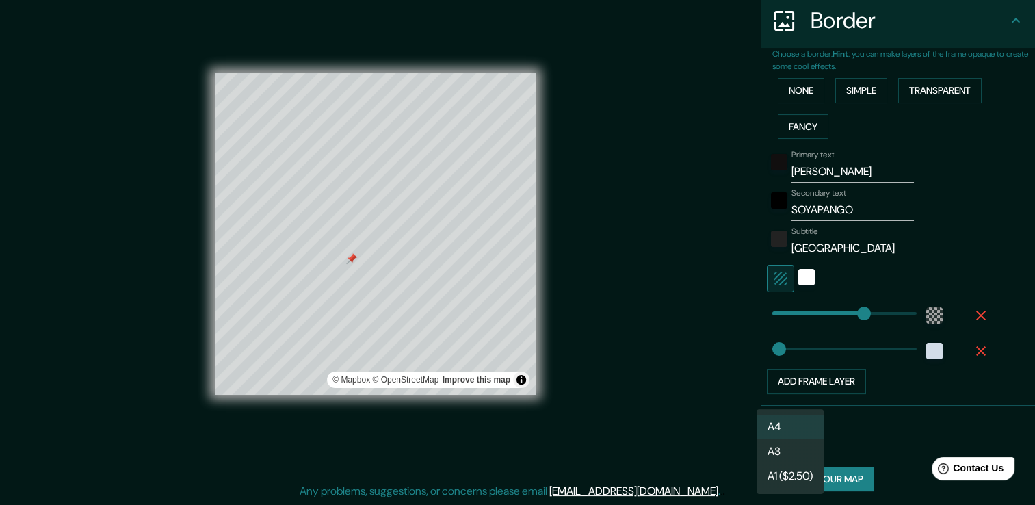
click at [783, 439] on body "Mappin Location [GEOGRAPHIC_DATA], [GEOGRAPHIC_DATA], [GEOGRAPHIC_DATA] Pins St…" at bounding box center [517, 237] width 1035 height 505
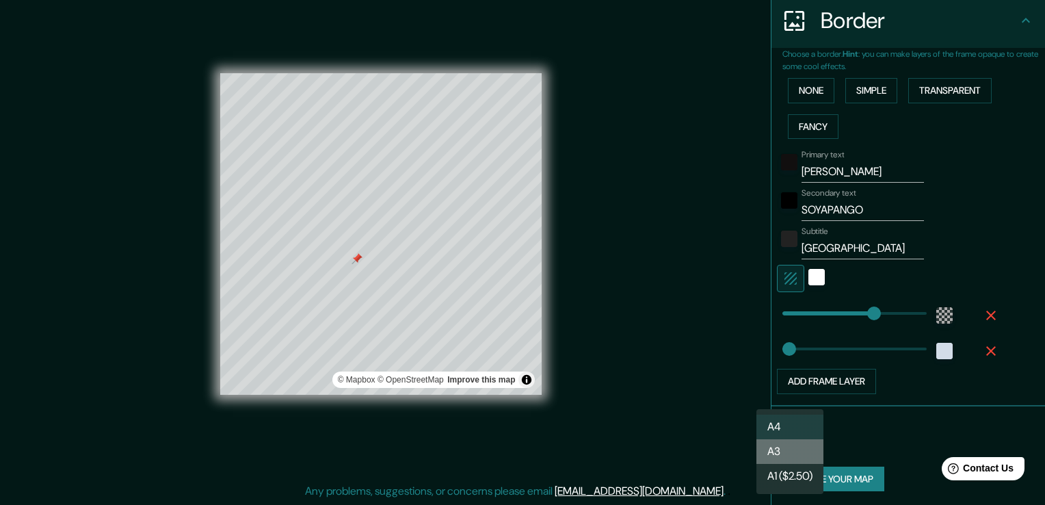
click at [797, 446] on li "A3" at bounding box center [790, 451] width 67 height 25
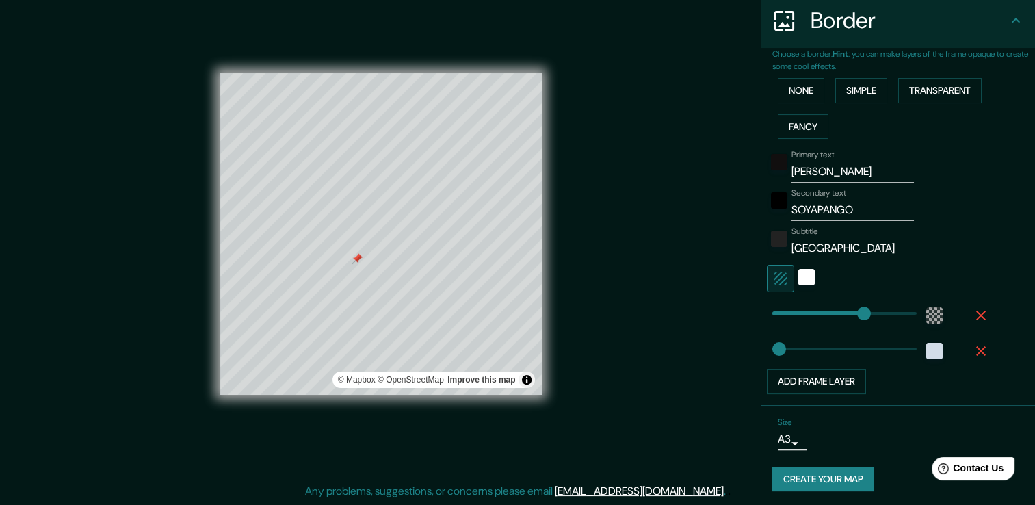
click at [792, 443] on body "Mappin Location [GEOGRAPHIC_DATA], [GEOGRAPHIC_DATA], [GEOGRAPHIC_DATA] Pins St…" at bounding box center [517, 237] width 1035 height 505
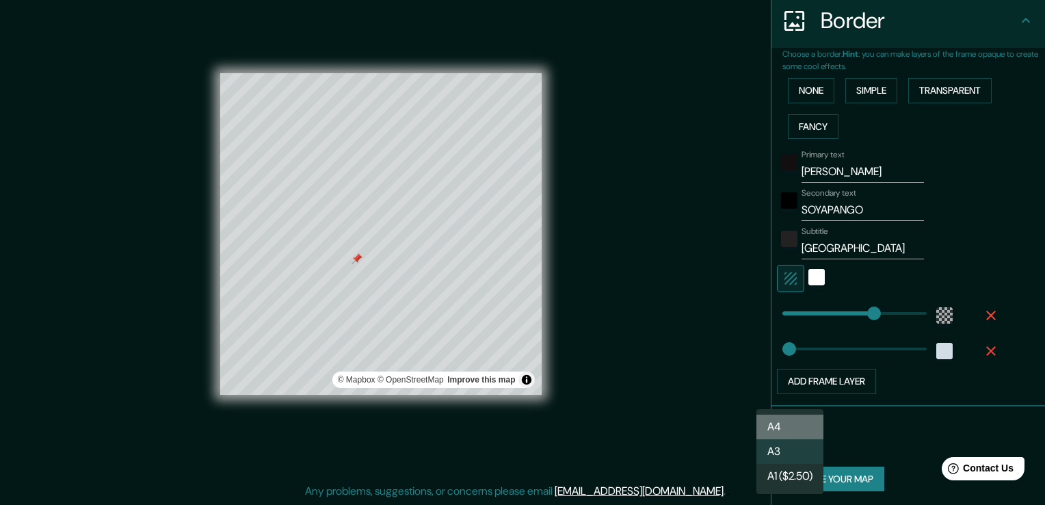
click at [800, 421] on li "A4" at bounding box center [790, 427] width 67 height 25
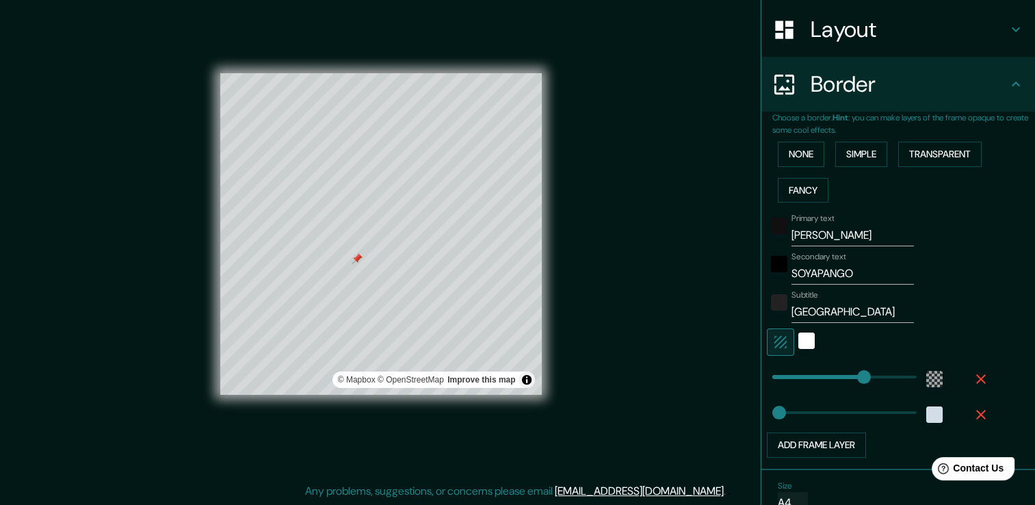
scroll to position [202, 0]
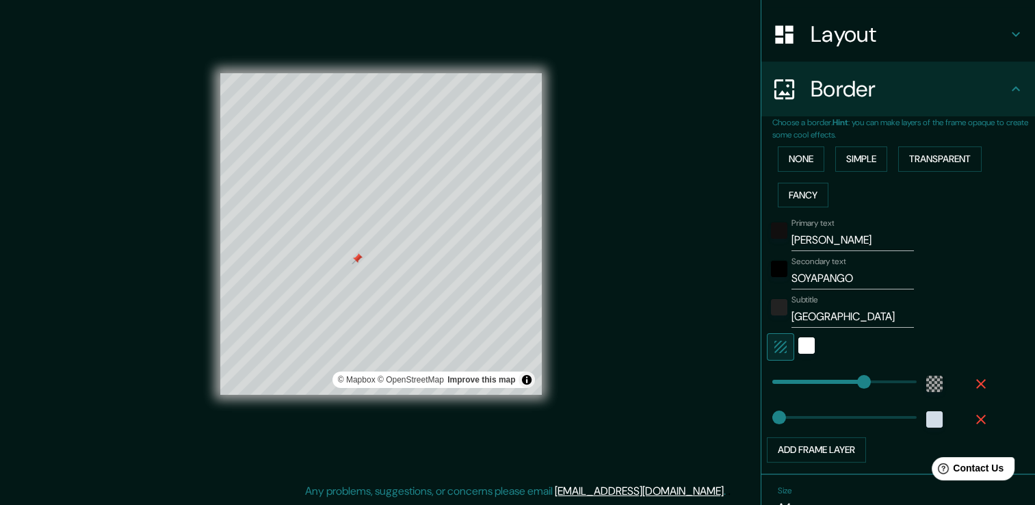
click at [836, 235] on input "[PERSON_NAME]" at bounding box center [853, 240] width 122 height 22
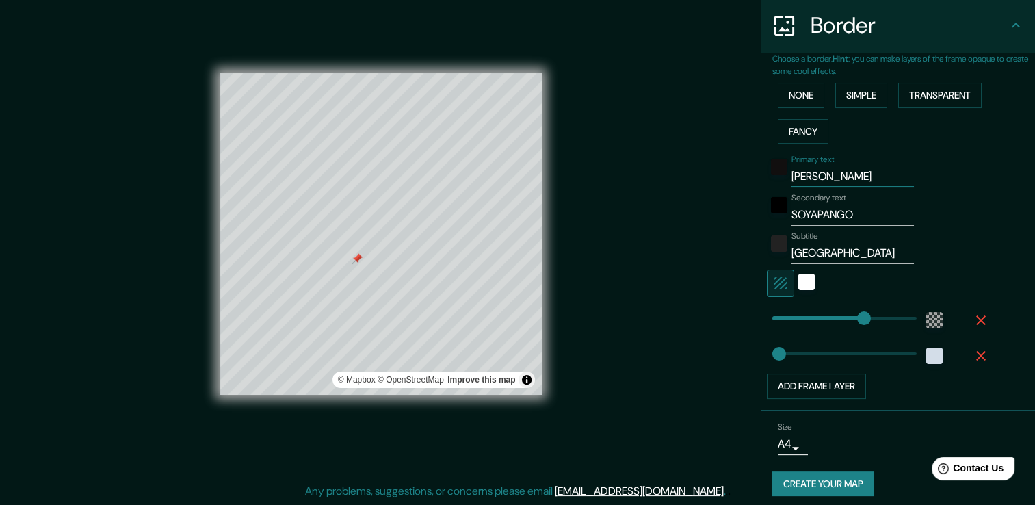
scroll to position [271, 0]
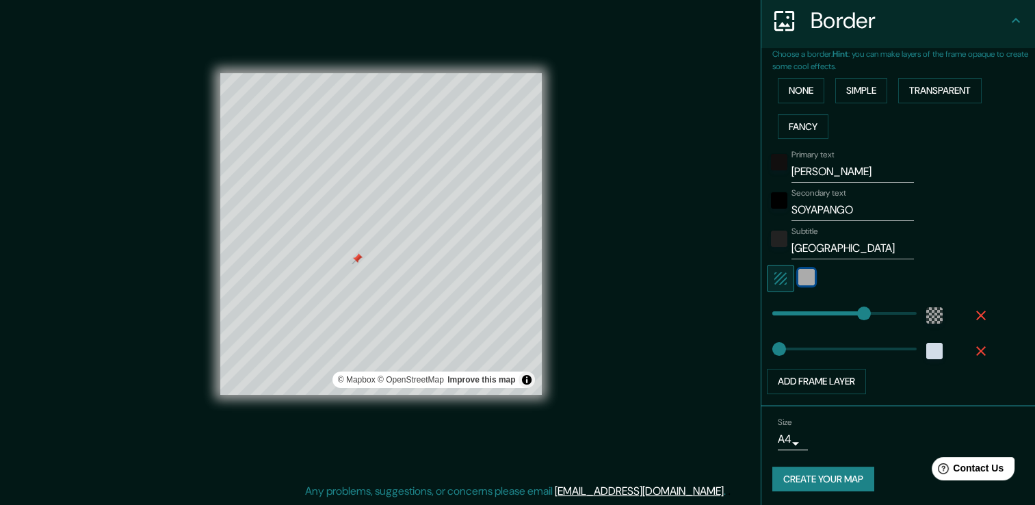
click at [801, 280] on div "white" at bounding box center [806, 277] width 16 height 16
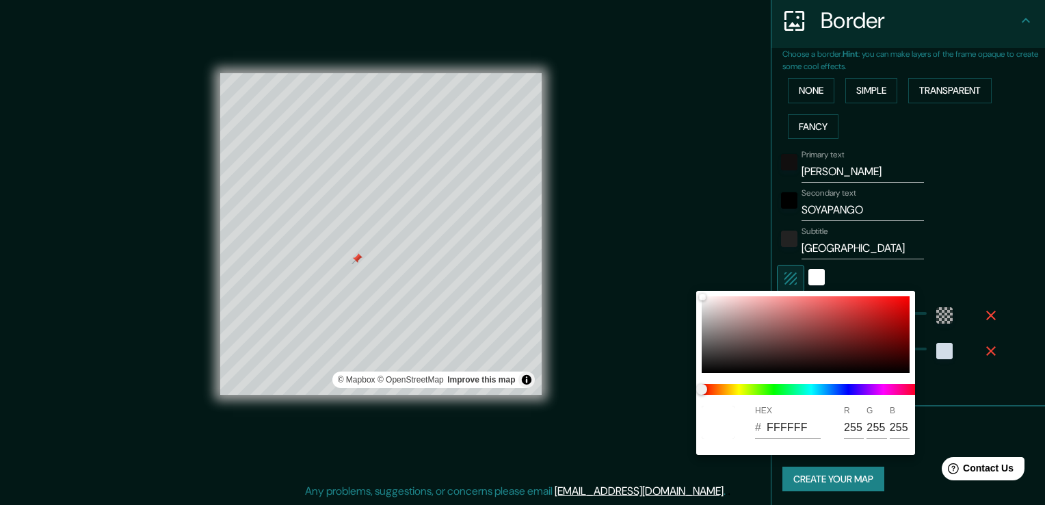
click at [828, 257] on div at bounding box center [522, 252] width 1045 height 505
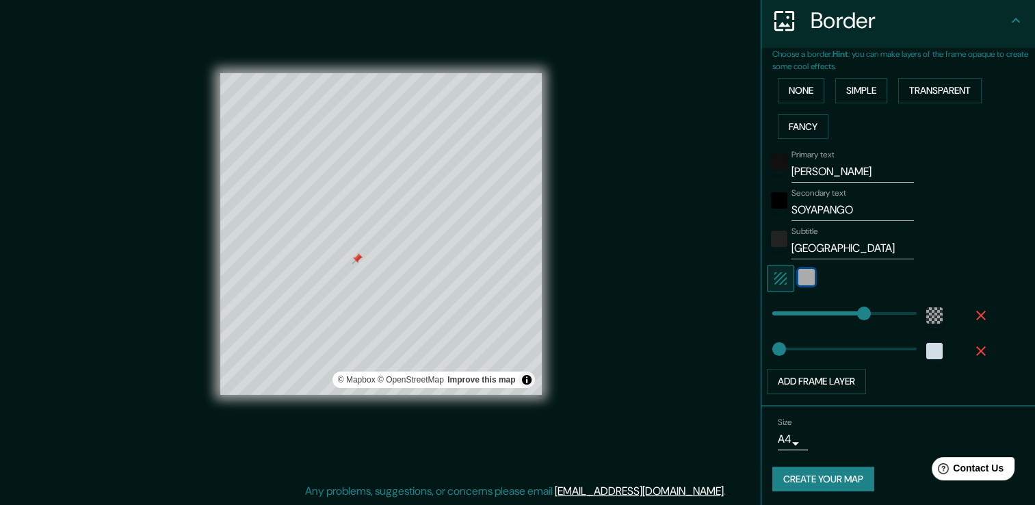
click at [798, 275] on div "white" at bounding box center [806, 277] width 16 height 16
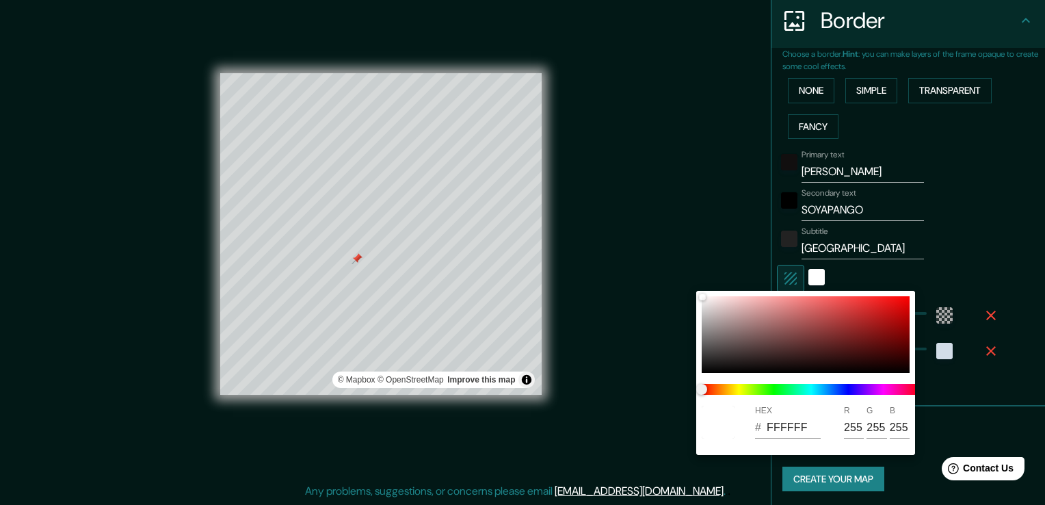
click at [883, 261] on div at bounding box center [522, 252] width 1045 height 505
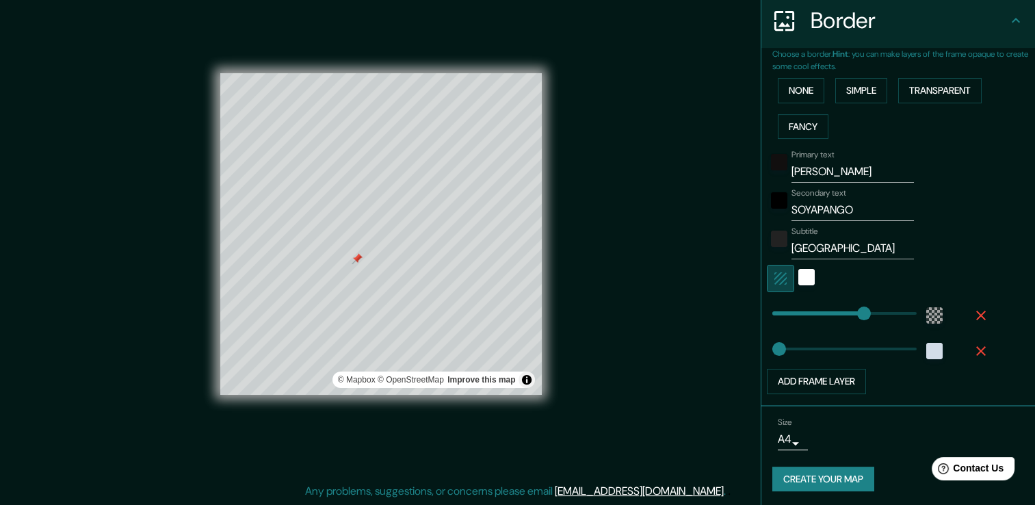
click at [781, 279] on button "button" at bounding box center [780, 278] width 27 height 27
click at [772, 270] on icon "button" at bounding box center [780, 278] width 16 height 16
click at [771, 196] on div "black" at bounding box center [779, 200] width 16 height 16
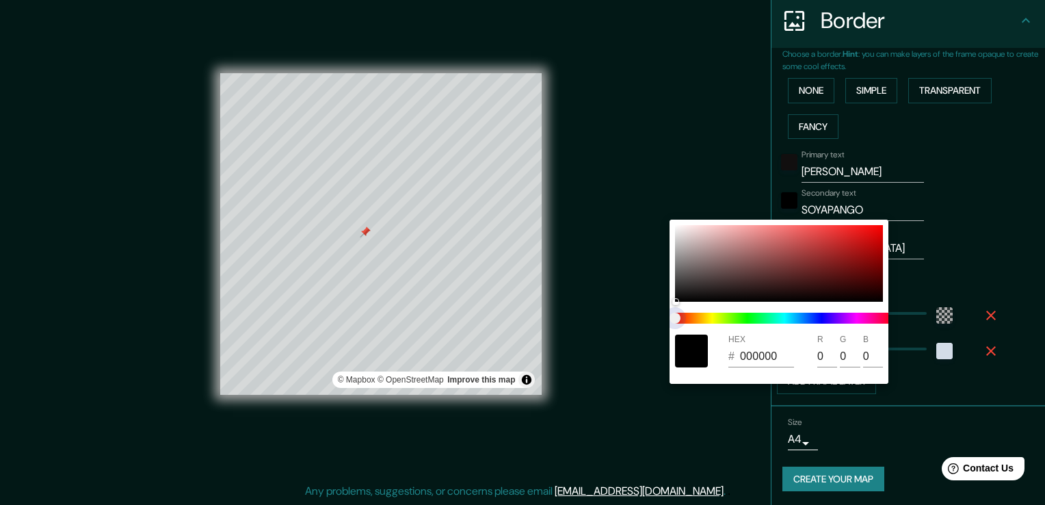
click at [788, 321] on span at bounding box center [784, 318] width 219 height 11
drag, startPoint x: 673, startPoint y: 311, endPoint x: 777, endPoint y: 315, distance: 104.0
click at [784, 313] on span at bounding box center [784, 318] width 219 height 11
drag, startPoint x: 680, startPoint y: 319, endPoint x: 681, endPoint y: 298, distance: 20.6
click at [703, 304] on div "HEX # 000000 R 0 G 0 B 0" at bounding box center [779, 302] width 219 height 164
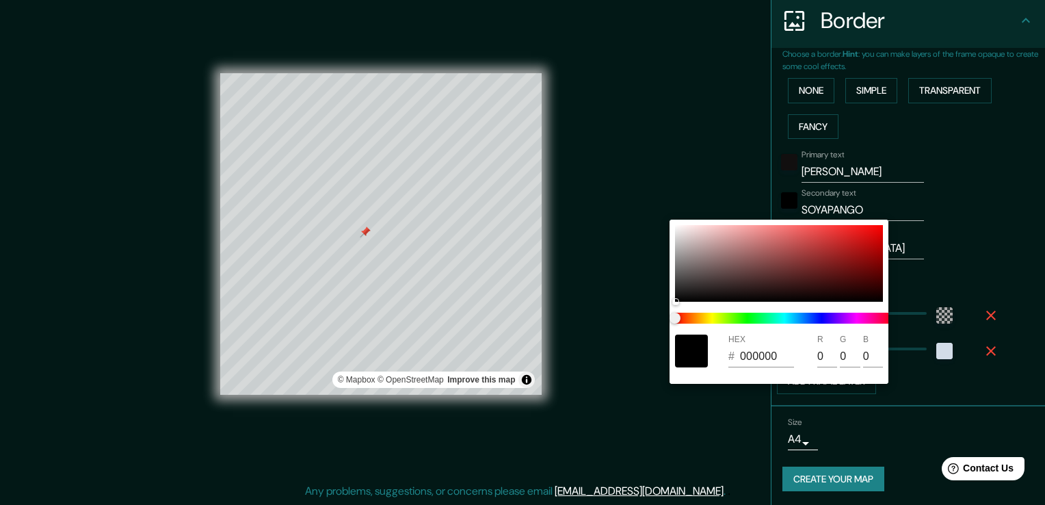
click at [670, 296] on div "HEX # 000000 R 0 G 0 B 0" at bounding box center [779, 302] width 219 height 164
drag, startPoint x: 678, startPoint y: 301, endPoint x: 684, endPoint y: 233, distance: 68.7
click at [684, 233] on div at bounding box center [683, 232] width 5 height 5
drag, startPoint x: 679, startPoint y: 316, endPoint x: 630, endPoint y: 311, distance: 48.9
click at [630, 311] on div "HEX # E8DFDF R 232 G 223 B 223" at bounding box center [522, 252] width 1045 height 505
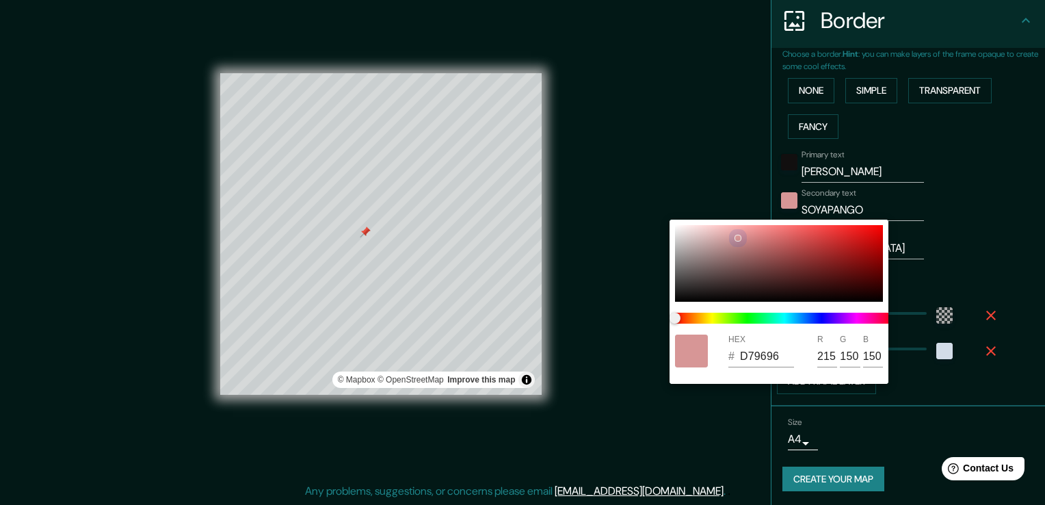
drag, startPoint x: 683, startPoint y: 232, endPoint x: 737, endPoint y: 237, distance: 54.9
click at [737, 237] on div at bounding box center [737, 237] width 5 height 5
click at [775, 170] on div at bounding box center [522, 252] width 1045 height 505
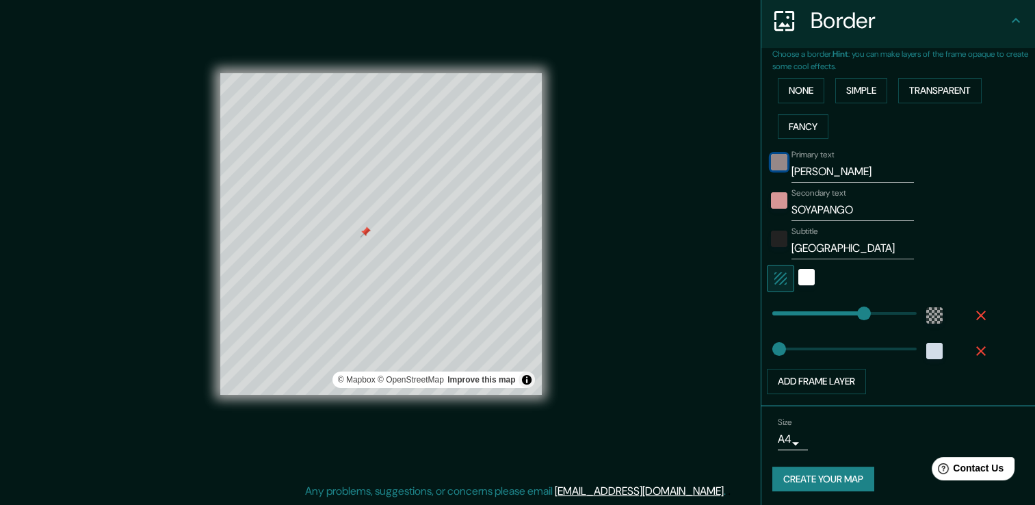
click at [771, 165] on div "color-110F0F" at bounding box center [779, 162] width 16 height 16
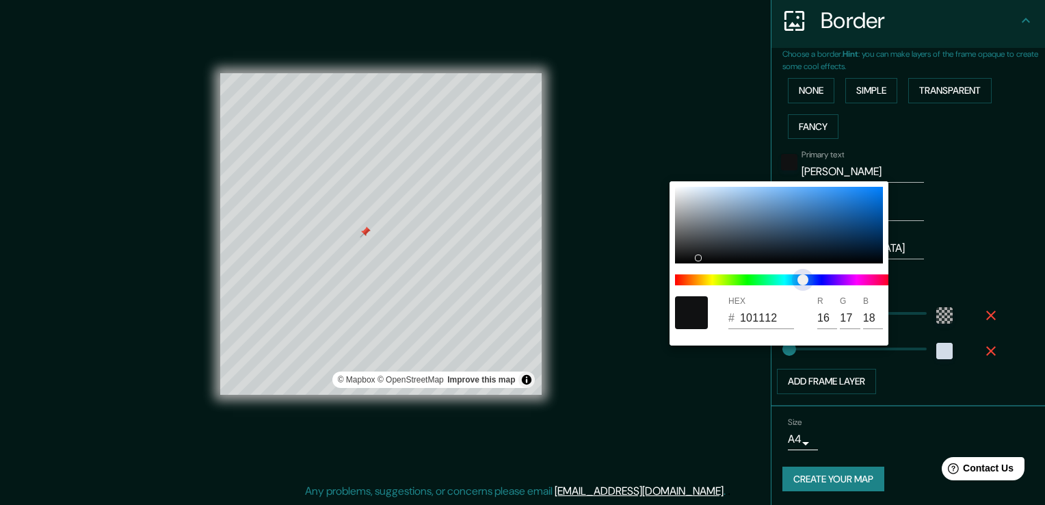
drag, startPoint x: 682, startPoint y: 278, endPoint x: 799, endPoint y: 282, distance: 117.1
click at [799, 282] on span "color slider" at bounding box center [803, 279] width 11 height 11
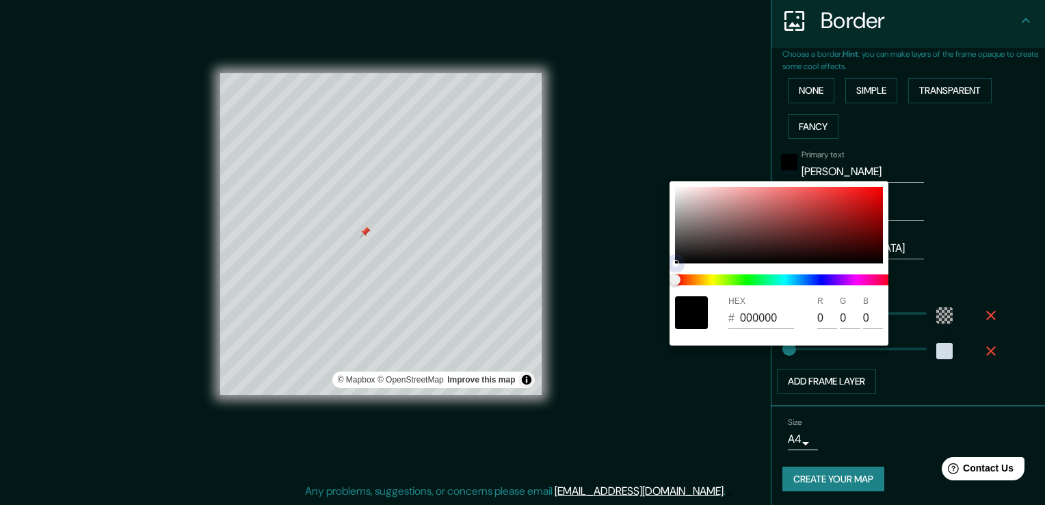
drag, startPoint x: 697, startPoint y: 254, endPoint x: 668, endPoint y: 274, distance: 35.3
click at [668, 274] on div "HEX # 000000 R 0 G 0 B 0" at bounding box center [522, 252] width 1045 height 505
drag, startPoint x: 677, startPoint y: 267, endPoint x: 681, endPoint y: 256, distance: 11.5
click at [682, 254] on div "HEX # 000000 R 0 G 0 B 0" at bounding box center [779, 263] width 219 height 164
drag, startPoint x: 679, startPoint y: 253, endPoint x: 684, endPoint y: 239, distance: 14.7
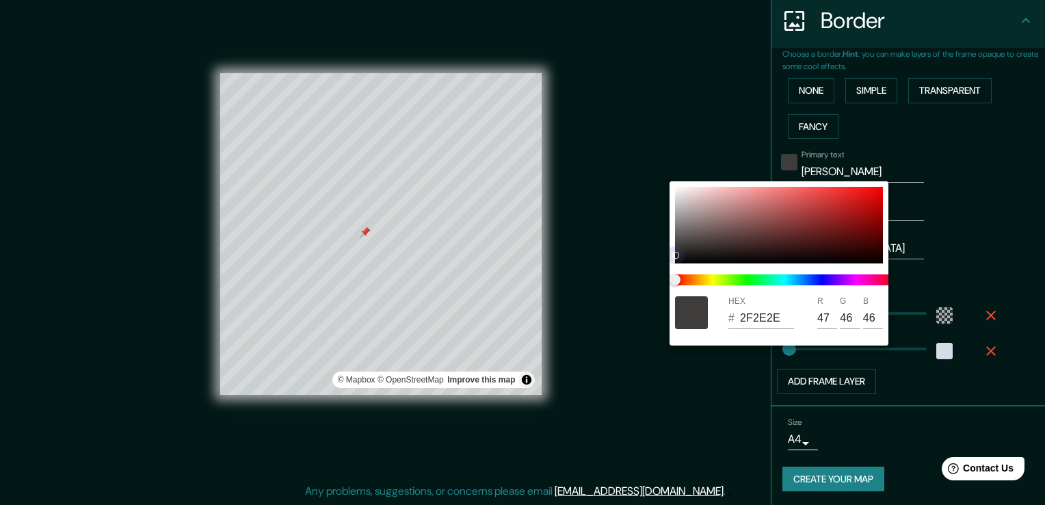
click at [683, 244] on div at bounding box center [779, 225] width 208 height 77
drag, startPoint x: 684, startPoint y: 239, endPoint x: 701, endPoint y: 231, distance: 18.7
click at [701, 231] on div at bounding box center [700, 230] width 5 height 5
click at [917, 376] on div at bounding box center [522, 252] width 1045 height 505
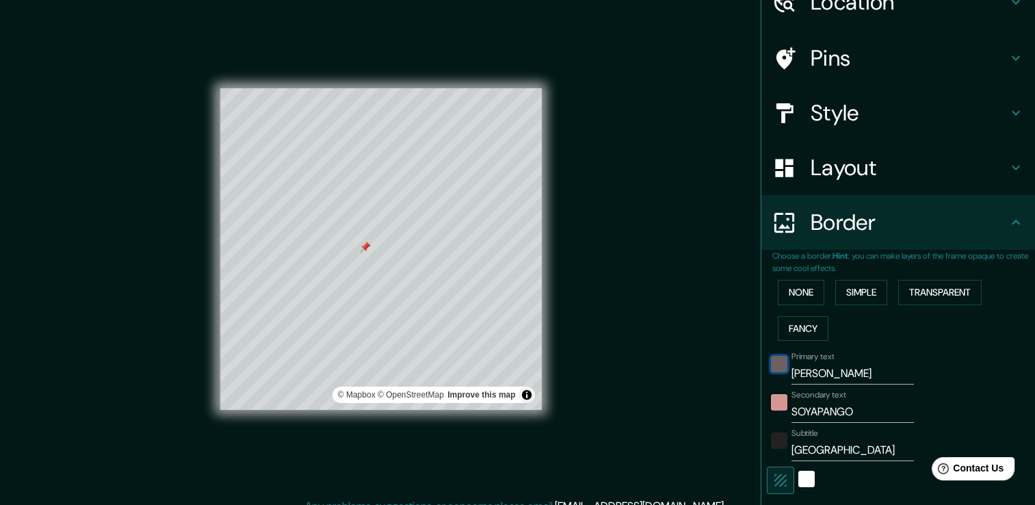
scroll to position [0, 0]
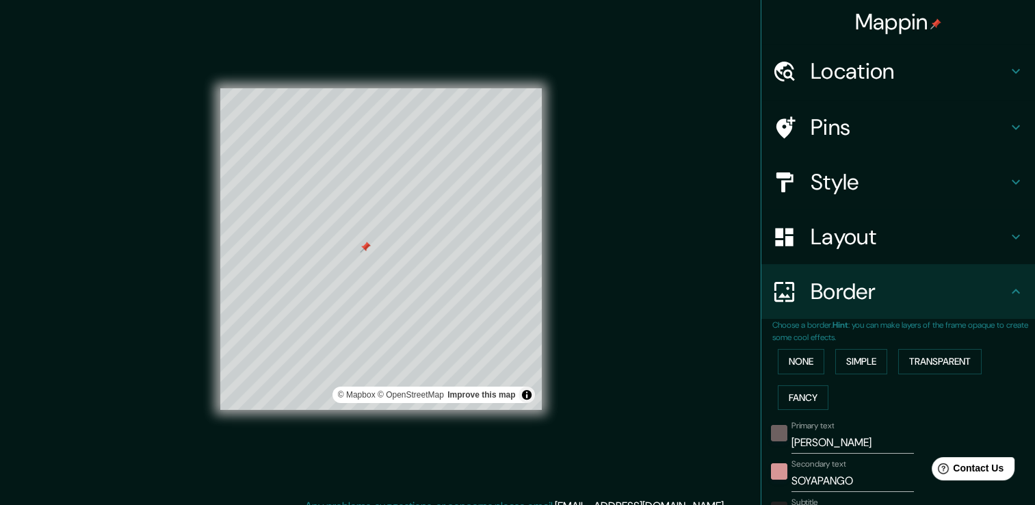
click at [878, 242] on h4 "Layout" at bounding box center [909, 236] width 197 height 27
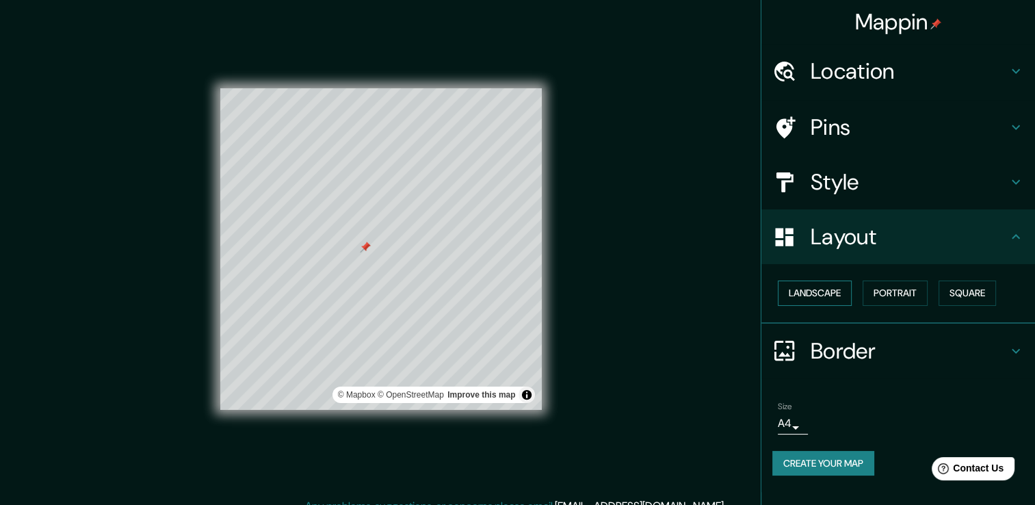
click at [836, 295] on button "Landscape" at bounding box center [815, 292] width 74 height 25
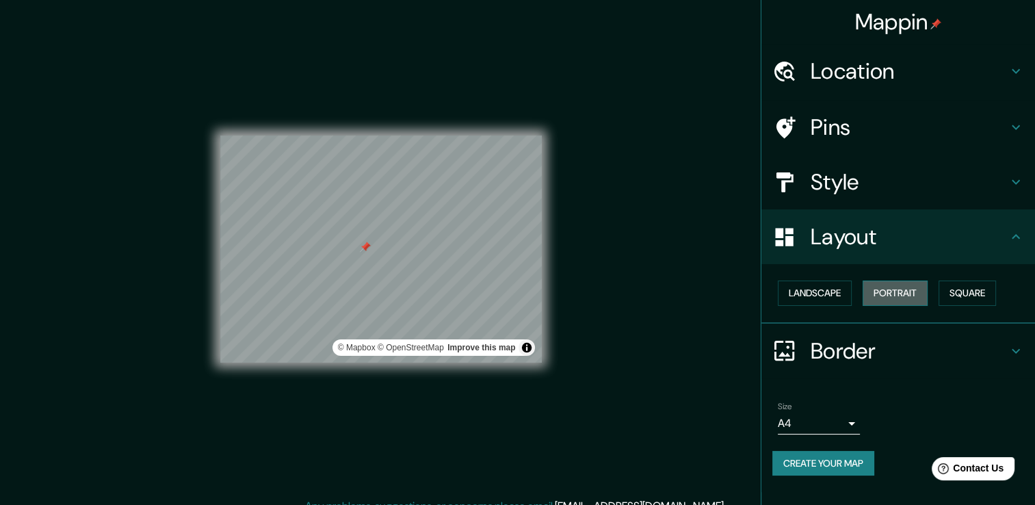
click at [887, 293] on button "Portrait" at bounding box center [895, 292] width 65 height 25
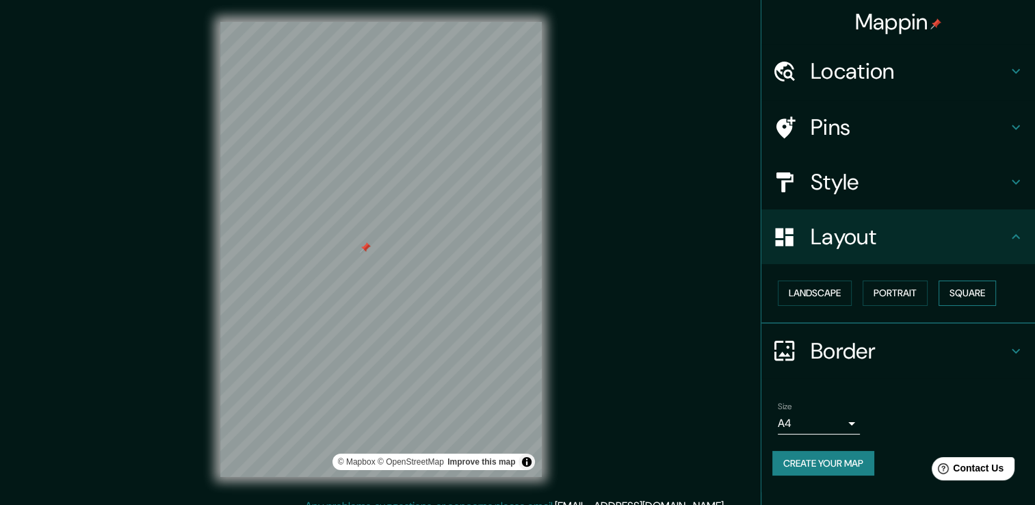
click at [951, 289] on button "Square" at bounding box center [967, 292] width 57 height 25
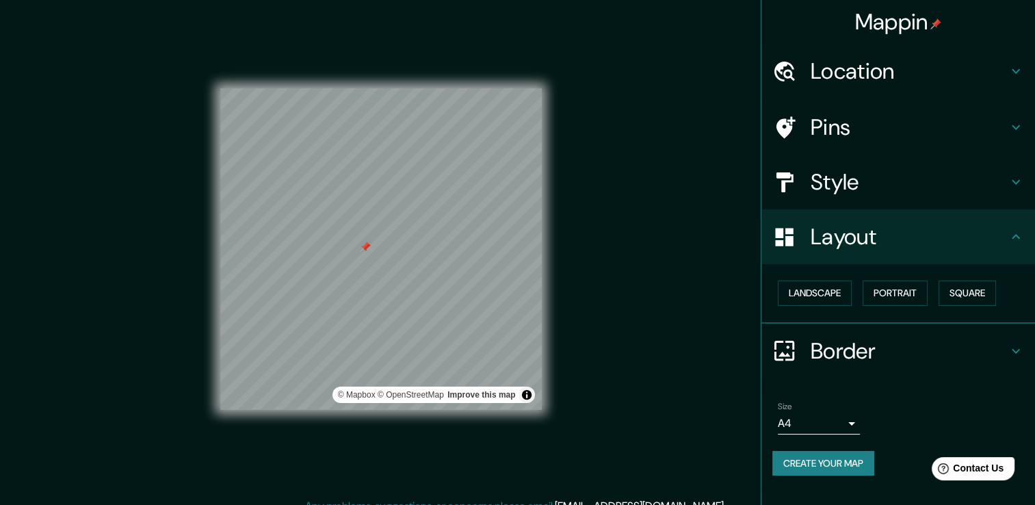
click at [797, 383] on ul "Location [GEOGRAPHIC_DATA], [GEOGRAPHIC_DATA], [GEOGRAPHIC_DATA] Pins Style Lay…" at bounding box center [898, 268] width 274 height 448
click at [827, 344] on h4 "Border" at bounding box center [909, 350] width 197 height 27
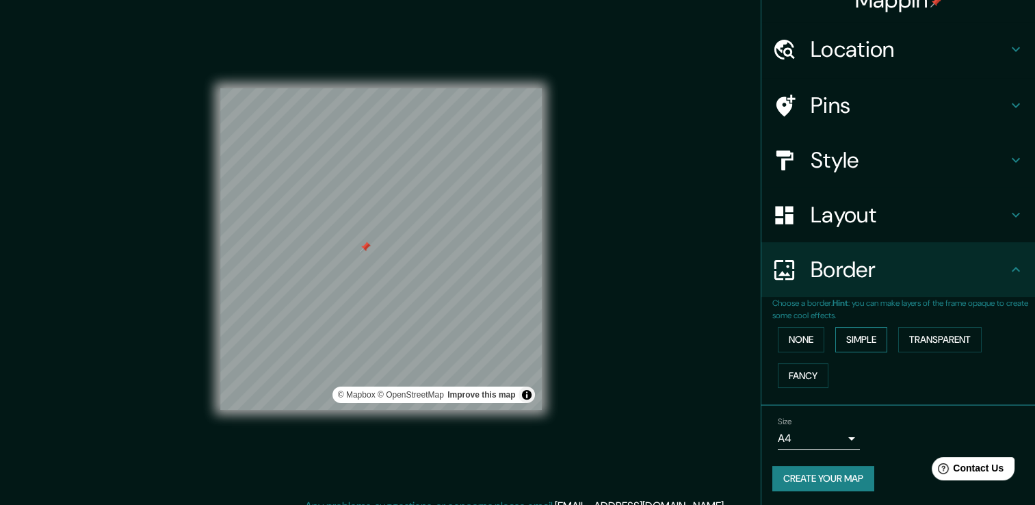
scroll to position [23, 0]
click at [874, 405] on li "Size A4 single Create your map" at bounding box center [898, 456] width 274 height 102
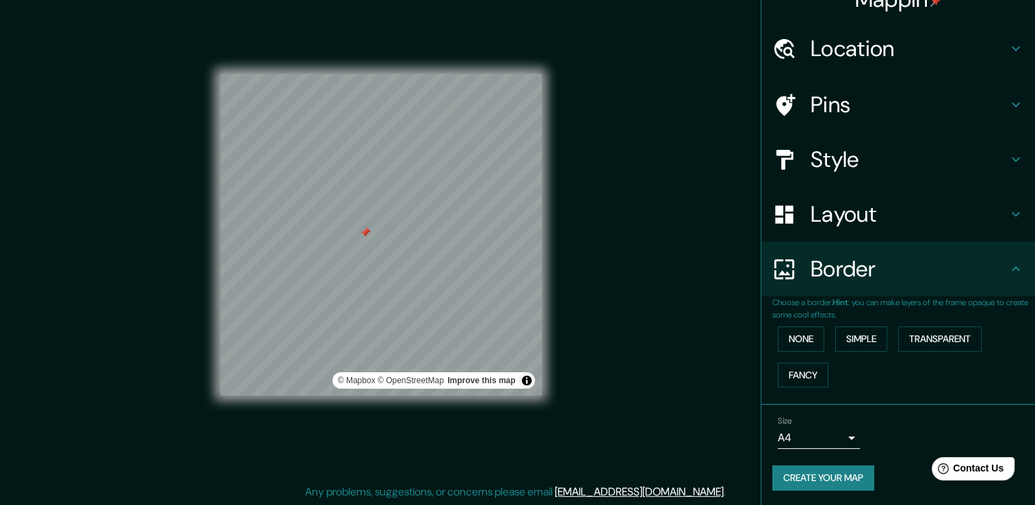
scroll to position [15, 0]
click at [863, 342] on button "Simple" at bounding box center [861, 338] width 52 height 25
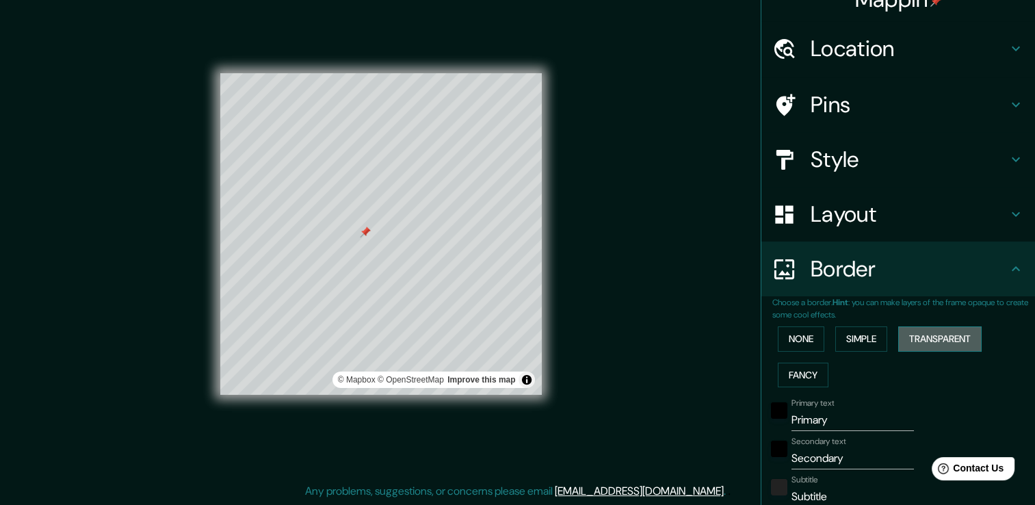
click at [914, 337] on button "Transparent" at bounding box center [939, 338] width 83 height 25
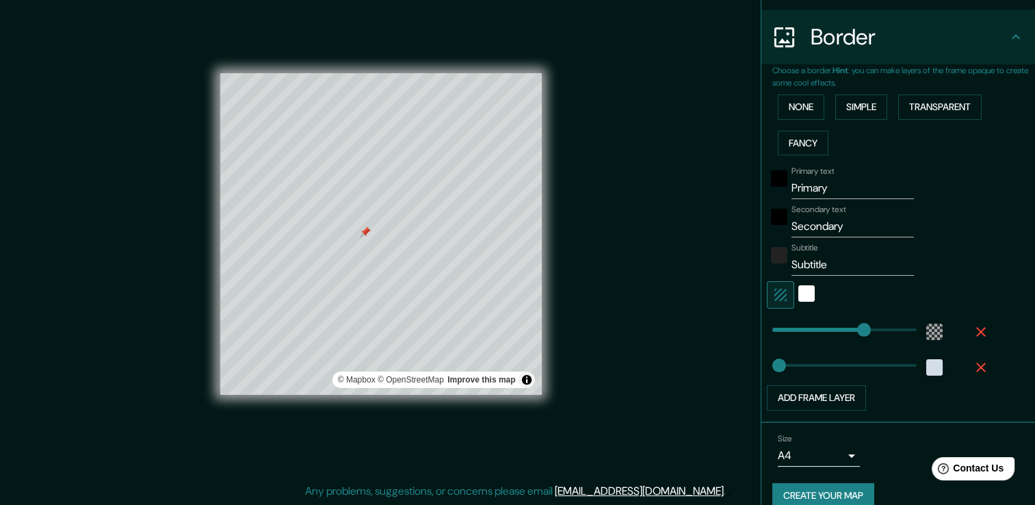
scroll to position [271, 0]
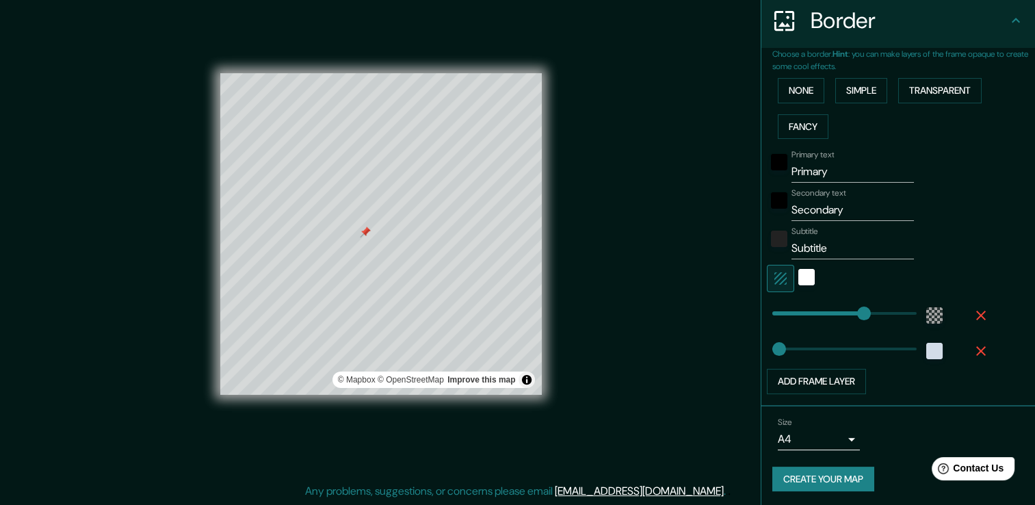
click at [844, 167] on input "Primary" at bounding box center [853, 172] width 122 height 22
drag, startPoint x: 843, startPoint y: 168, endPoint x: 720, endPoint y: 195, distance: 126.1
click at [720, 195] on div "Mappin Location [GEOGRAPHIC_DATA], [GEOGRAPHIC_DATA], [GEOGRAPHIC_DATA] Pins St…" at bounding box center [517, 245] width 1035 height 520
drag, startPoint x: 854, startPoint y: 215, endPoint x: 664, endPoint y: 205, distance: 189.7
click at [664, 206] on div "Mappin Location [GEOGRAPHIC_DATA], [GEOGRAPHIC_DATA], [GEOGRAPHIC_DATA] Pins St…" at bounding box center [517, 245] width 1035 height 520
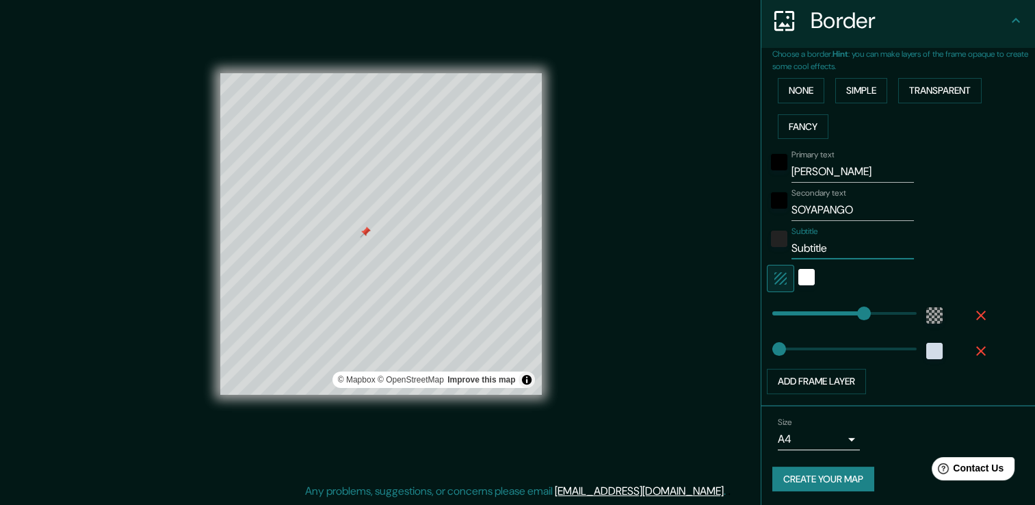
drag, startPoint x: 824, startPoint y: 245, endPoint x: 733, endPoint y: 250, distance: 90.5
click at [733, 250] on div "Mappin Location [GEOGRAPHIC_DATA], [GEOGRAPHIC_DATA], [GEOGRAPHIC_DATA] Pins St…" at bounding box center [517, 245] width 1035 height 520
click at [934, 273] on div at bounding box center [879, 278] width 224 height 27
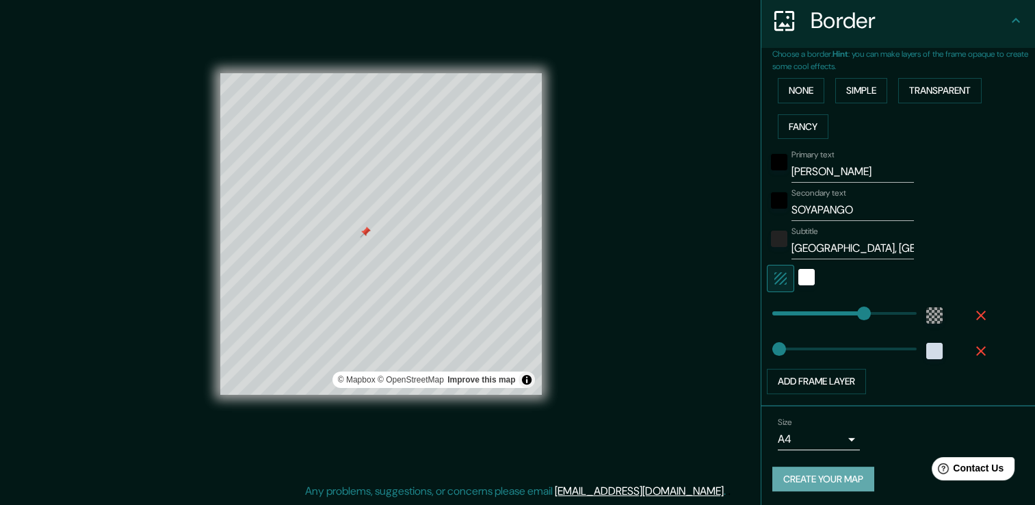
click at [835, 469] on button "Create your map" at bounding box center [823, 479] width 102 height 25
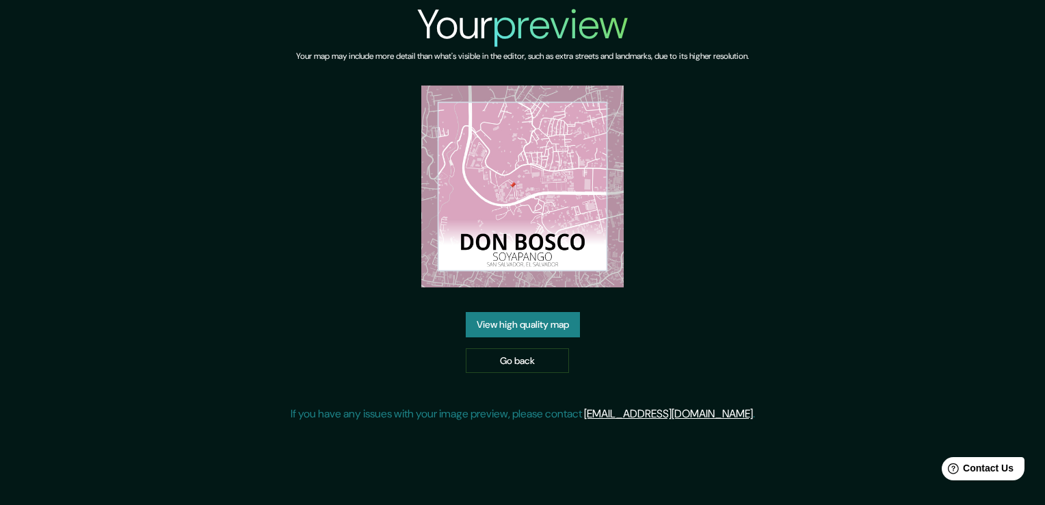
click at [487, 328] on link "View high quality map" at bounding box center [523, 324] width 114 height 25
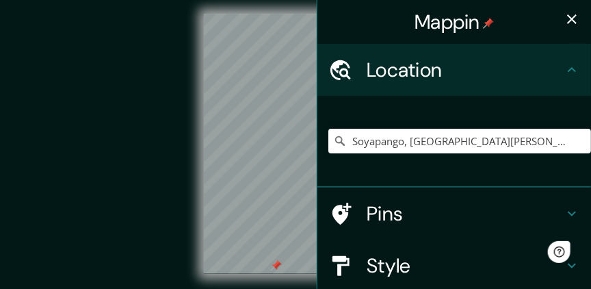
click at [146, 204] on div "© Mapbox © OpenStreetMap Improve this map" at bounding box center [295, 144] width 532 height 260
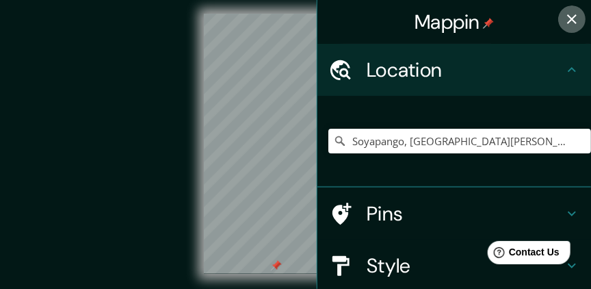
click at [564, 18] on icon "button" at bounding box center [572, 19] width 16 height 16
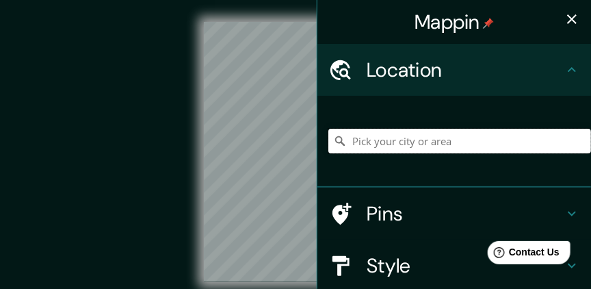
click at [403, 148] on input "Pick your city or area" at bounding box center [459, 141] width 263 height 25
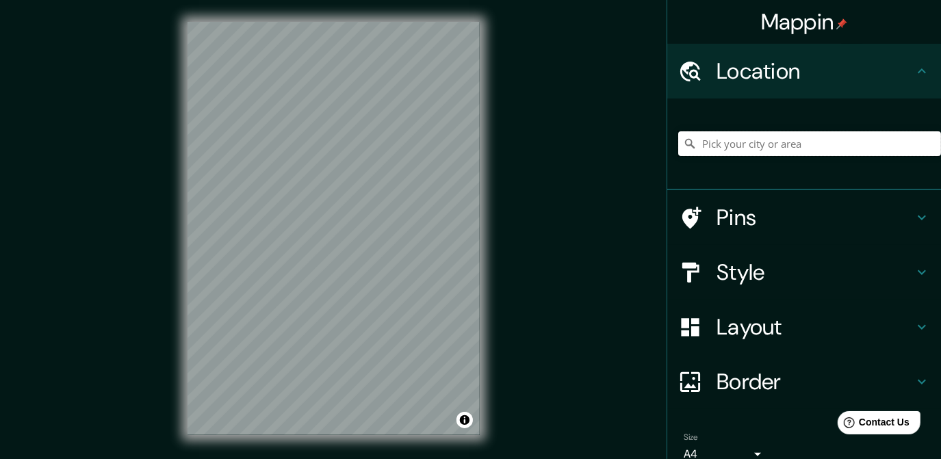
click at [597, 146] on input "Pick your city or area" at bounding box center [809, 143] width 263 height 25
type input "Soyapango, [GEOGRAPHIC_DATA], [GEOGRAPHIC_DATA]"
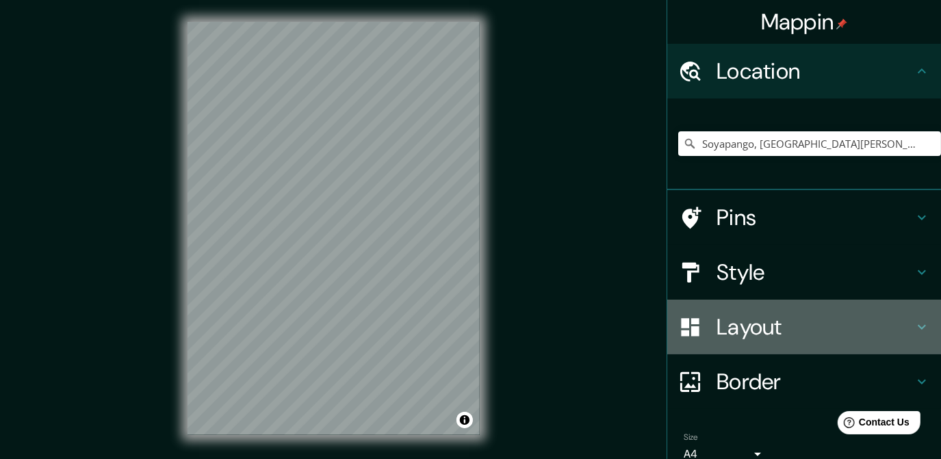
click at [597, 288] on h4 "Layout" at bounding box center [814, 326] width 197 height 27
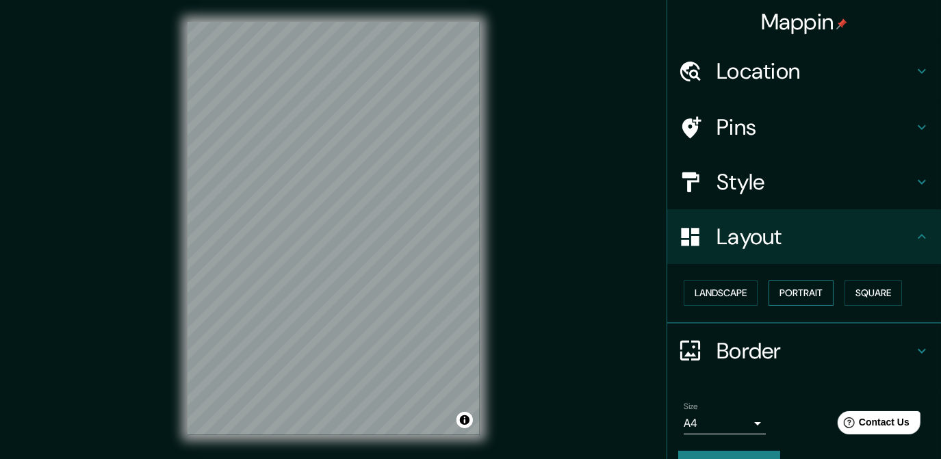
click at [597, 288] on button "Portrait" at bounding box center [800, 292] width 65 height 25
click at [597, 288] on button "Square" at bounding box center [872, 292] width 57 height 25
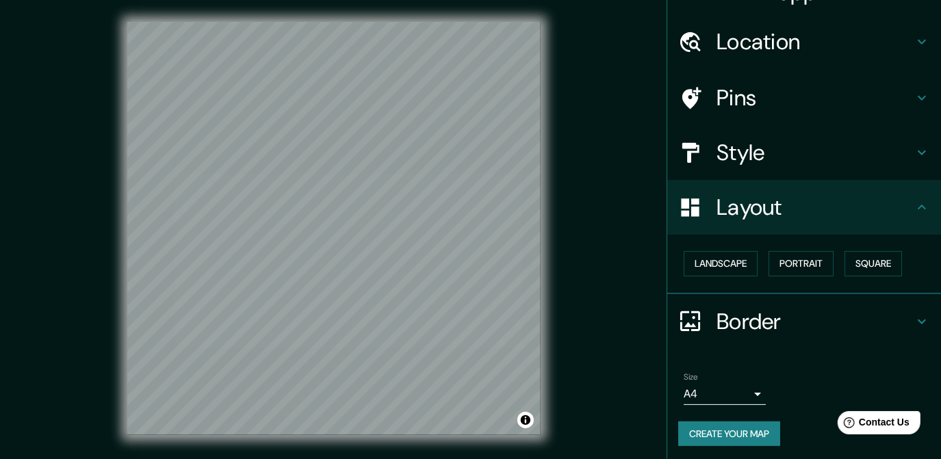
scroll to position [31, 0]
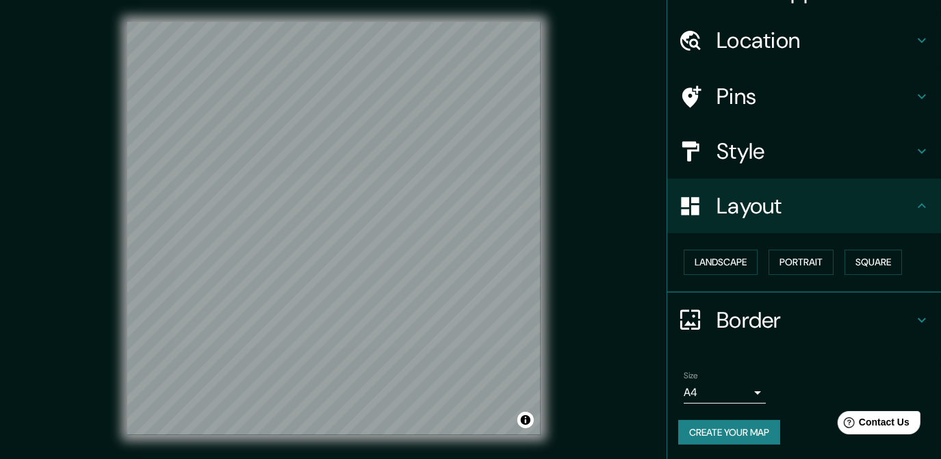
click at [597, 288] on h4 "Border" at bounding box center [814, 319] width 197 height 27
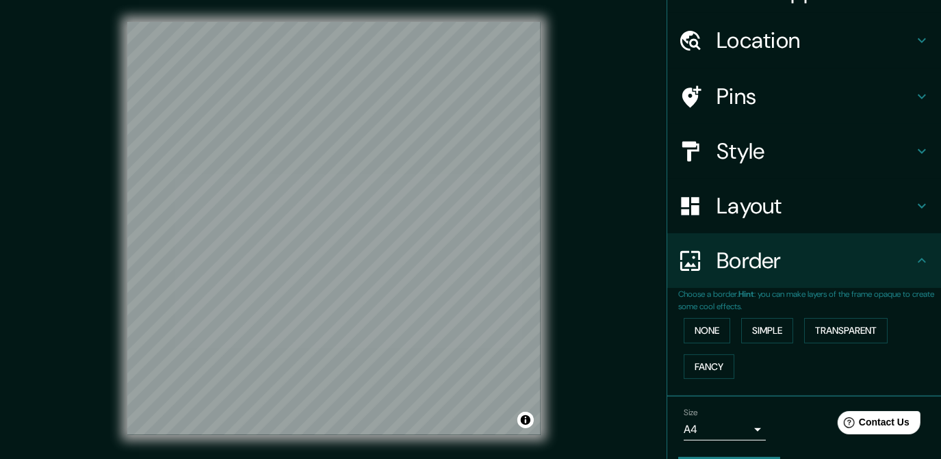
click at [597, 143] on h4 "Style" at bounding box center [814, 151] width 197 height 27
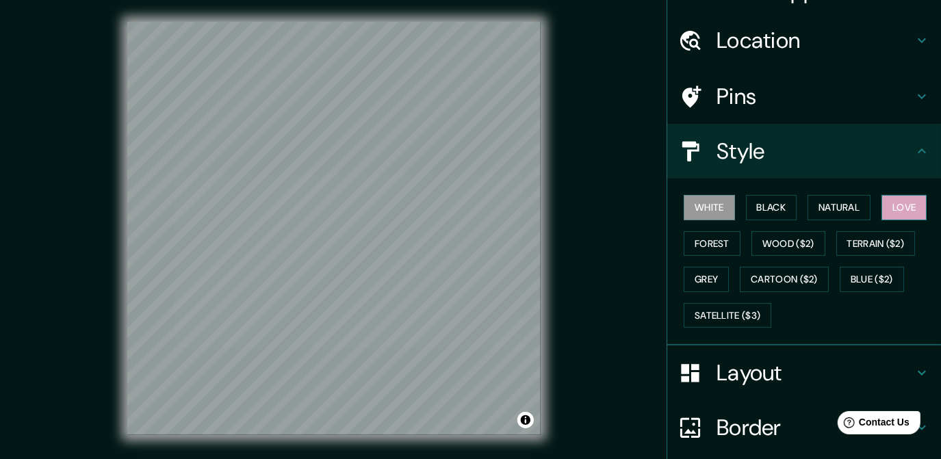
click at [597, 209] on button "Love" at bounding box center [903, 207] width 45 height 25
click at [597, 101] on h4 "Pins" at bounding box center [814, 96] width 197 height 27
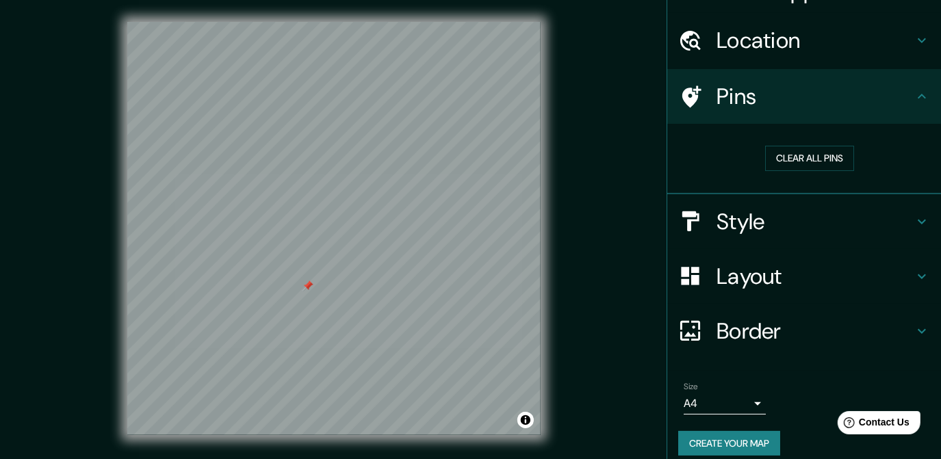
click at [312, 286] on div at bounding box center [307, 285] width 11 height 11
click at [597, 140] on div "Clear all pins" at bounding box center [809, 158] width 263 height 47
click at [597, 227] on div "© Mapbox © OpenStreetMap Improve this map" at bounding box center [333, 228] width 847 height 413
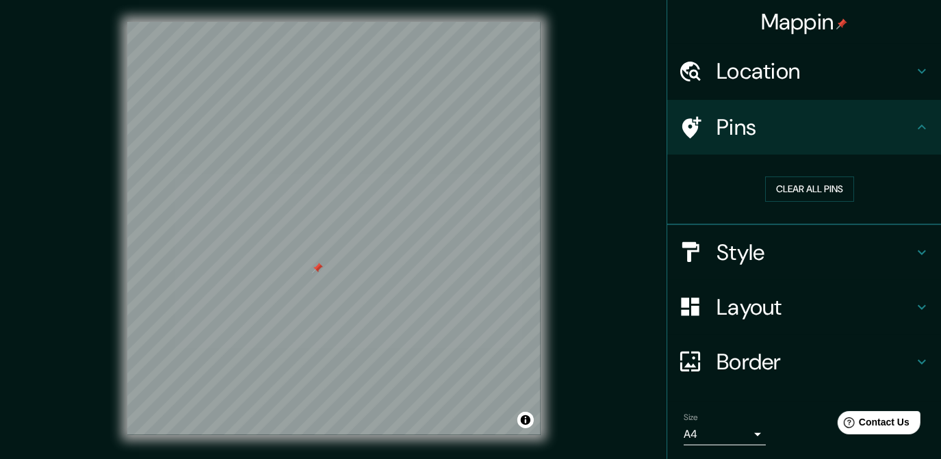
click at [315, 270] on div at bounding box center [317, 268] width 11 height 11
click at [321, 267] on div at bounding box center [320, 265] width 11 height 11
click at [597, 288] on div "Border" at bounding box center [804, 362] width 274 height 55
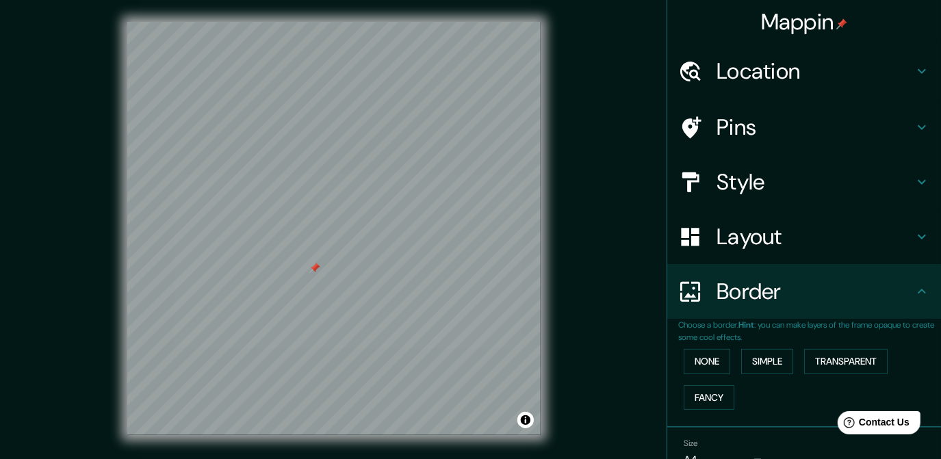
click at [597, 285] on h4 "Border" at bounding box center [814, 291] width 197 height 27
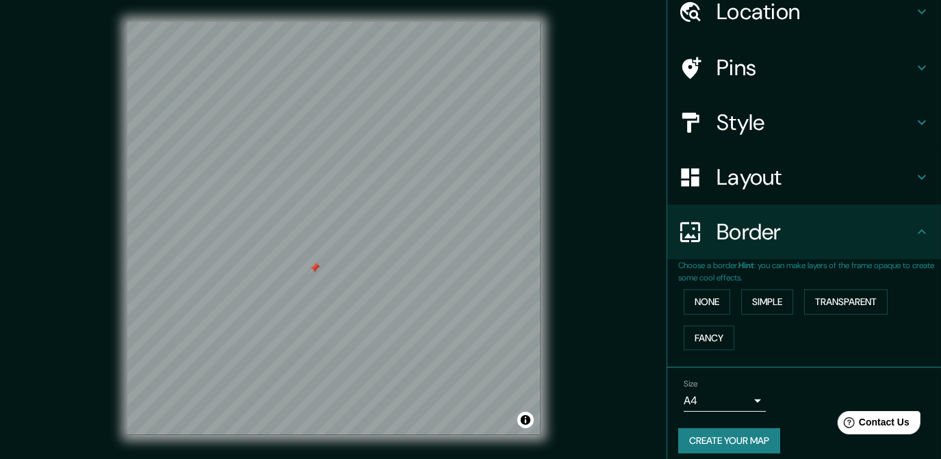
scroll to position [68, 0]
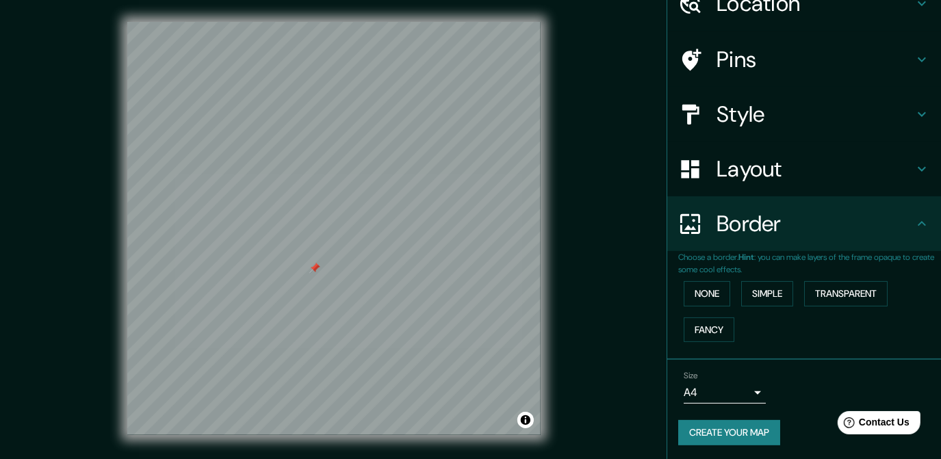
click at [597, 174] on h4 "Layout" at bounding box center [814, 168] width 197 height 27
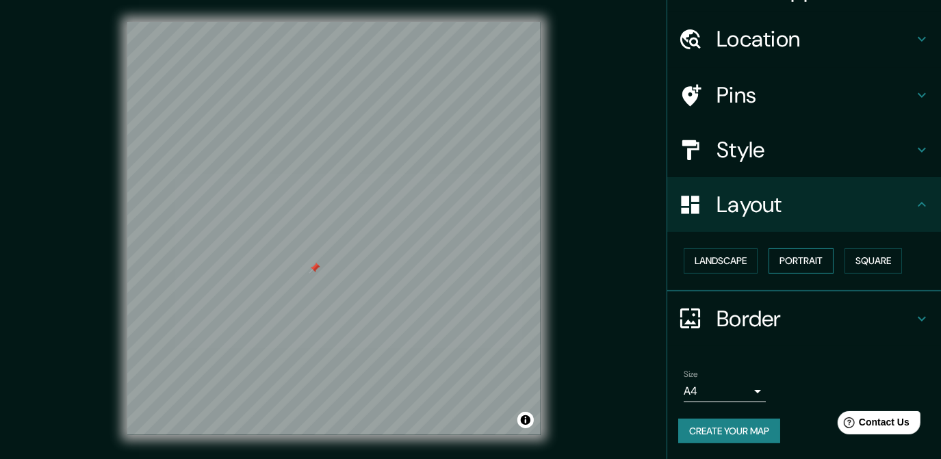
scroll to position [31, 0]
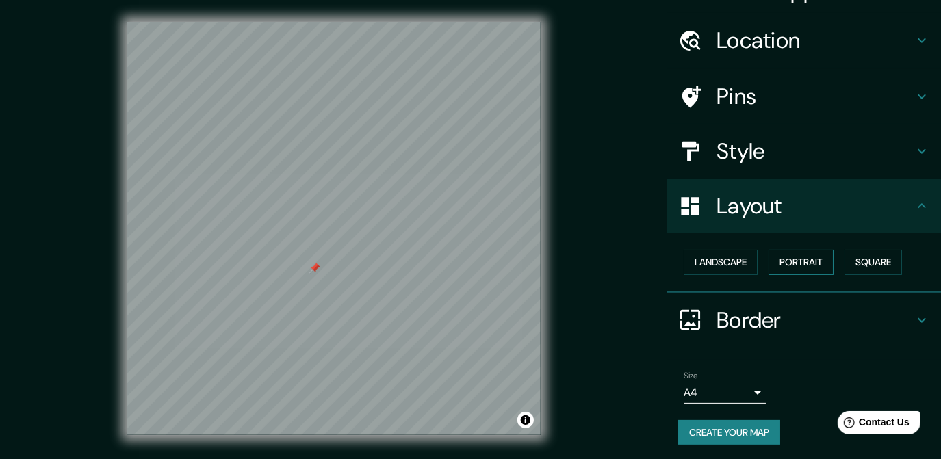
click at [597, 259] on button "Portrait" at bounding box center [800, 262] width 65 height 25
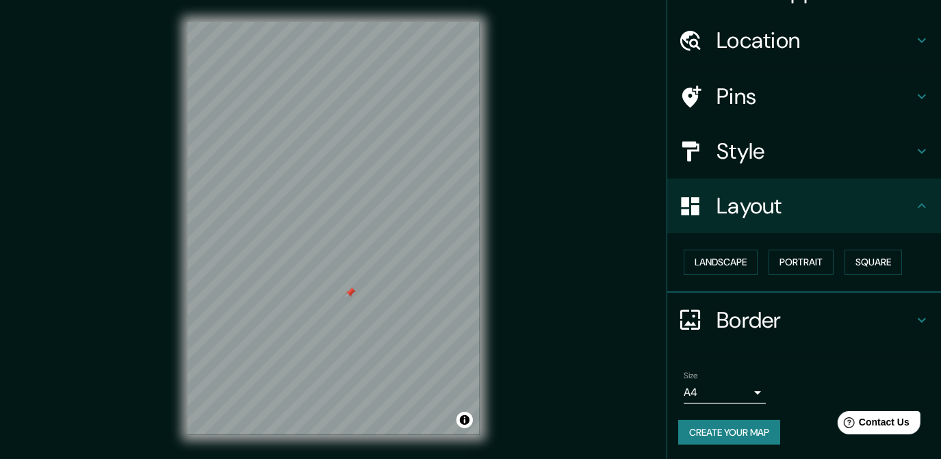
scroll to position [0, 0]
click at [597, 263] on button "Square" at bounding box center [872, 262] width 57 height 25
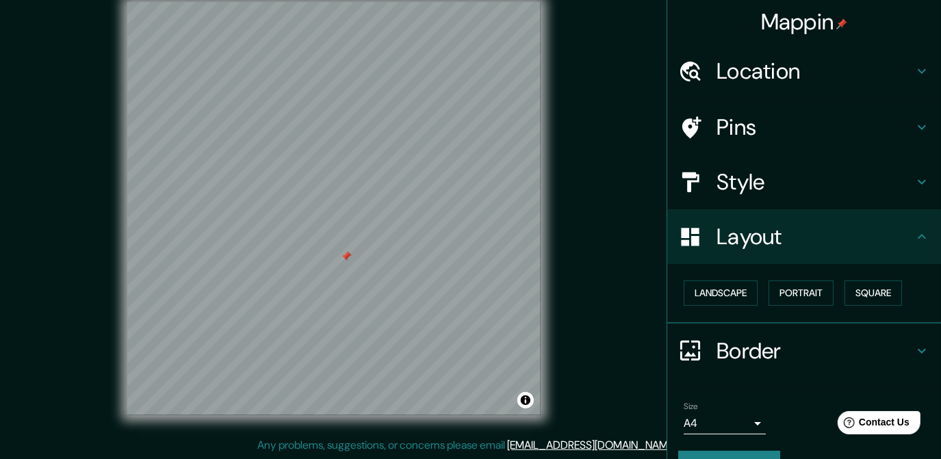
click at [597, 176] on h4 "Style" at bounding box center [814, 181] width 197 height 27
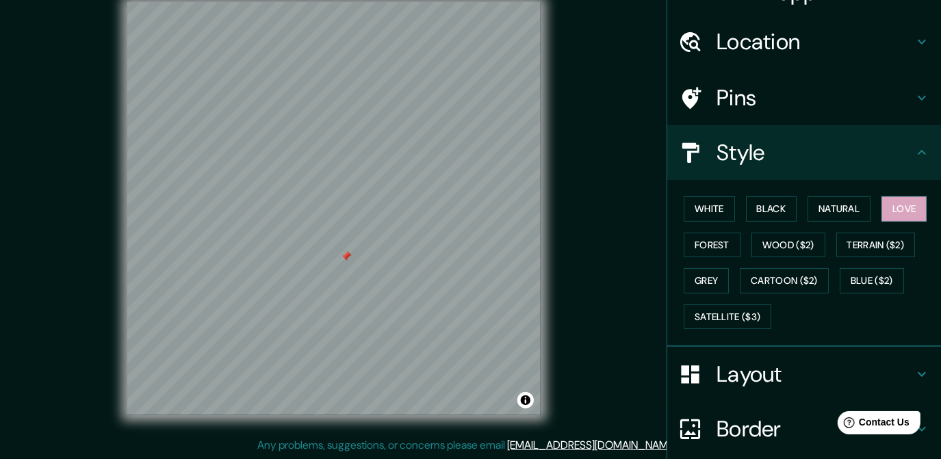
scroll to position [13, 0]
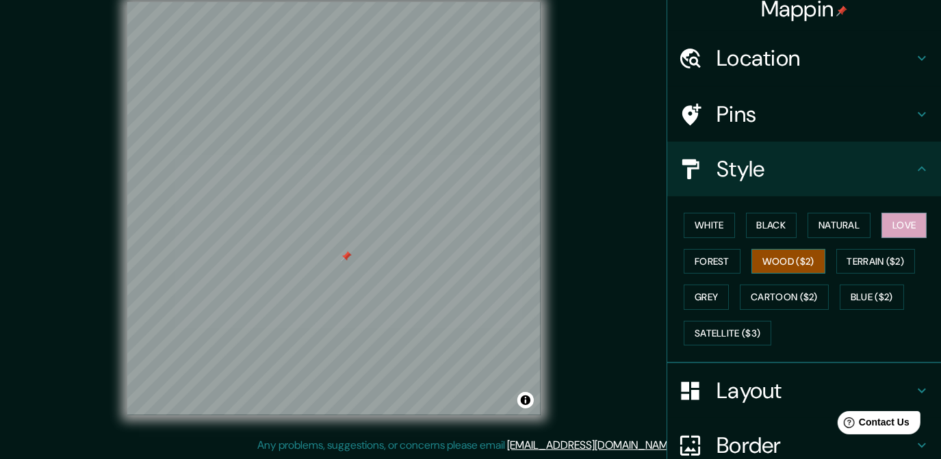
click at [597, 261] on button "Wood ($2)" at bounding box center [788, 261] width 74 height 25
click at [597, 255] on button "Terrain ($2)" at bounding box center [875, 261] width 79 height 25
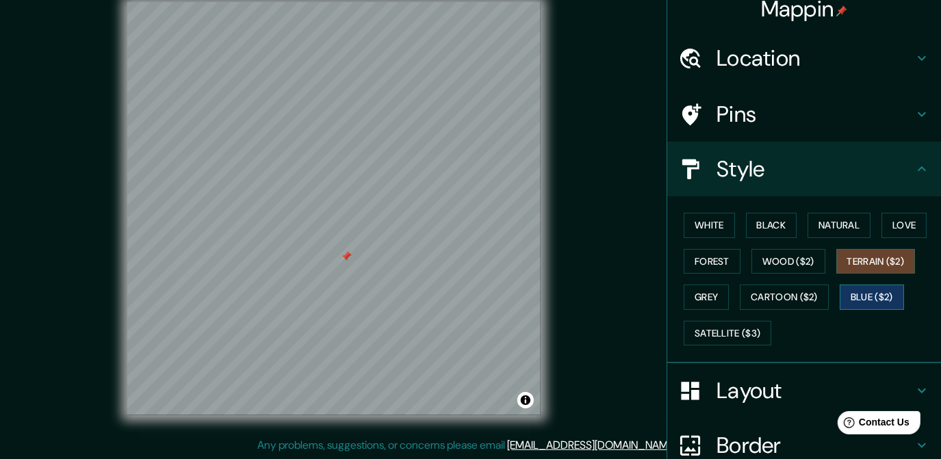
click at [597, 288] on button "Blue ($2)" at bounding box center [871, 297] width 64 height 25
click at [597, 261] on button "Terrain ($2)" at bounding box center [875, 261] width 79 height 25
click at [597, 288] on div "White Black Natural Love Forest Wood ($2) Terrain ($2) Grey Cartoon ($2) Blue (…" at bounding box center [809, 279] width 263 height 144
click at [597, 288] on button "Cartoon ($2)" at bounding box center [784, 297] width 89 height 25
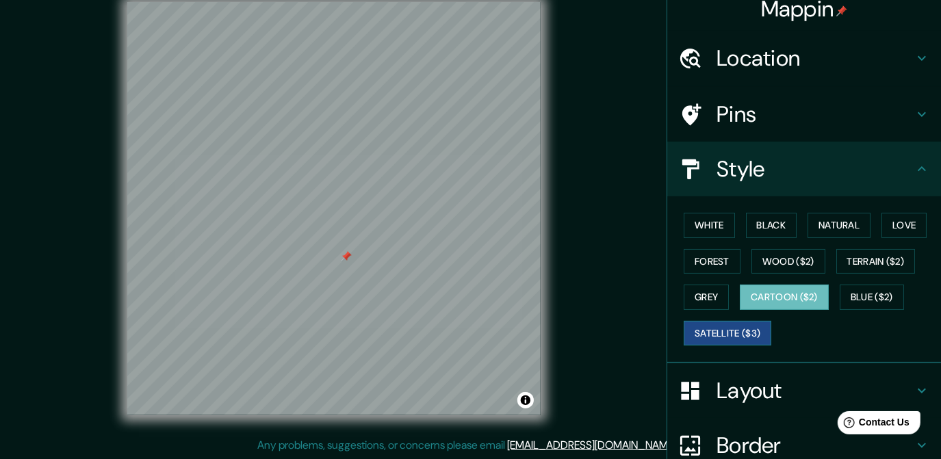
click at [597, 288] on button "Satellite ($3)" at bounding box center [727, 333] width 88 height 25
click at [597, 223] on button "White" at bounding box center [708, 225] width 51 height 25
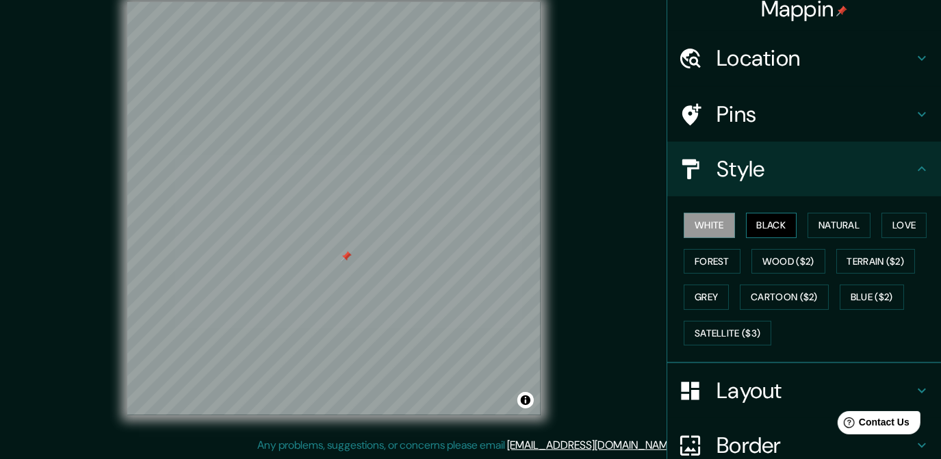
click at [597, 218] on button "Black" at bounding box center [771, 225] width 51 height 25
click at [597, 222] on button "Natural" at bounding box center [838, 225] width 63 height 25
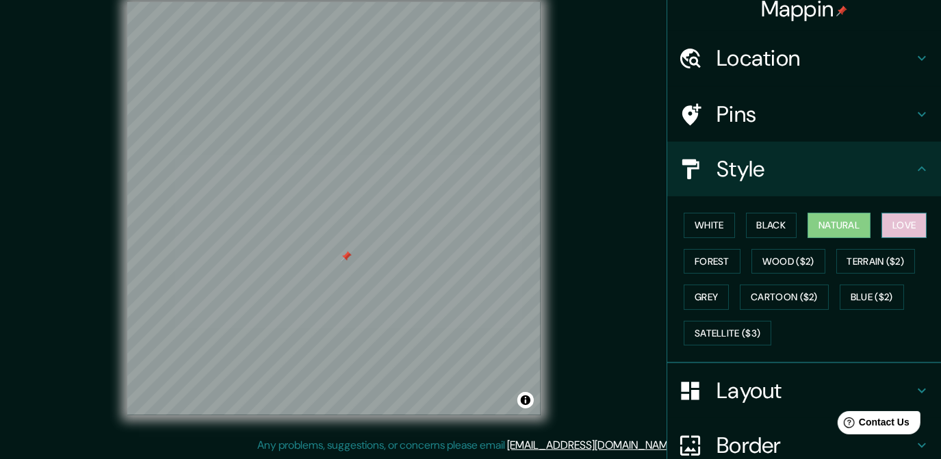
click at [597, 213] on button "Love" at bounding box center [903, 225] width 45 height 25
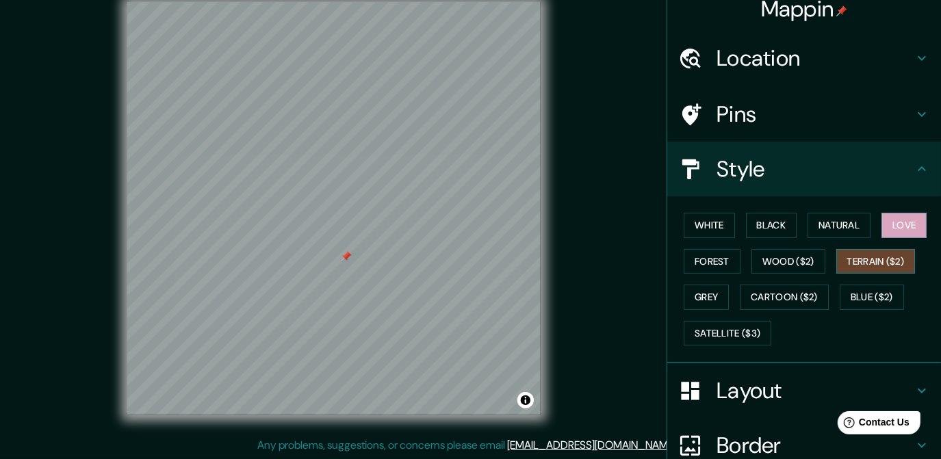
click at [597, 260] on button "Terrain ($2)" at bounding box center [875, 261] width 79 height 25
click at [597, 288] on button "Cartoon ($2)" at bounding box center [784, 297] width 89 height 25
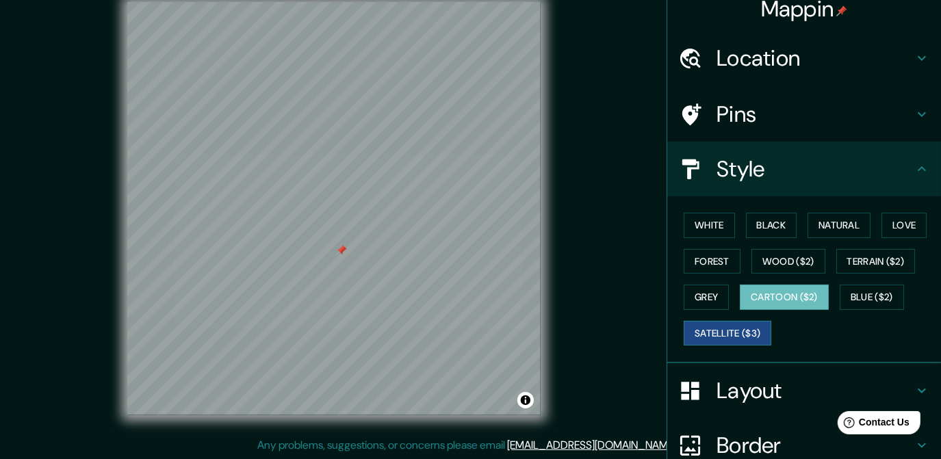
click at [597, 288] on button "Satellite ($3)" at bounding box center [727, 333] width 88 height 25
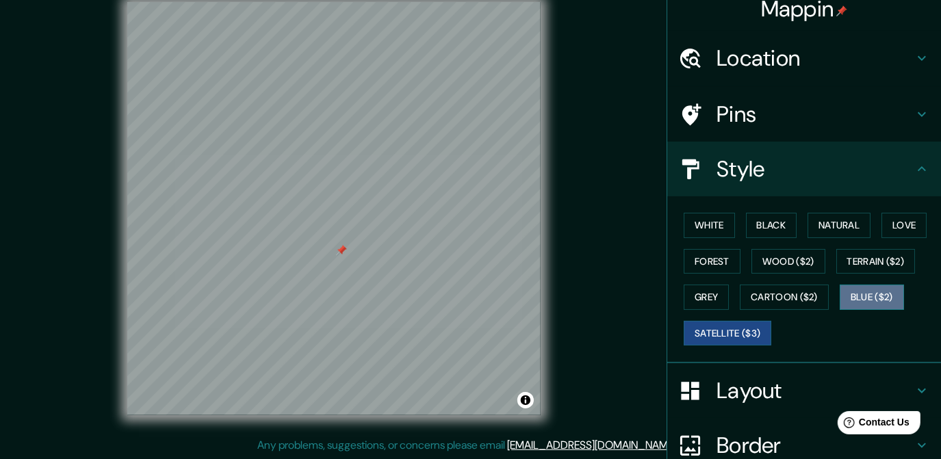
click at [597, 288] on button "Blue ($2)" at bounding box center [871, 297] width 64 height 25
click at [597, 288] on div "White Black Natural Love Forest Wood ($2) Terrain ($2) Grey Cartoon ($2) Blue (…" at bounding box center [809, 279] width 263 height 144
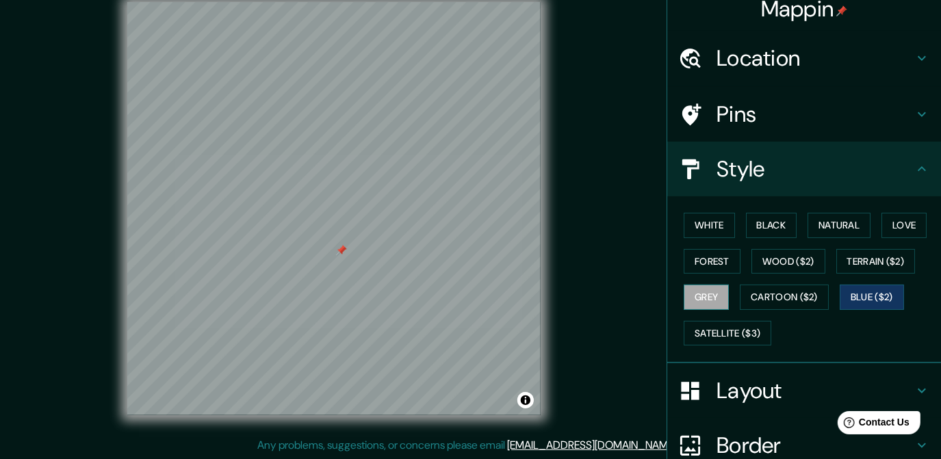
click at [597, 288] on button "Grey" at bounding box center [705, 297] width 45 height 25
click at [597, 285] on button "Cartoon ($2)" at bounding box center [784, 297] width 89 height 25
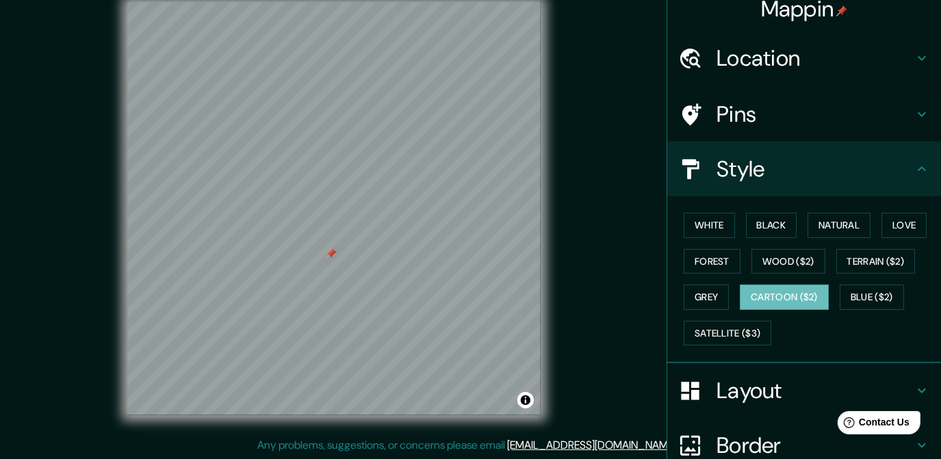
scroll to position [0, 0]
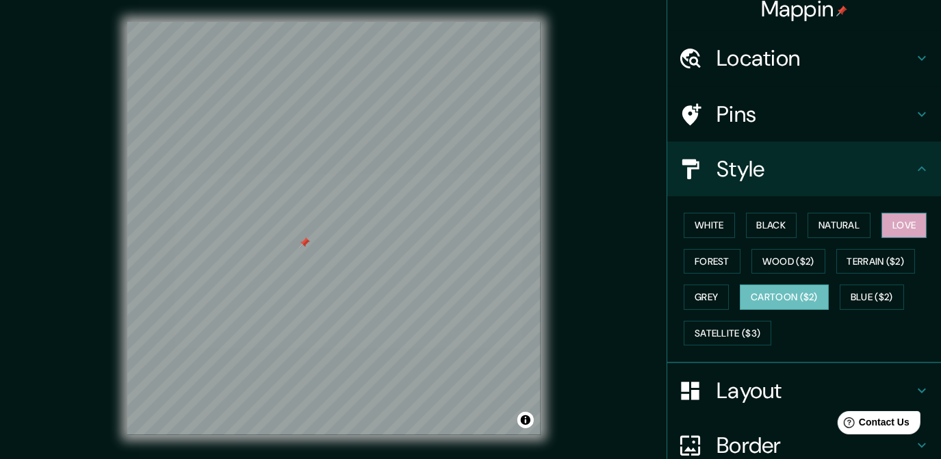
click at [597, 234] on button "Love" at bounding box center [903, 225] width 45 height 25
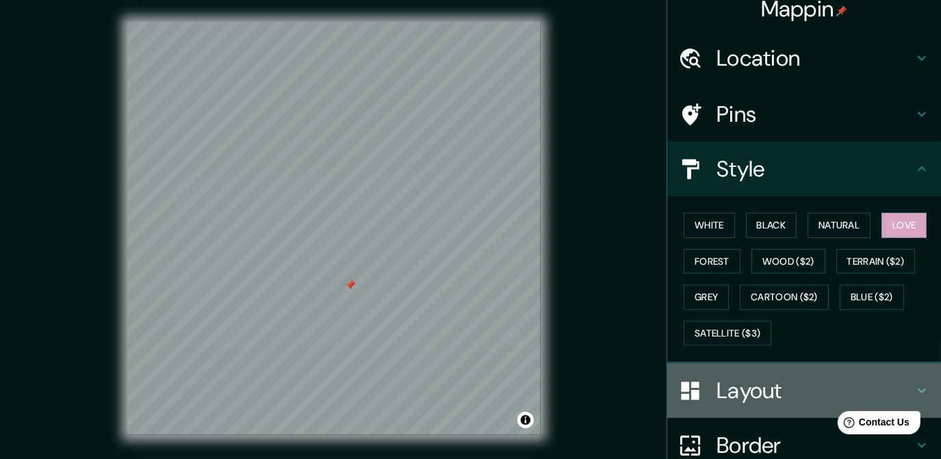
click at [597, 288] on h4 "Layout" at bounding box center [814, 390] width 197 height 27
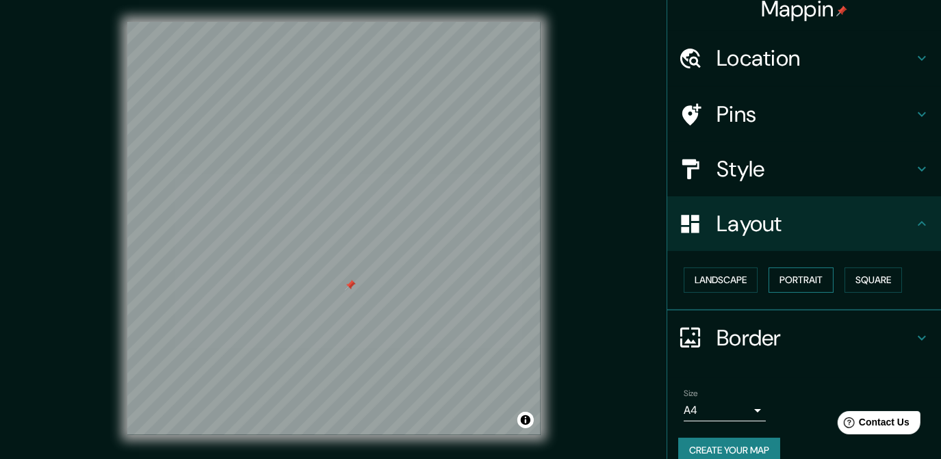
click at [597, 278] on button "Portrait" at bounding box center [800, 279] width 65 height 25
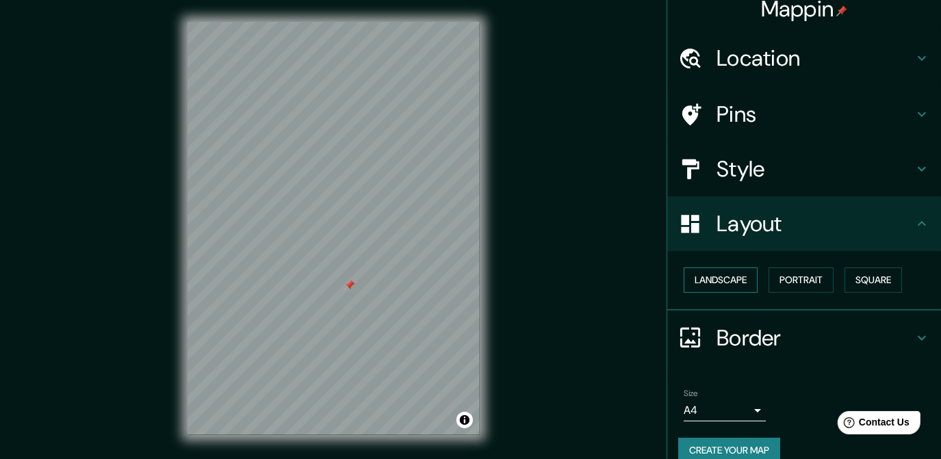
click at [597, 286] on button "Landscape" at bounding box center [720, 279] width 74 height 25
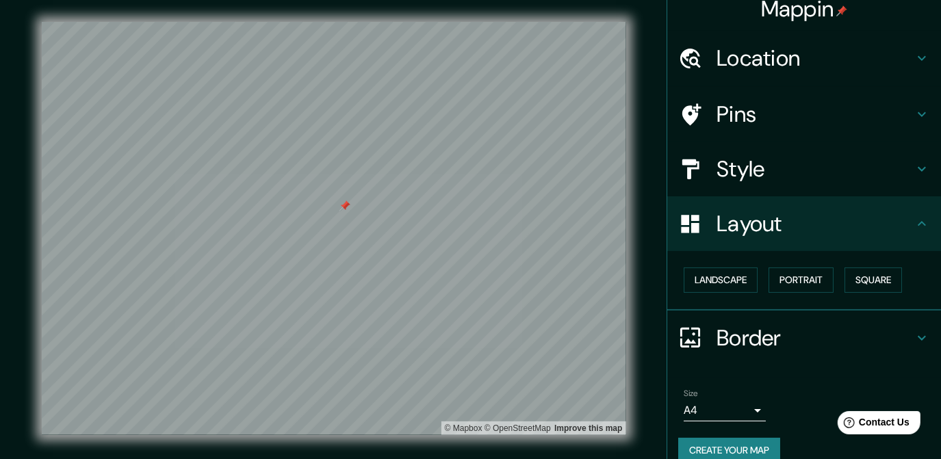
drag, startPoint x: 343, startPoint y: 211, endPoint x: 921, endPoint y: 302, distance: 585.2
click at [597, 288] on div "Landscape Portrait Square" at bounding box center [804, 281] width 274 height 60
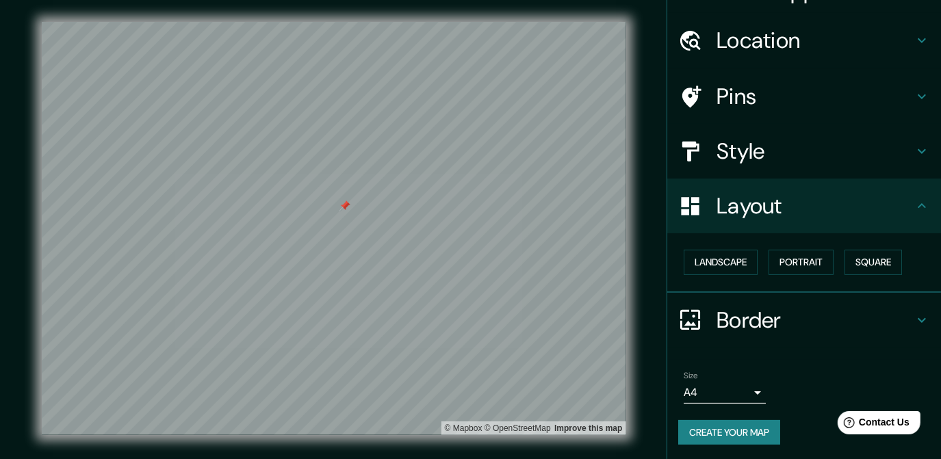
scroll to position [31, 0]
click at [597, 288] on h4 "Border" at bounding box center [814, 319] width 197 height 27
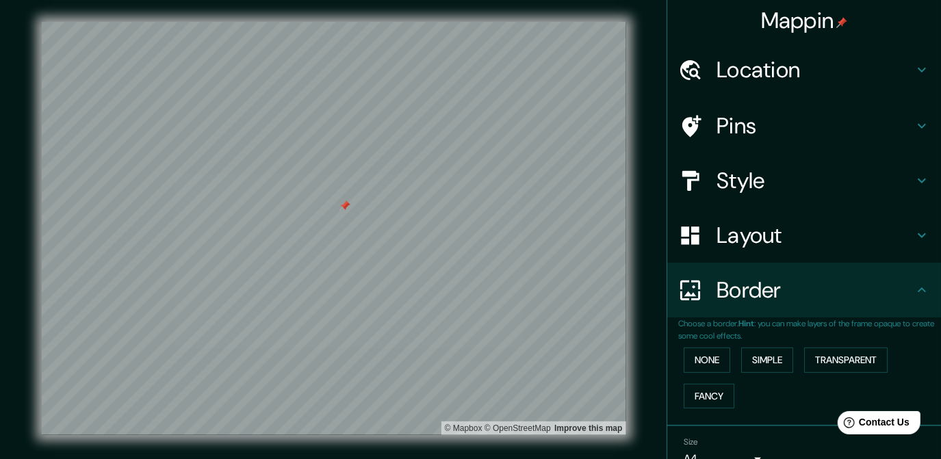
scroll to position [0, 0]
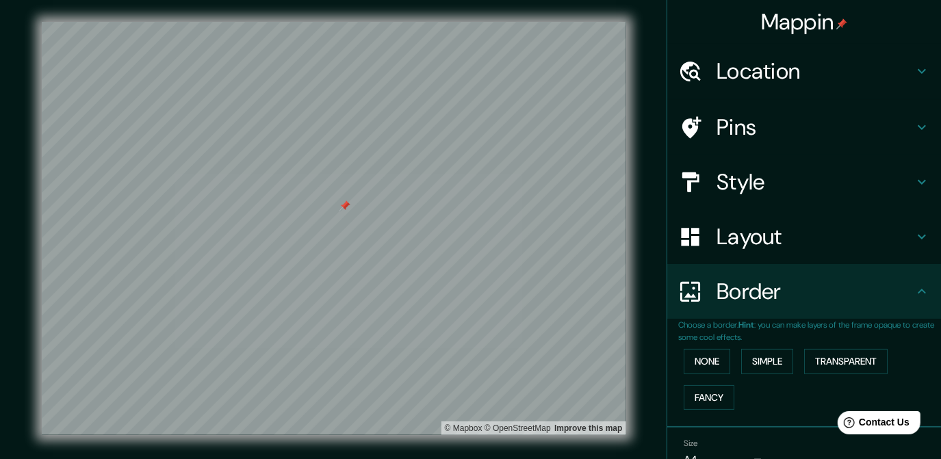
click at [597, 59] on h4 "Location" at bounding box center [814, 70] width 197 height 27
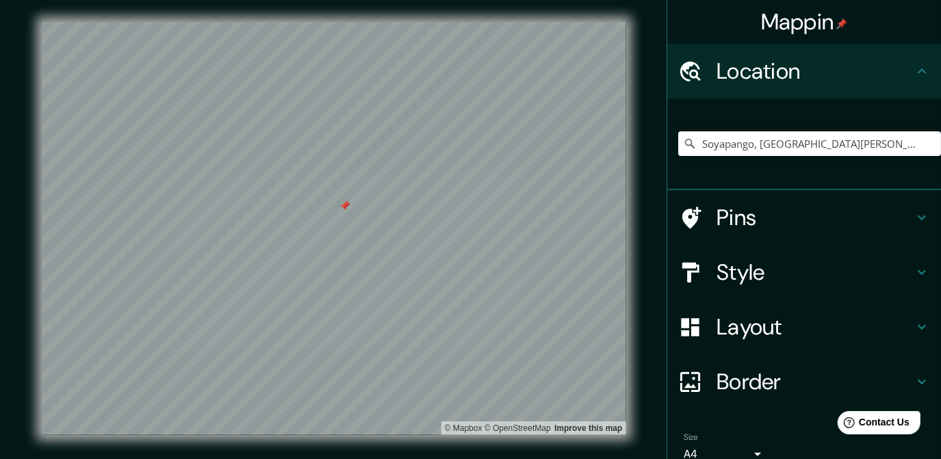
click at [597, 60] on h4 "Location" at bounding box center [814, 70] width 197 height 27
